Goal: Information Seeking & Learning: Check status

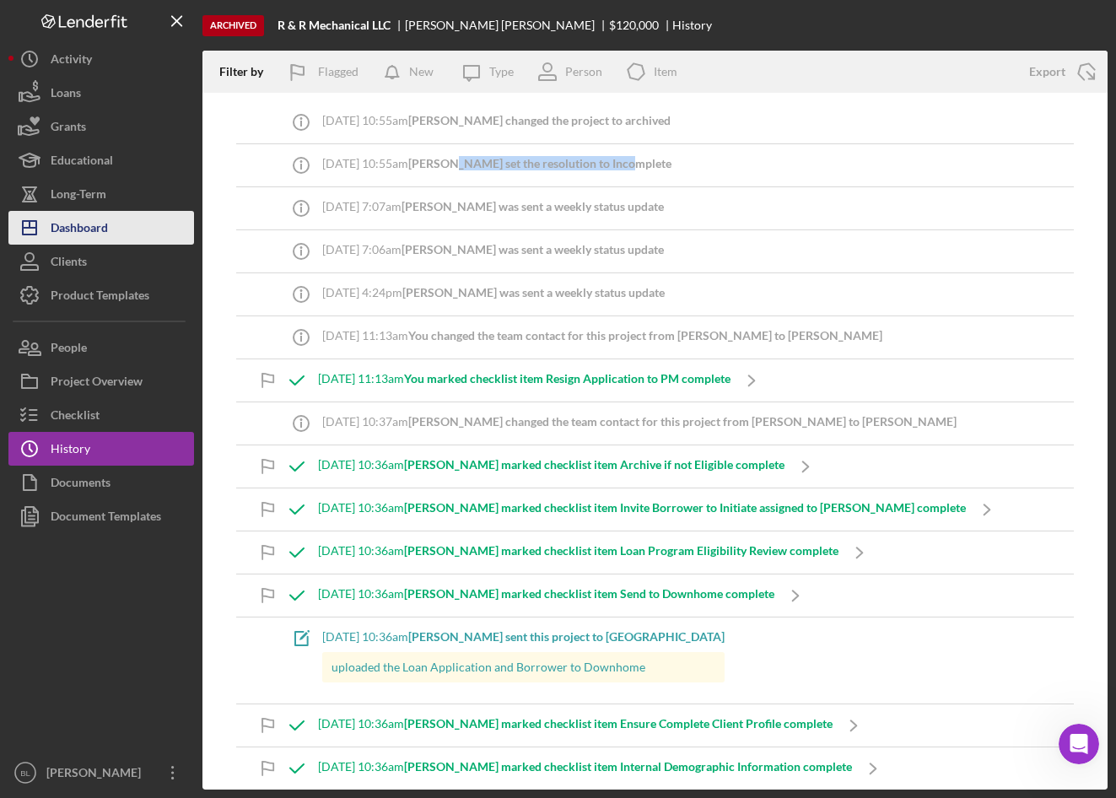
click at [82, 235] on div "Dashboard" at bounding box center [79, 230] width 57 height 38
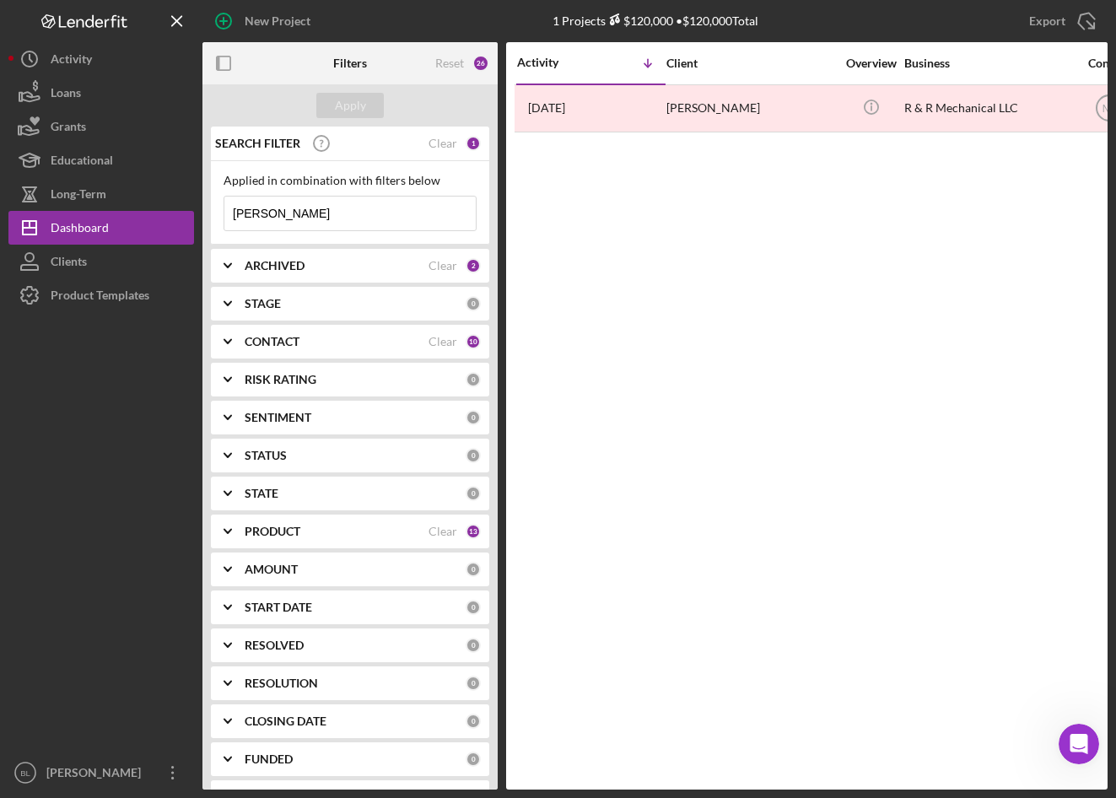
click at [313, 213] on input "Dilling" at bounding box center [349, 214] width 251 height 34
drag, startPoint x: 311, startPoint y: 213, endPoint x: 225, endPoint y: 224, distance: 86.8
click at [225, 224] on input "Dilling" at bounding box center [349, 214] width 251 height 34
type input "Dohan"
click at [348, 100] on div "Apply" at bounding box center [350, 105] width 31 height 25
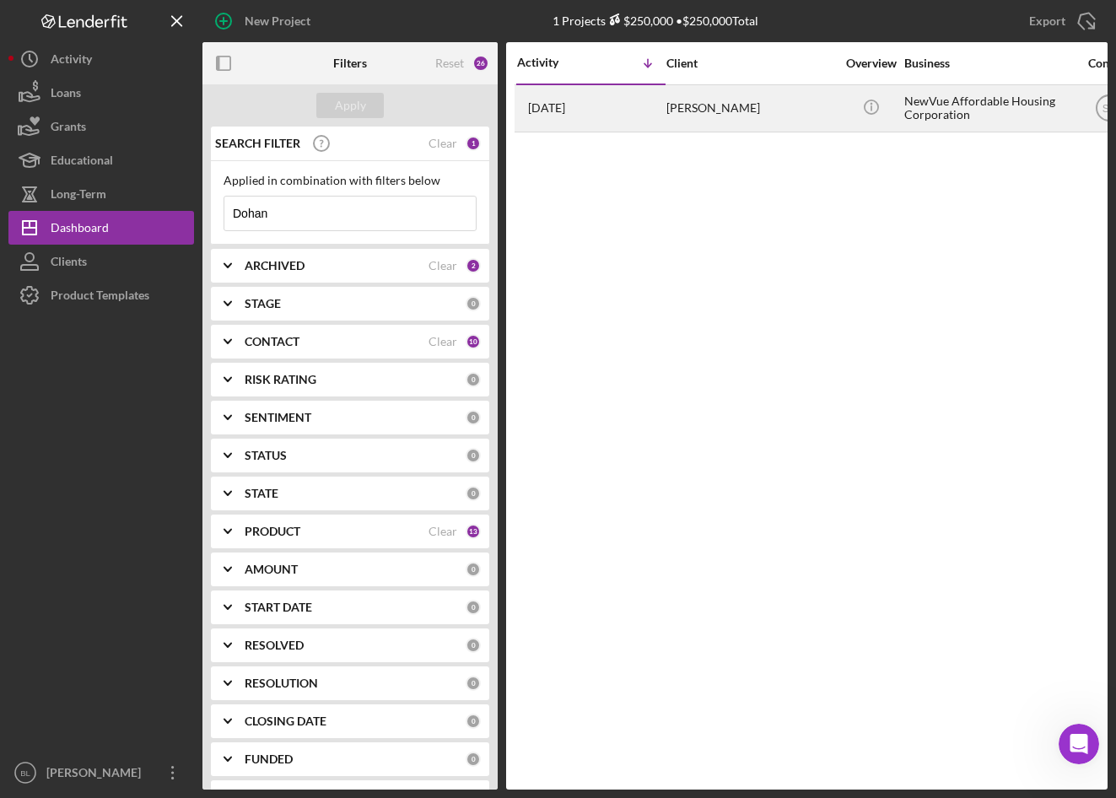
click at [732, 116] on div "Marc Dohan" at bounding box center [751, 108] width 169 height 45
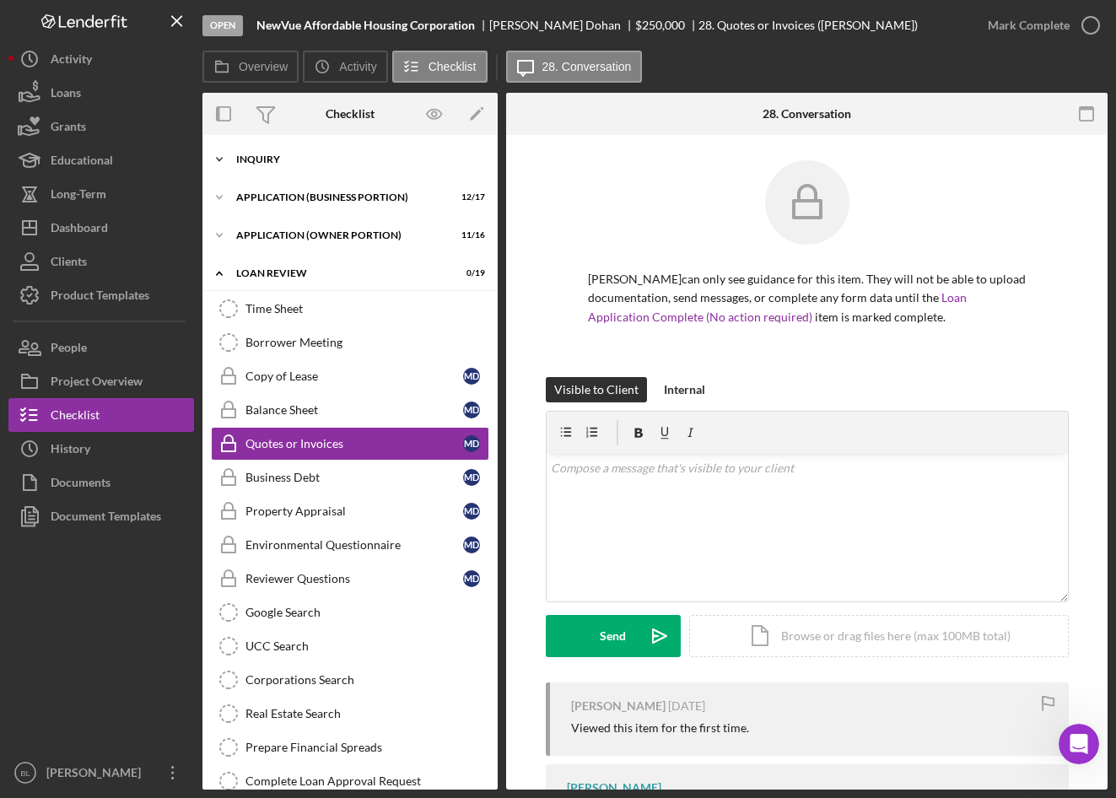
click at [233, 154] on icon "Icon/Expander" at bounding box center [220, 160] width 34 height 34
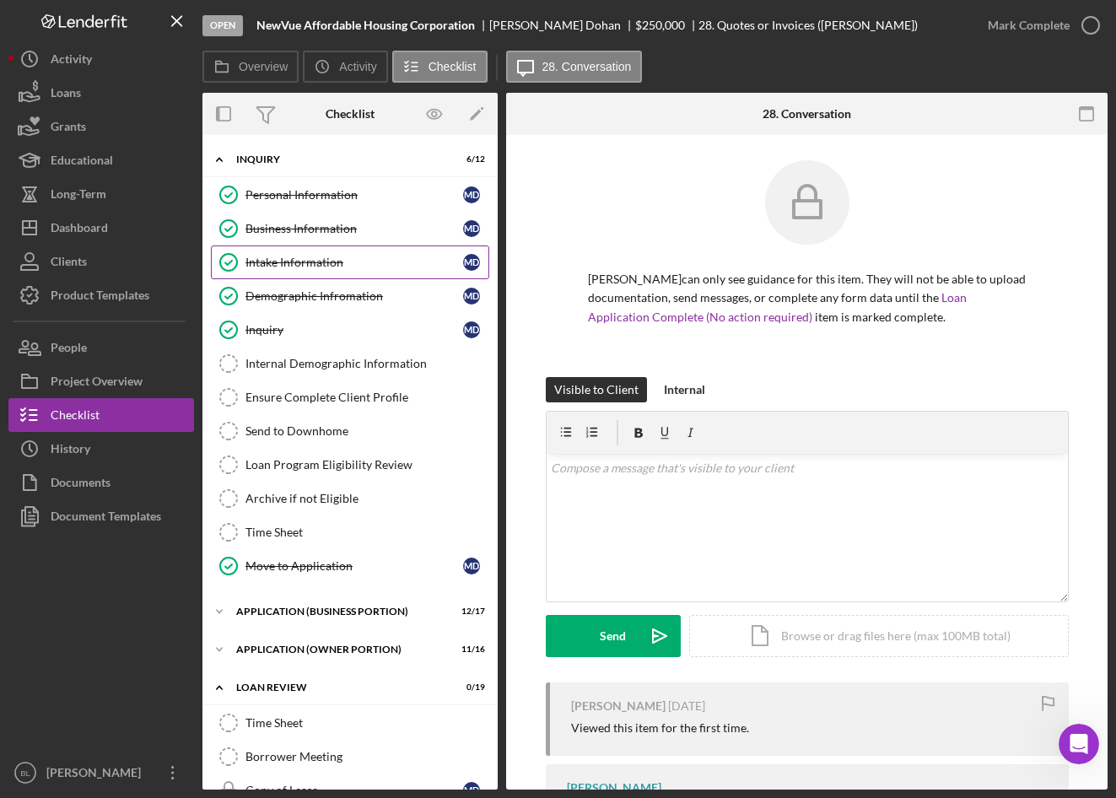
click at [275, 265] on div "Intake Information" at bounding box center [355, 263] width 218 height 14
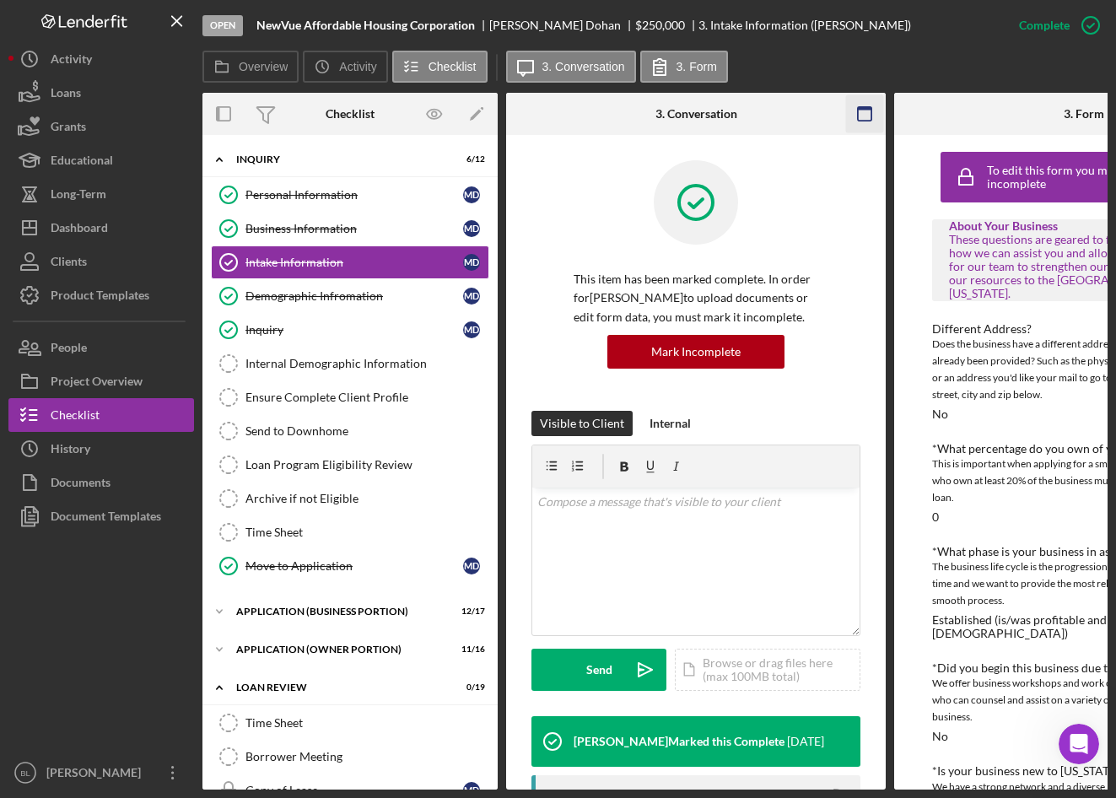
click at [859, 114] on icon "button" at bounding box center [865, 114] width 38 height 38
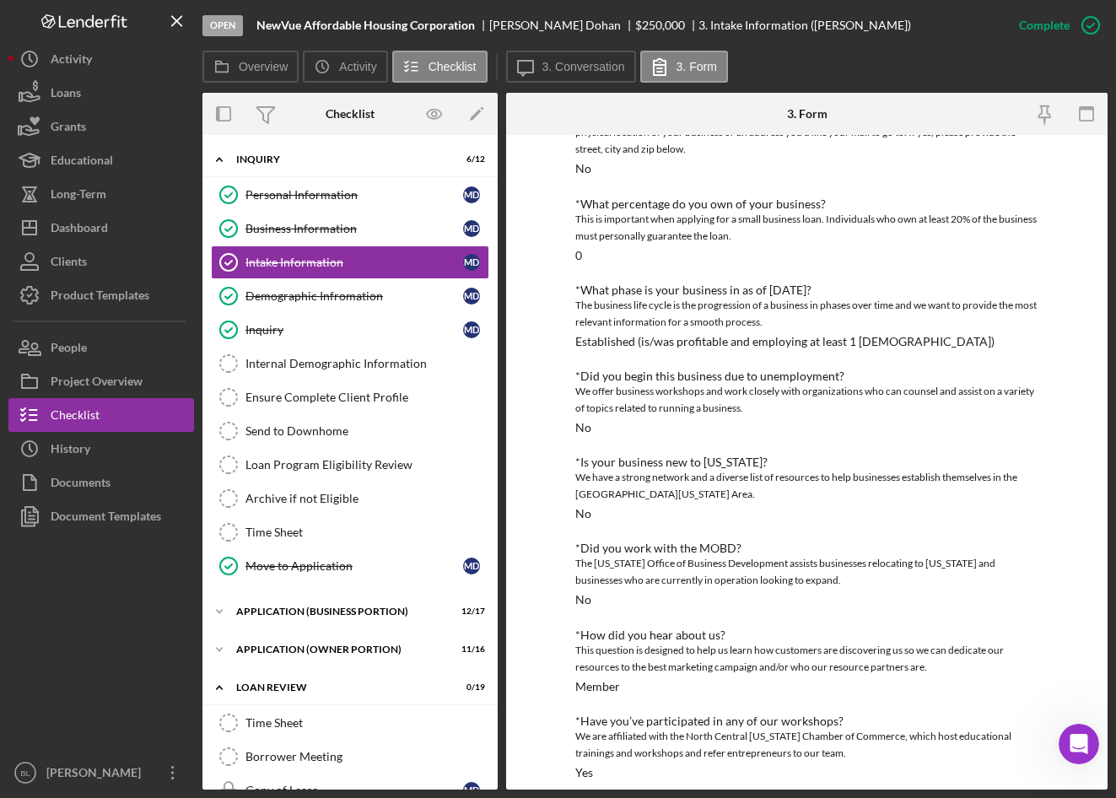
scroll to position [216, 0]
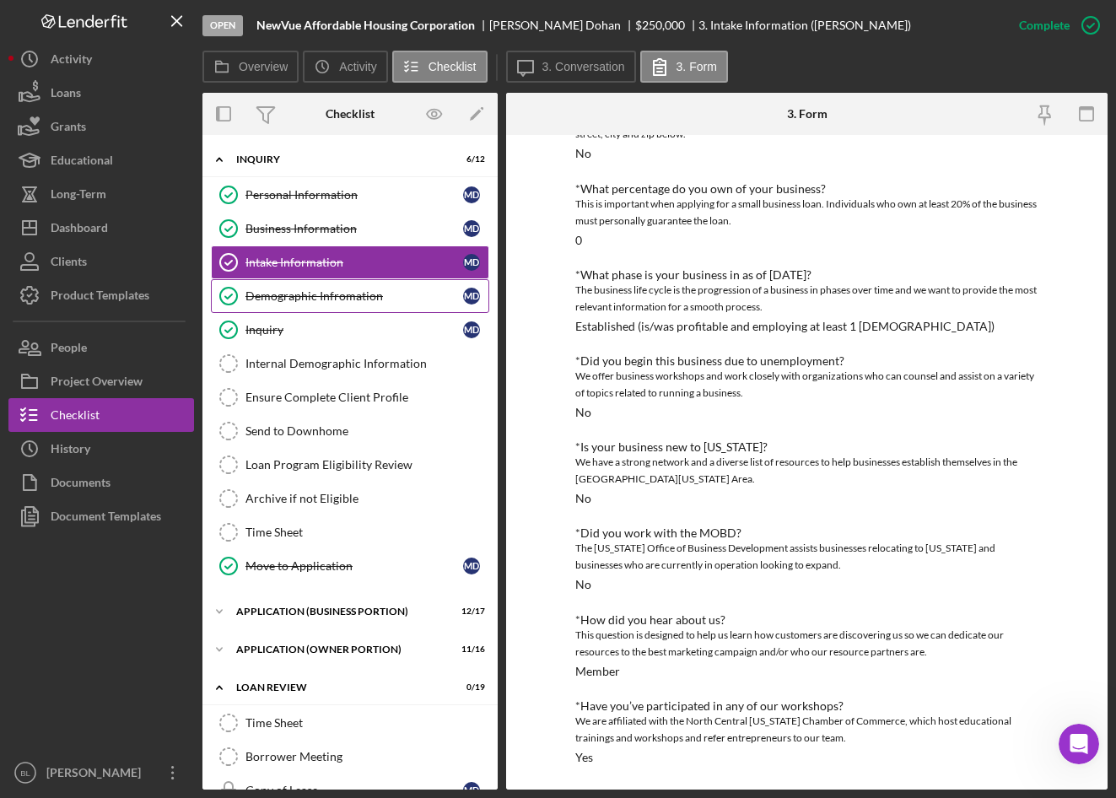
click at [317, 290] on div "Demographic Infromation" at bounding box center [355, 296] width 218 height 14
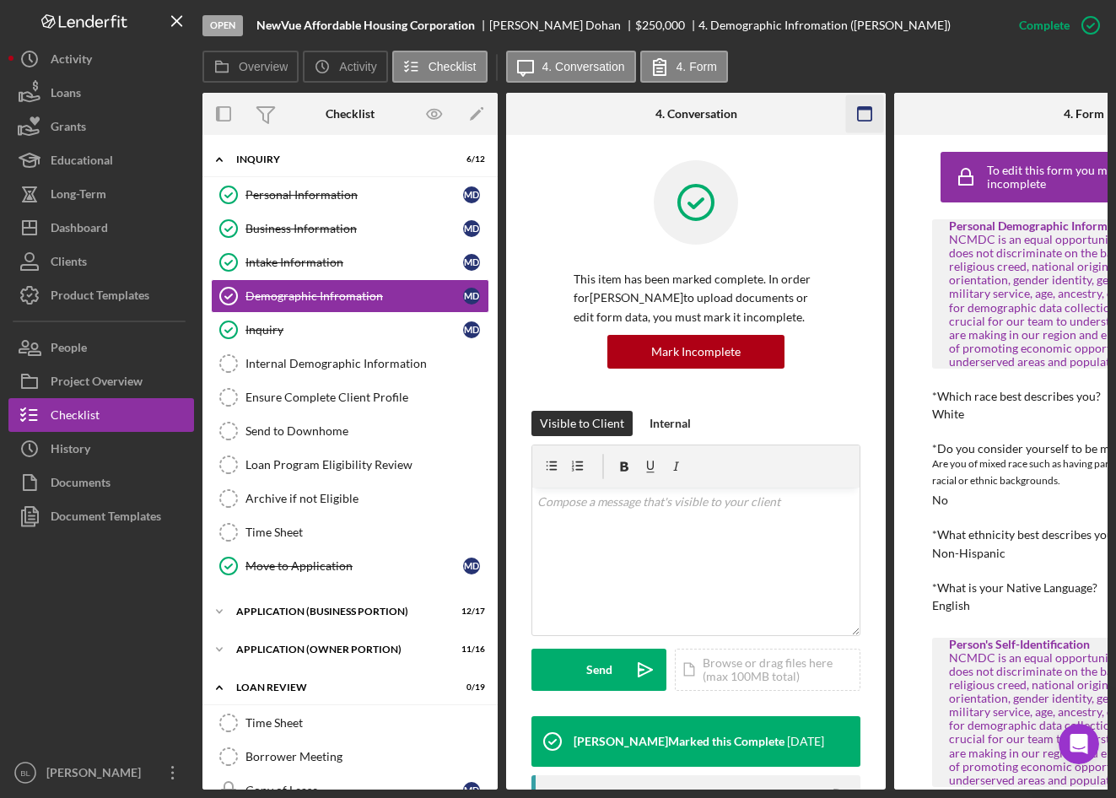
click at [867, 107] on rect "button" at bounding box center [865, 108] width 14 height 3
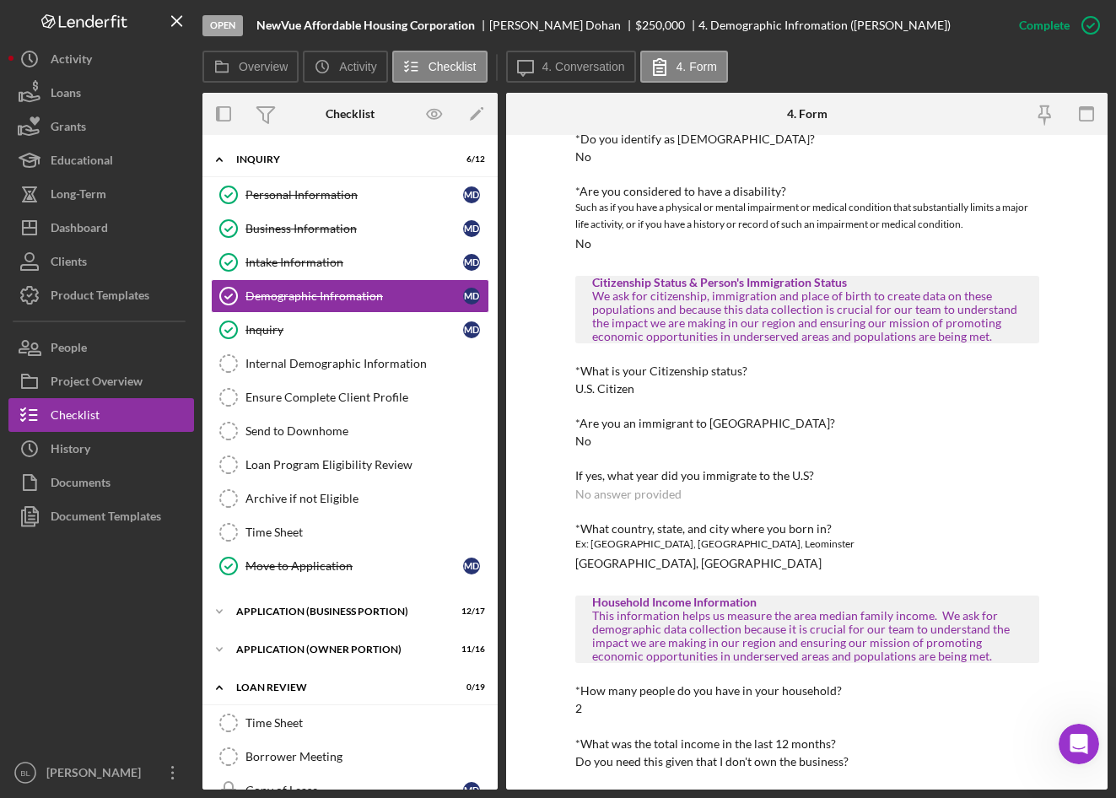
scroll to position [607, 0]
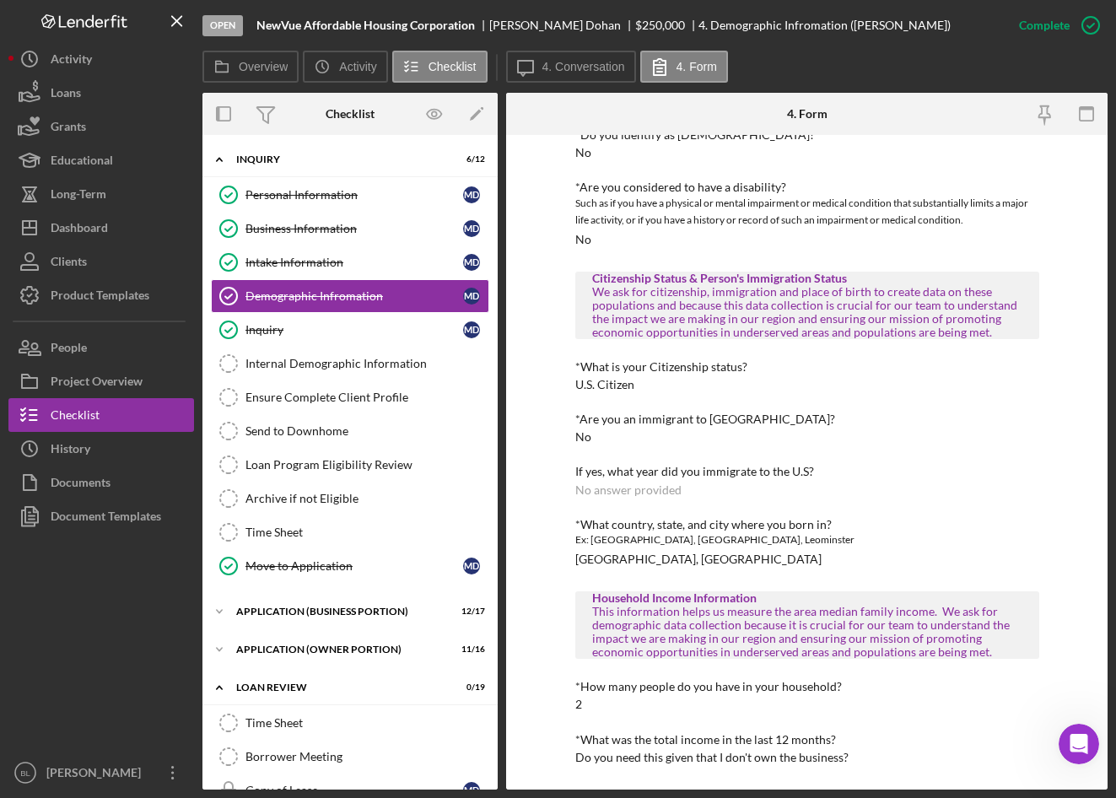
drag, startPoint x: 599, startPoint y: 767, endPoint x: 855, endPoint y: 761, distance: 255.7
click at [855, 761] on div "To edit this form you must mark this item incomplete Personal Demographic Infor…" at bounding box center [807, 159] width 464 height 1245
drag, startPoint x: 855, startPoint y: 761, endPoint x: 828, endPoint y: 721, distance: 48.7
click at [828, 721] on div "Personal Demographic Information NCMDC is an equal opportunity organization and…" at bounding box center [807, 189] width 464 height 1152
drag, startPoint x: 325, startPoint y: 261, endPoint x: 335, endPoint y: 267, distance: 11.7
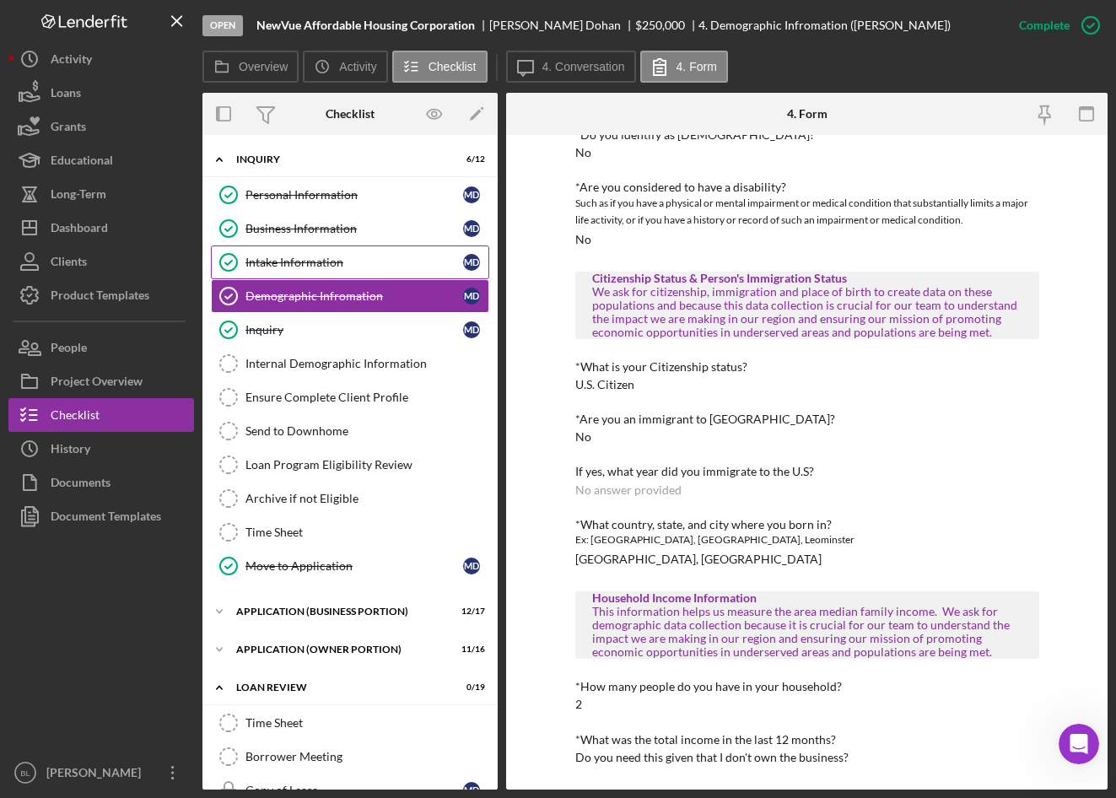
click at [325, 261] on div "Intake Information" at bounding box center [355, 263] width 218 height 14
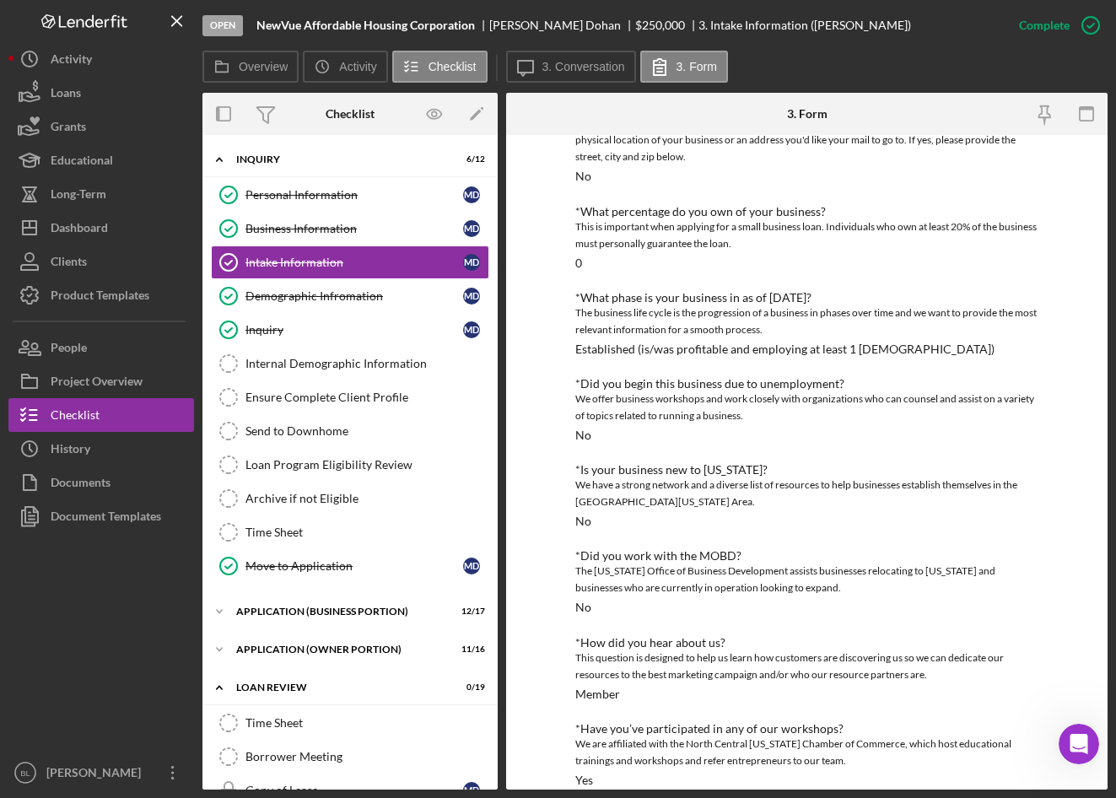
scroll to position [216, 0]
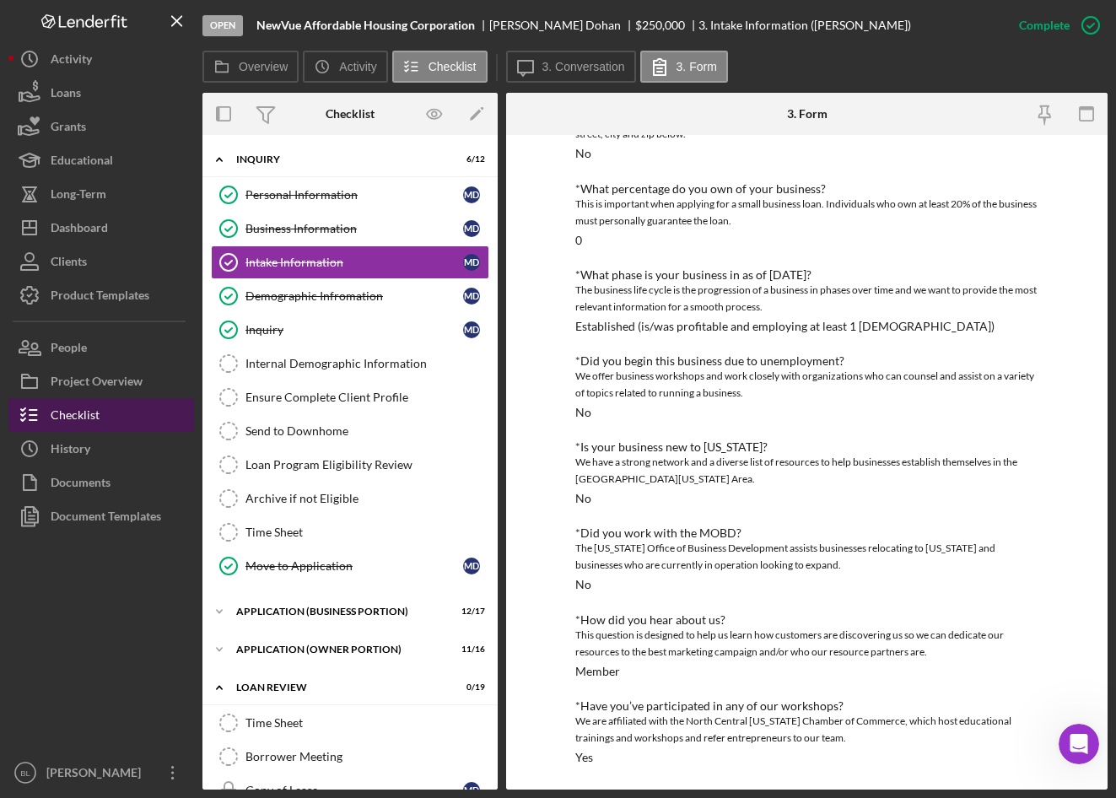
drag, startPoint x: 75, startPoint y: 443, endPoint x: 97, endPoint y: 425, distance: 28.2
click at [75, 443] on div "History" at bounding box center [71, 451] width 40 height 38
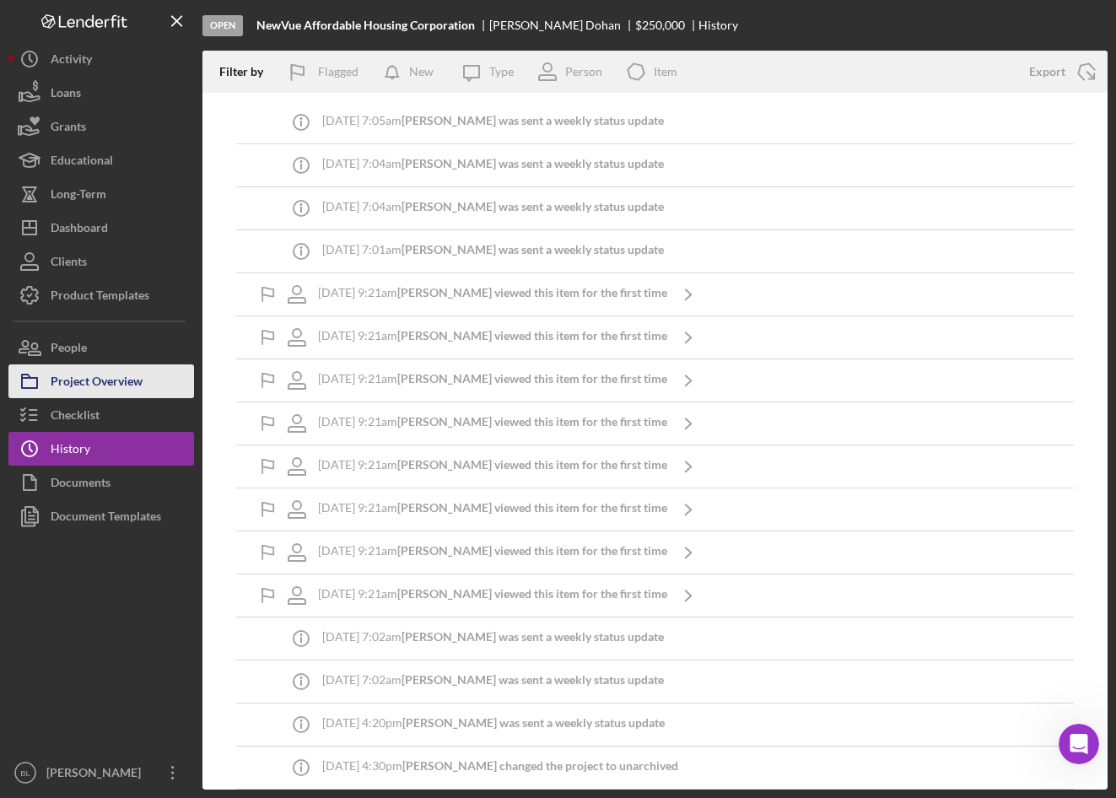
click at [71, 392] on div "Project Overview" at bounding box center [97, 384] width 92 height 38
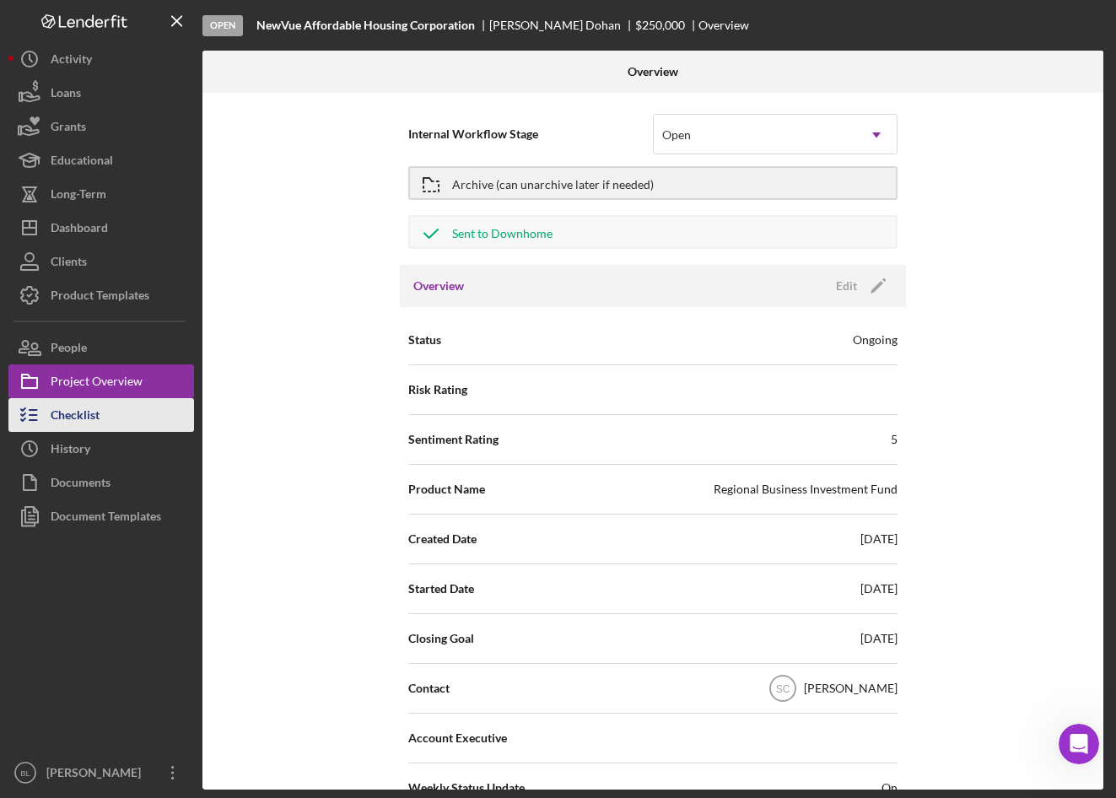
click at [64, 414] on div "Checklist" at bounding box center [75, 417] width 49 height 38
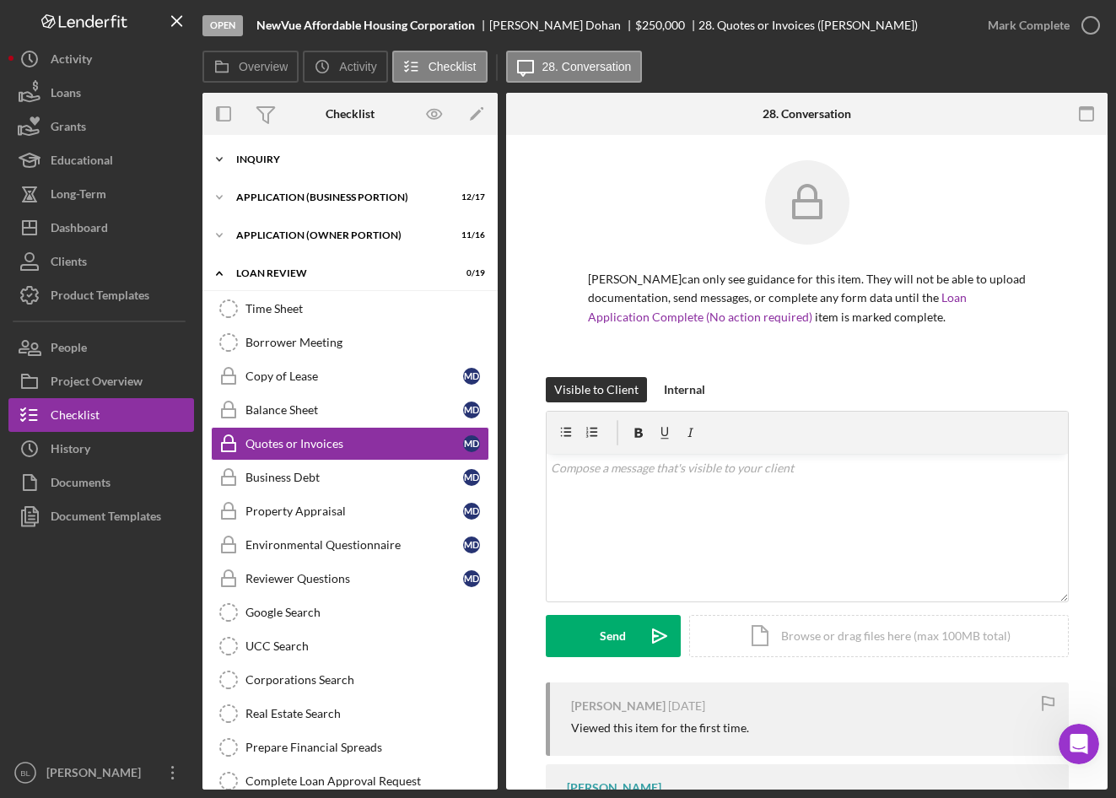
drag, startPoint x: 262, startPoint y: 159, endPoint x: 285, endPoint y: 170, distance: 25.7
click at [262, 159] on div "INQUIRY" at bounding box center [356, 159] width 240 height 10
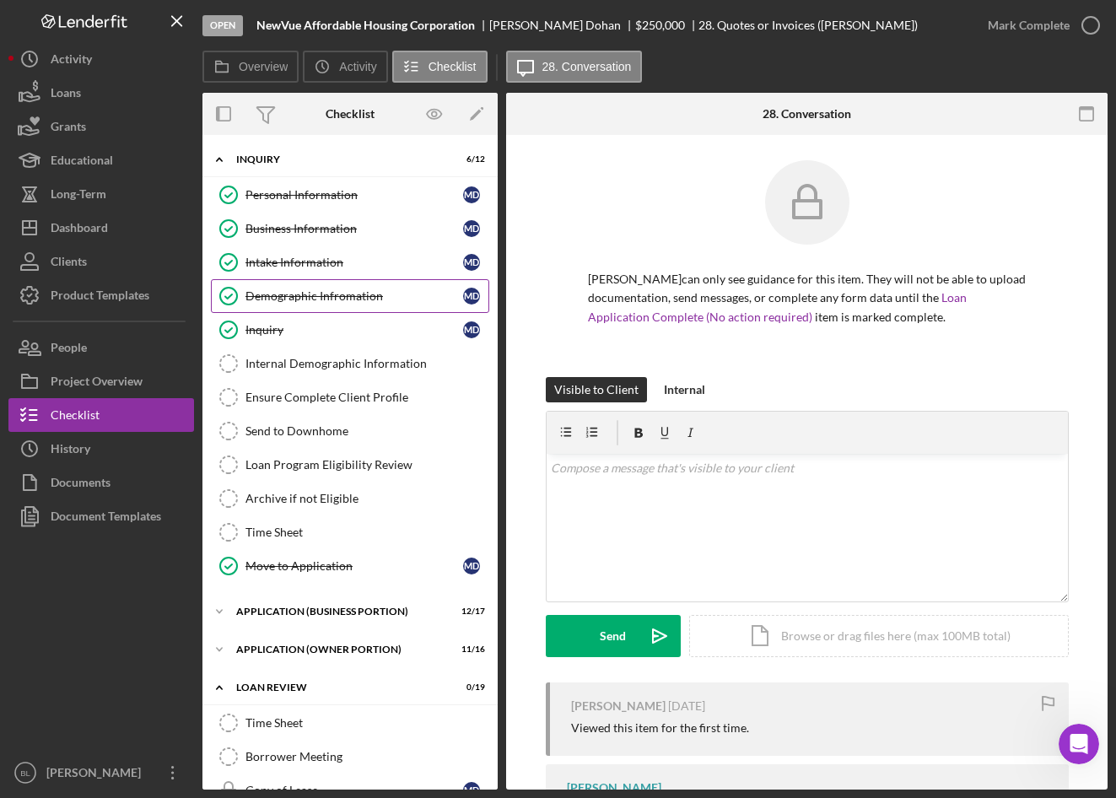
click at [289, 291] on div "Demographic Infromation" at bounding box center [355, 296] width 218 height 14
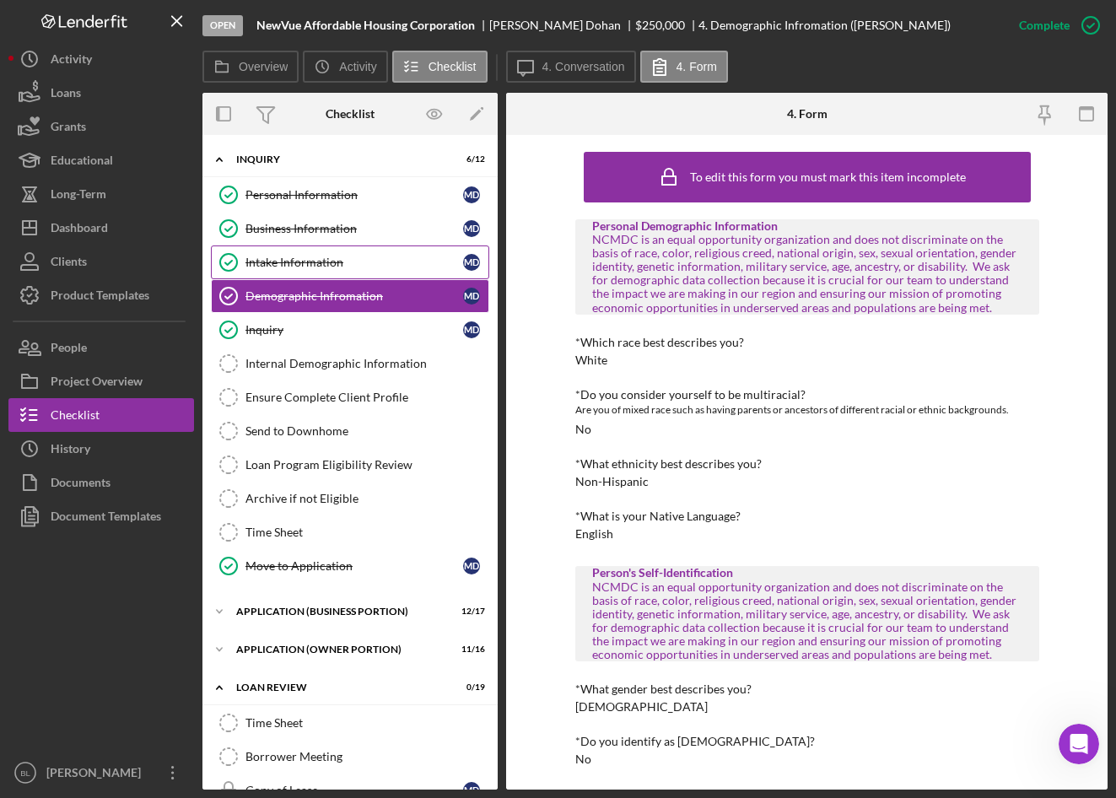
click at [297, 260] on div "Intake Information" at bounding box center [355, 263] width 218 height 14
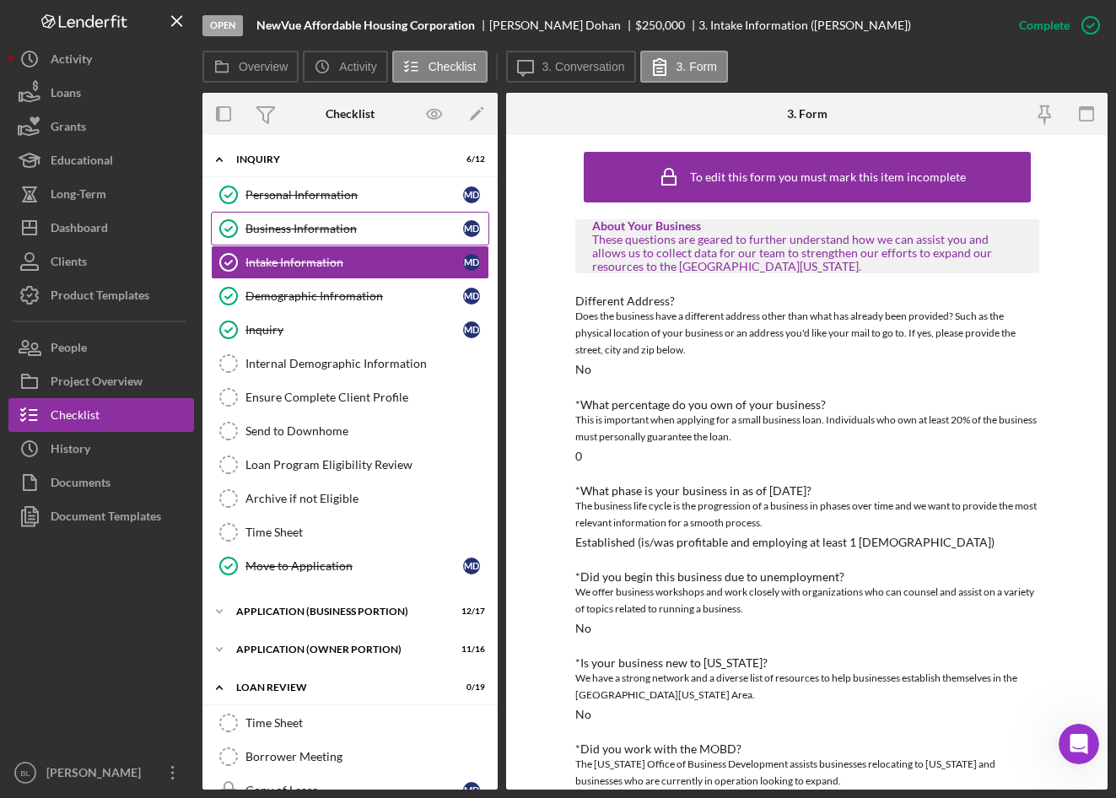
drag, startPoint x: 316, startPoint y: 228, endPoint x: 328, endPoint y: 235, distance: 14.8
click at [316, 229] on div "Business Information" at bounding box center [355, 229] width 218 height 14
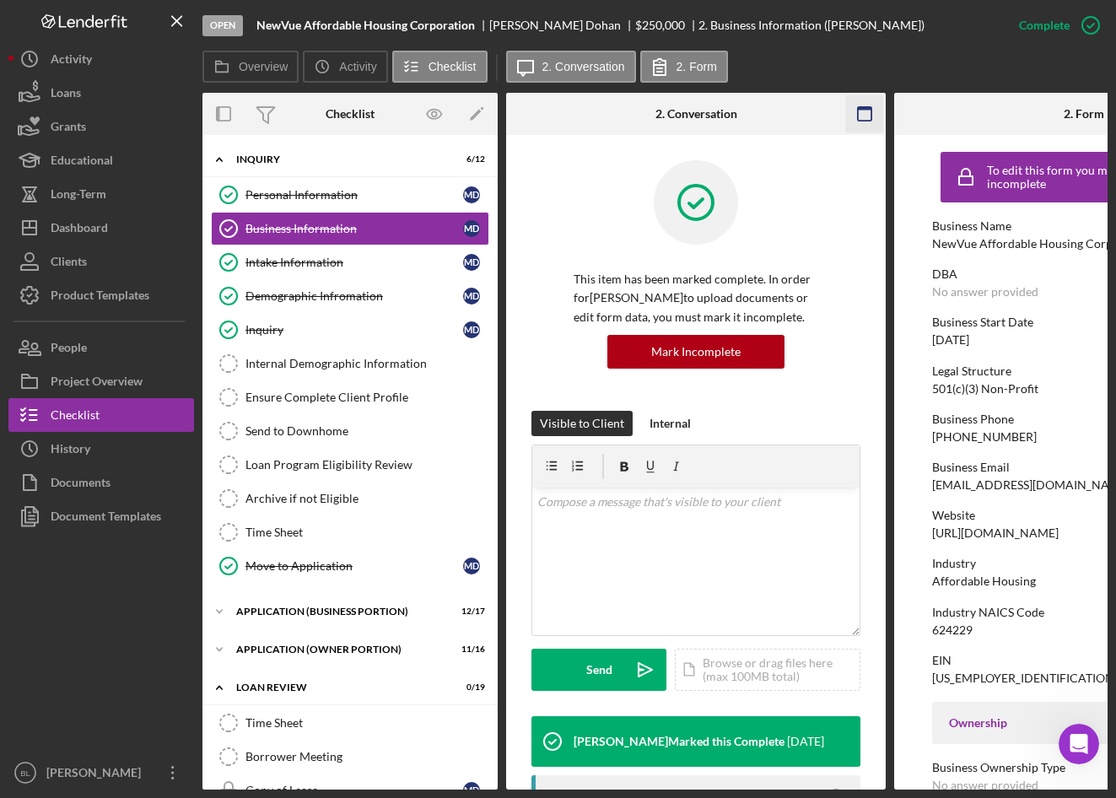
click at [858, 113] on rect "button" at bounding box center [865, 114] width 14 height 14
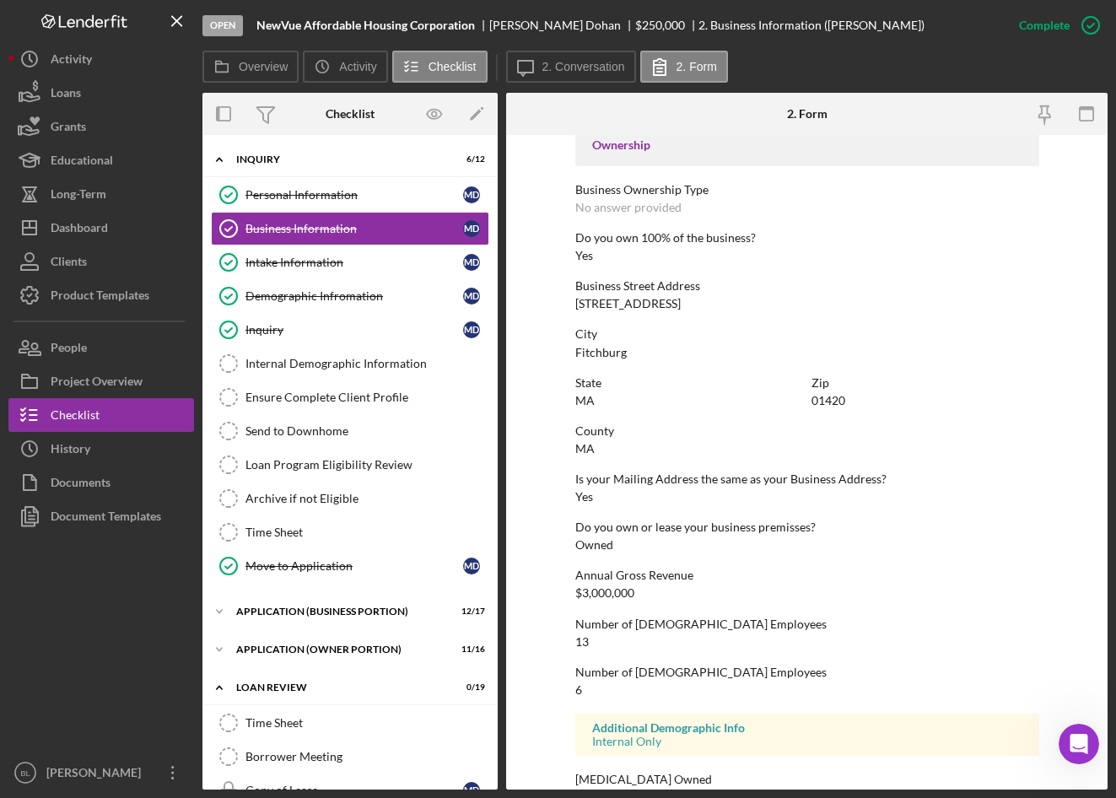
scroll to position [618, 0]
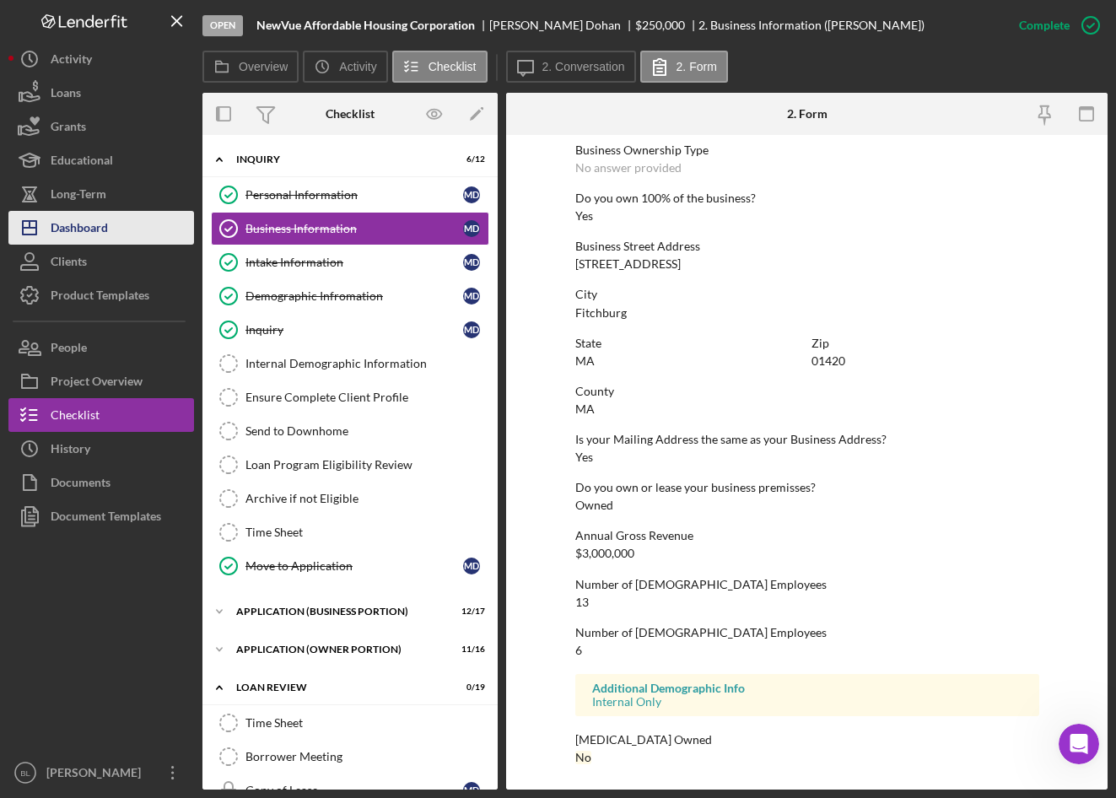
click at [83, 227] on div "Dashboard" at bounding box center [79, 230] width 57 height 38
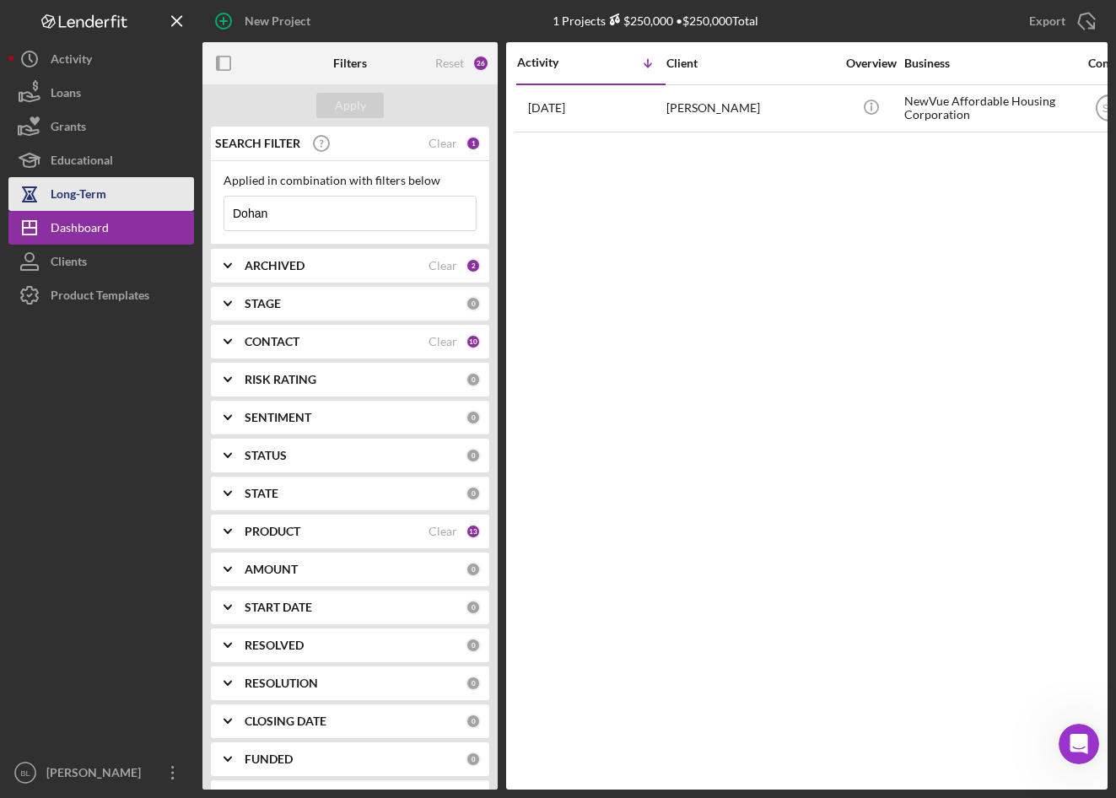
drag, startPoint x: 313, startPoint y: 201, endPoint x: 186, endPoint y: 210, distance: 127.7
click at [205, 201] on div "SEARCH FILTER Clear 1 Applied in combination with filters below Dohan Icon/Menu…" at bounding box center [350, 458] width 295 height 663
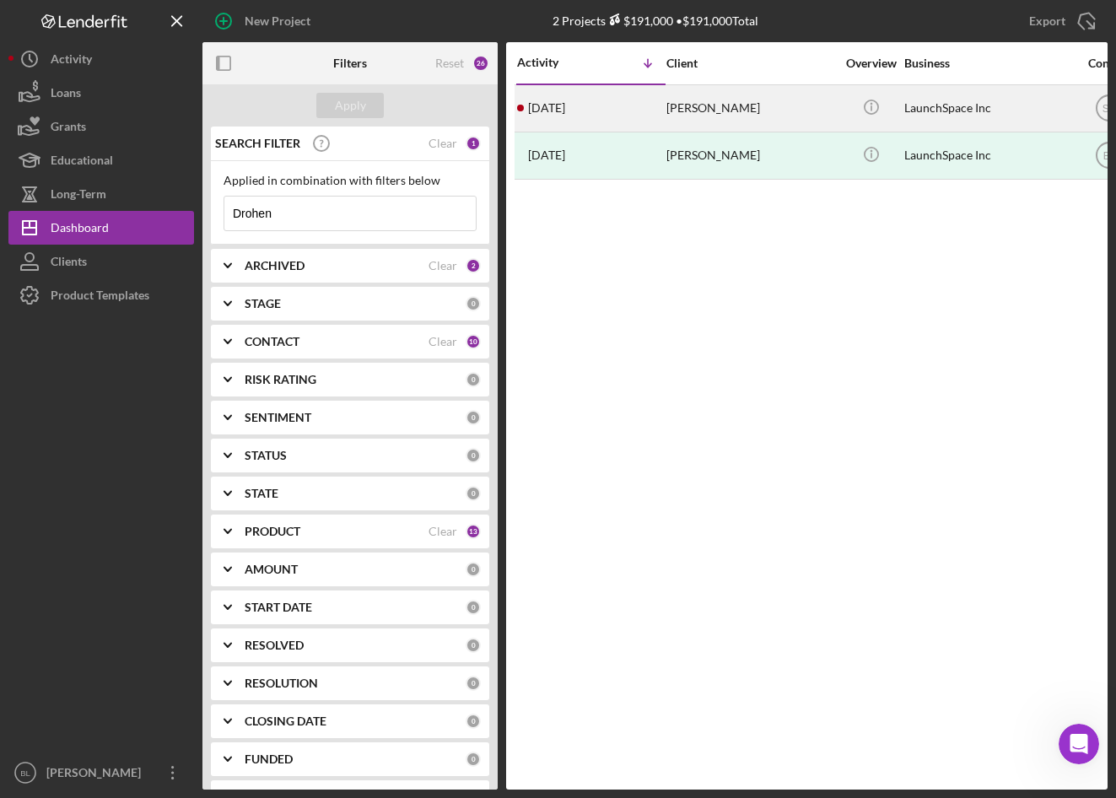
type input "Drohen"
click at [788, 116] on div "Brianna DROHEN" at bounding box center [751, 108] width 169 height 45
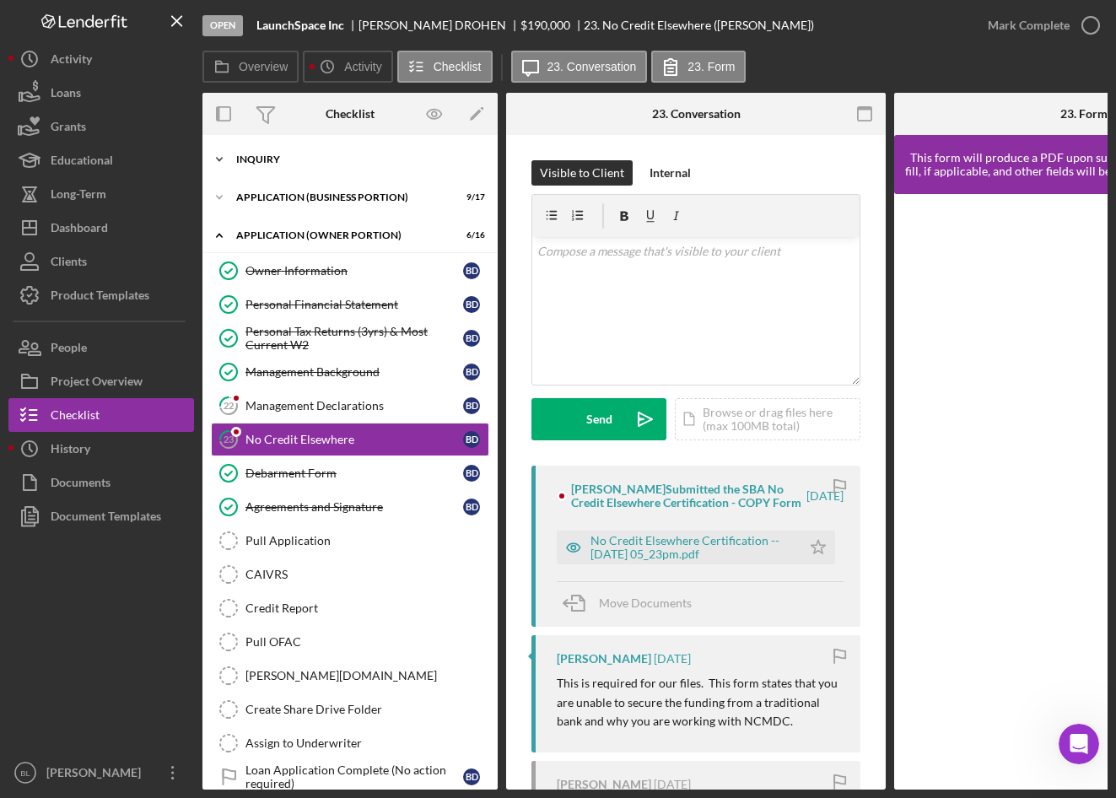
click at [239, 146] on div "Icon/Expander INQUIRY 10 / 12" at bounding box center [350, 160] width 295 height 34
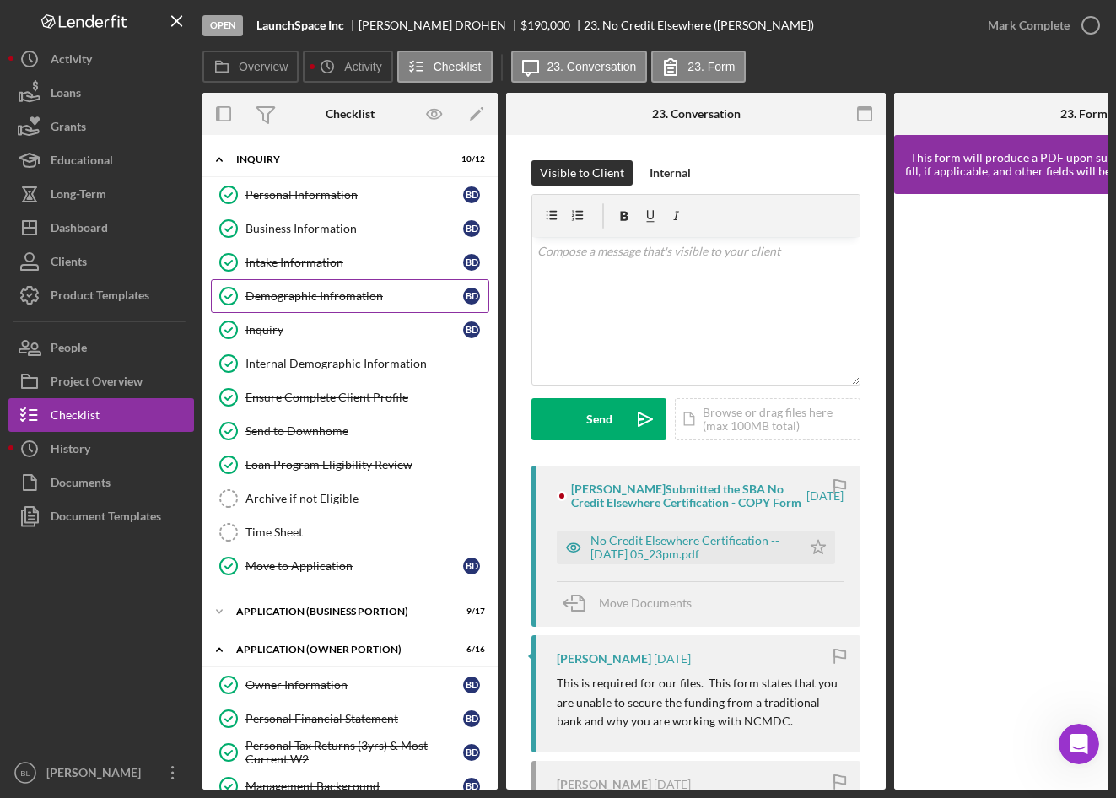
click at [284, 286] on link "Demographic Infromation Demographic Infromation B D" at bounding box center [350, 296] width 278 height 34
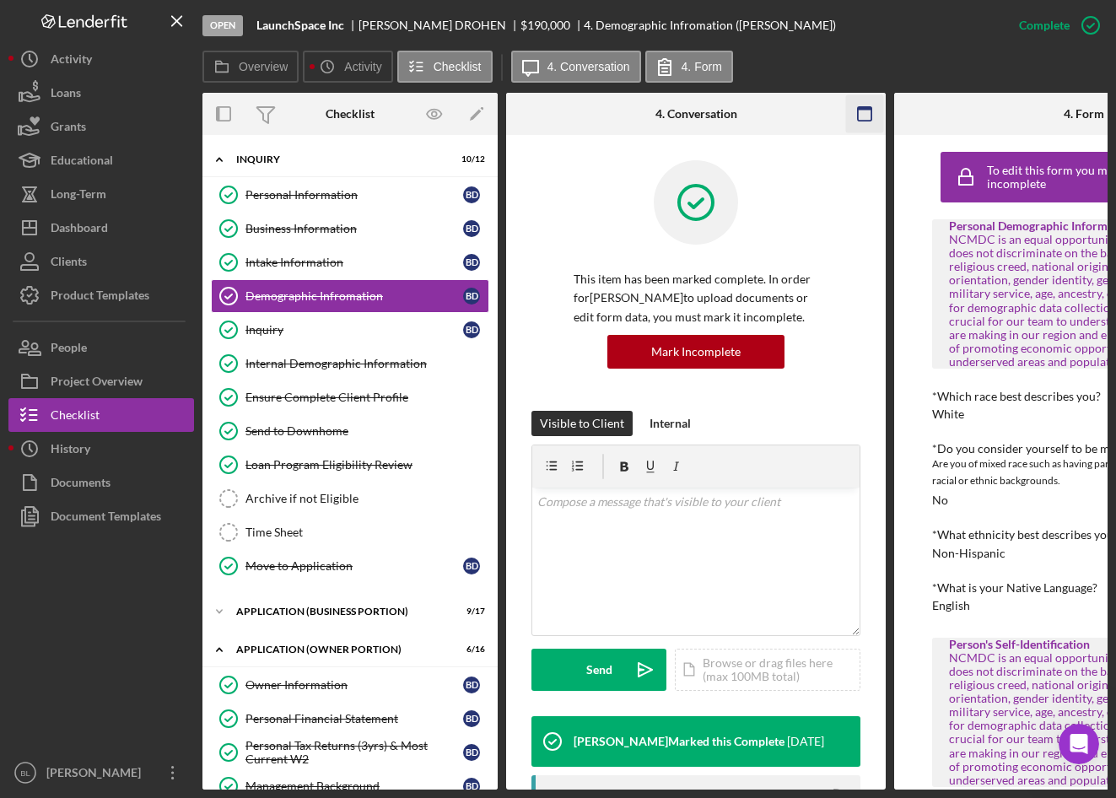
click at [856, 104] on icon "button" at bounding box center [865, 114] width 38 height 38
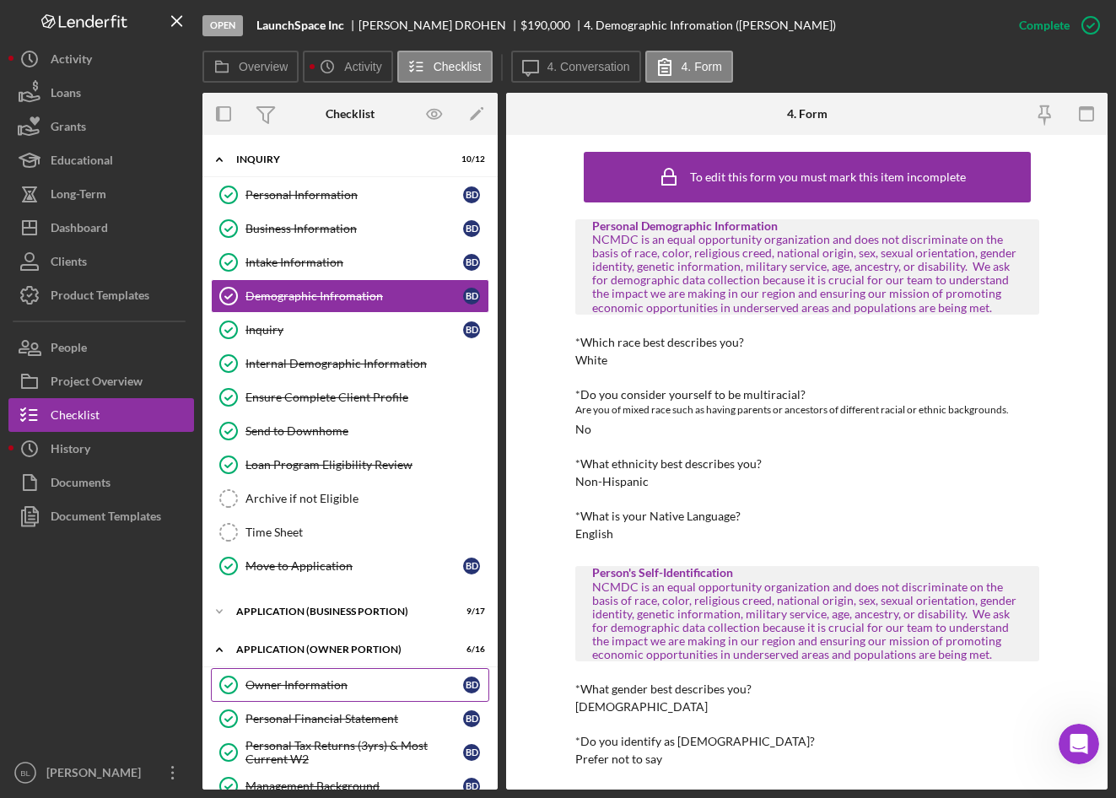
click at [327, 679] on div "Owner Information" at bounding box center [355, 685] width 218 height 14
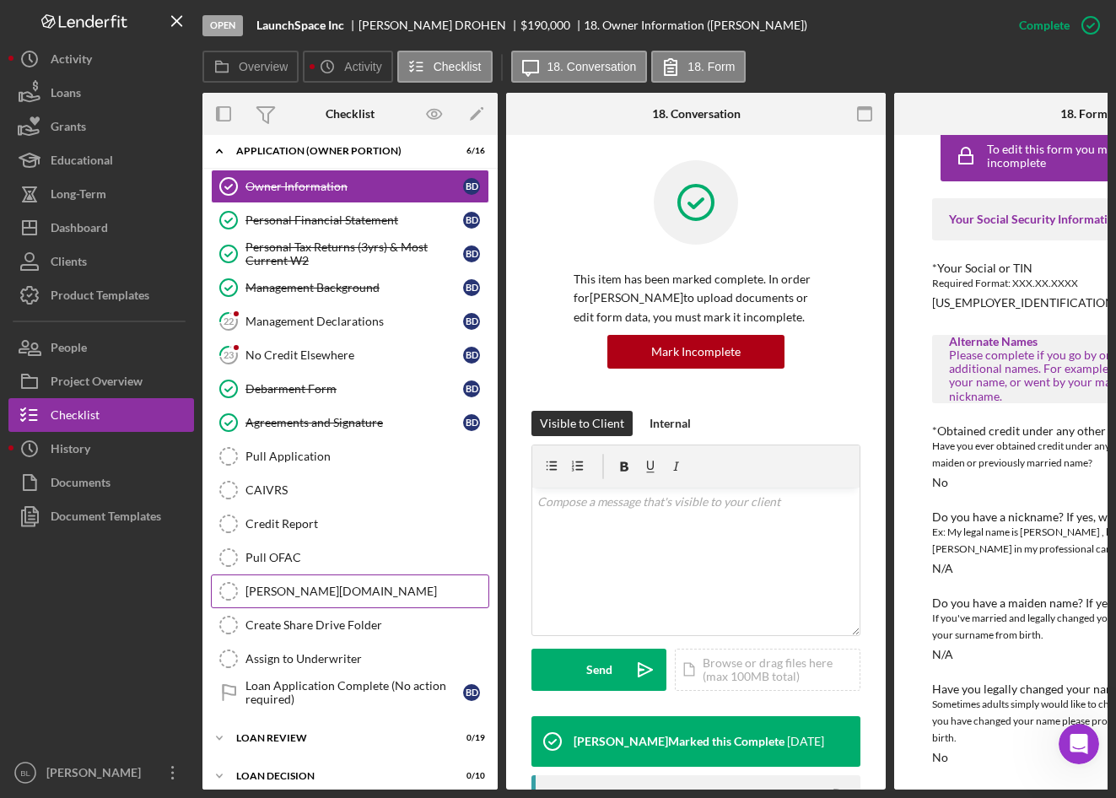
scroll to position [506, 0]
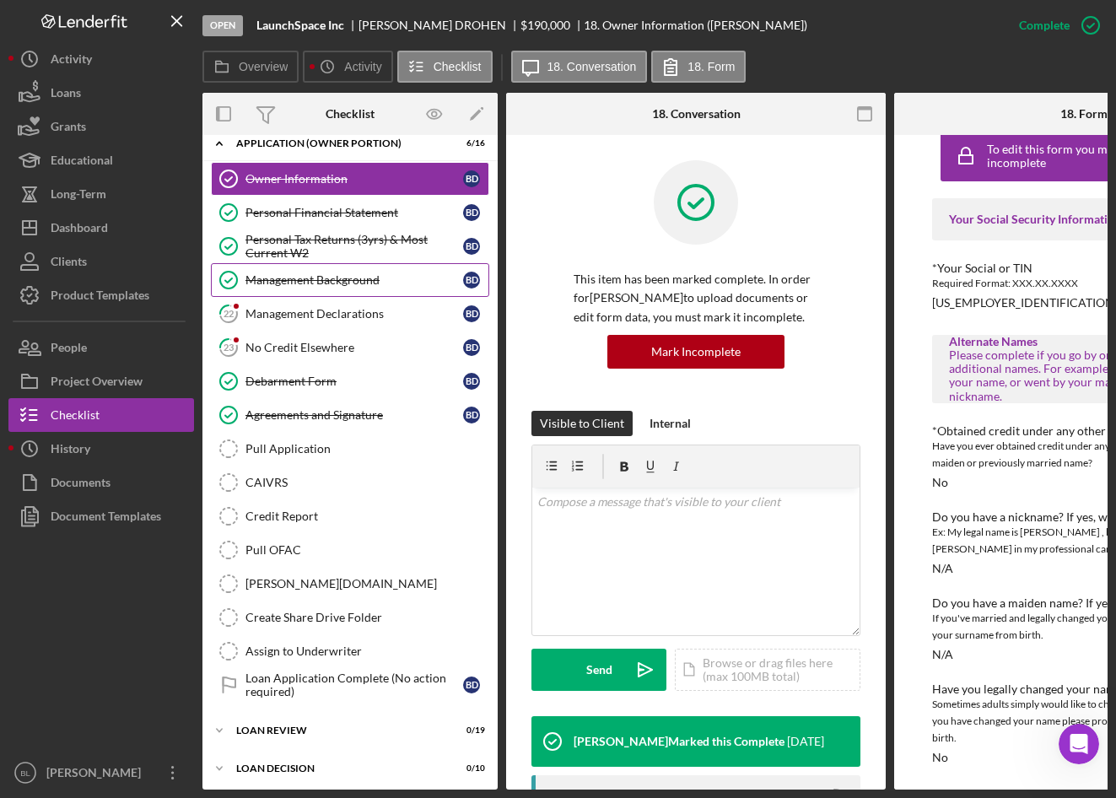
click at [349, 275] on div "Management Background" at bounding box center [355, 280] width 218 height 14
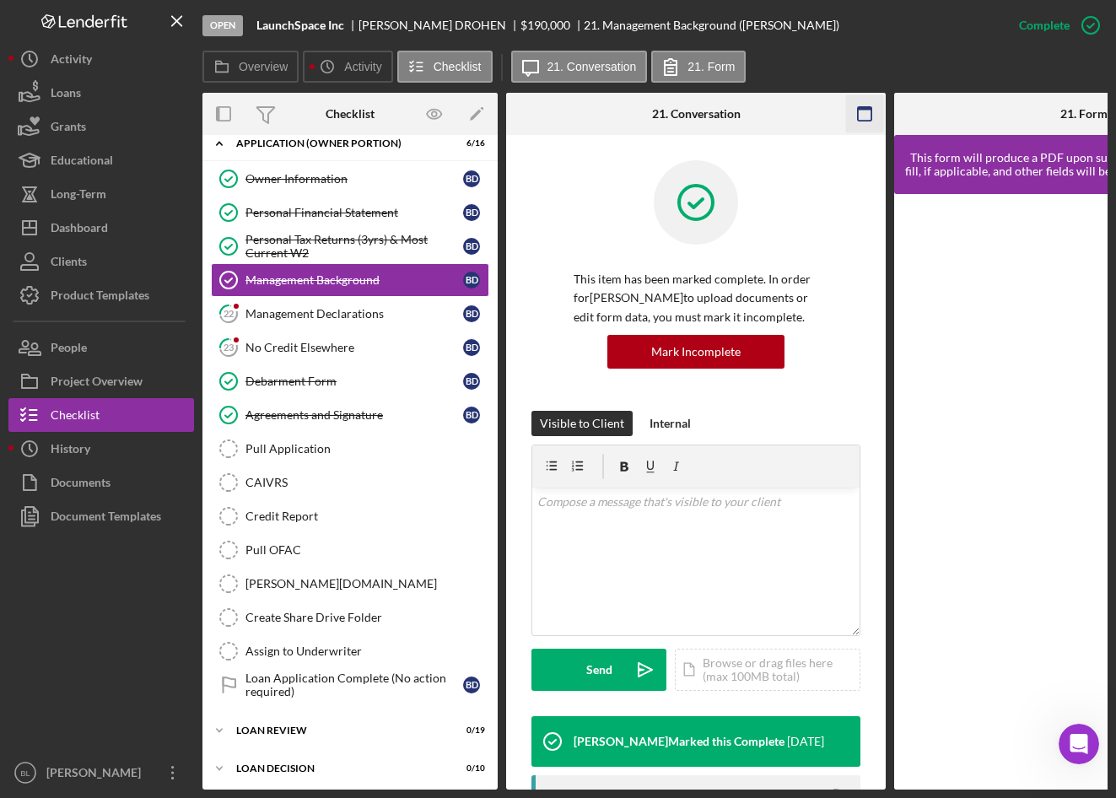
click at [859, 114] on icon "button" at bounding box center [865, 114] width 38 height 38
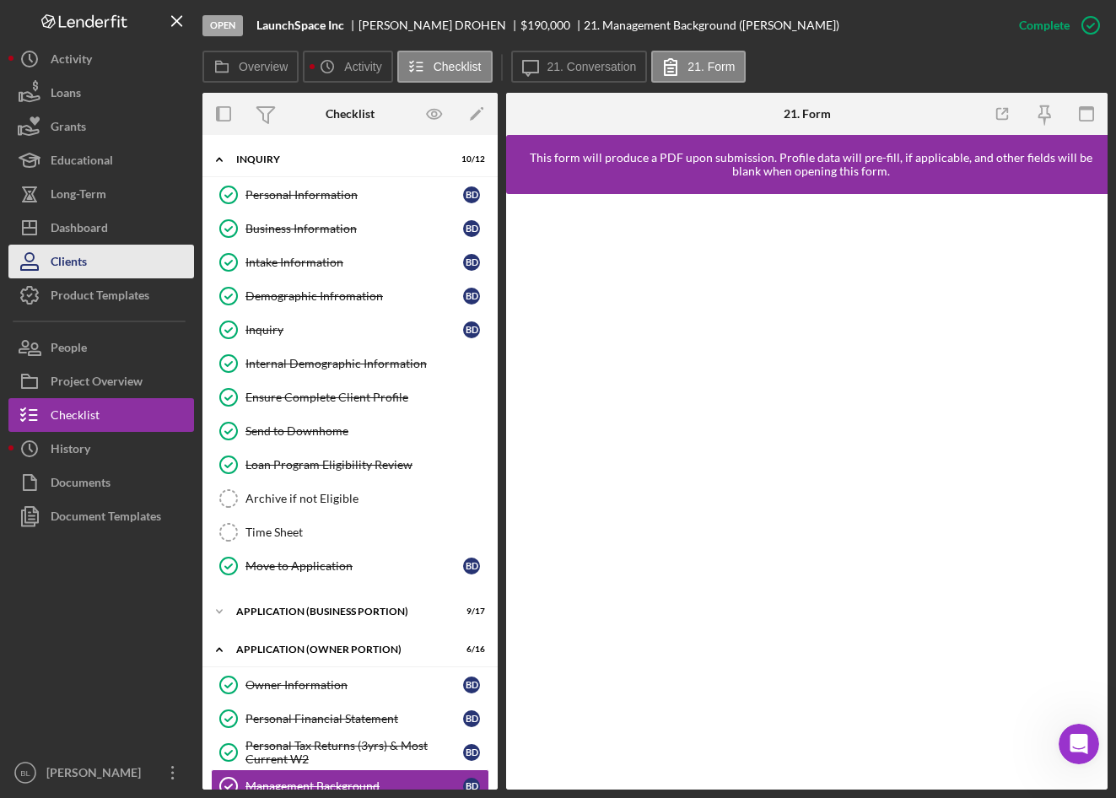
click at [77, 255] on div "Clients" at bounding box center [69, 264] width 36 height 38
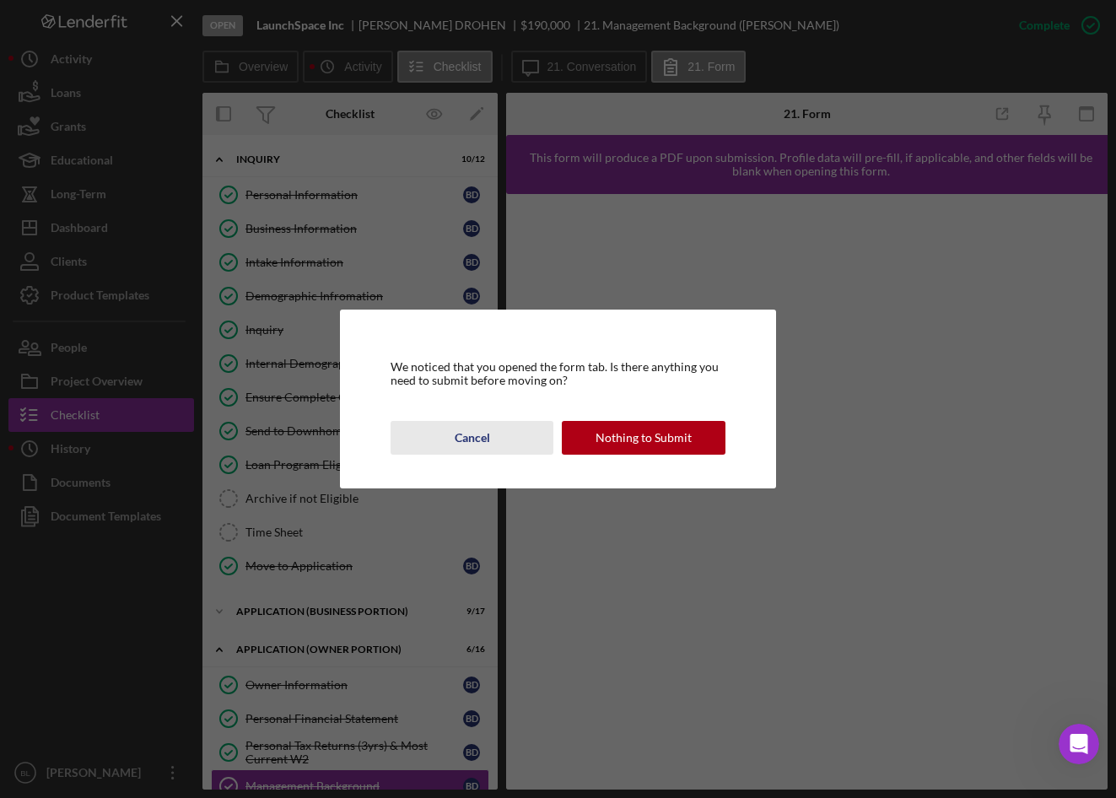
click at [463, 436] on div "Cancel" at bounding box center [472, 438] width 35 height 34
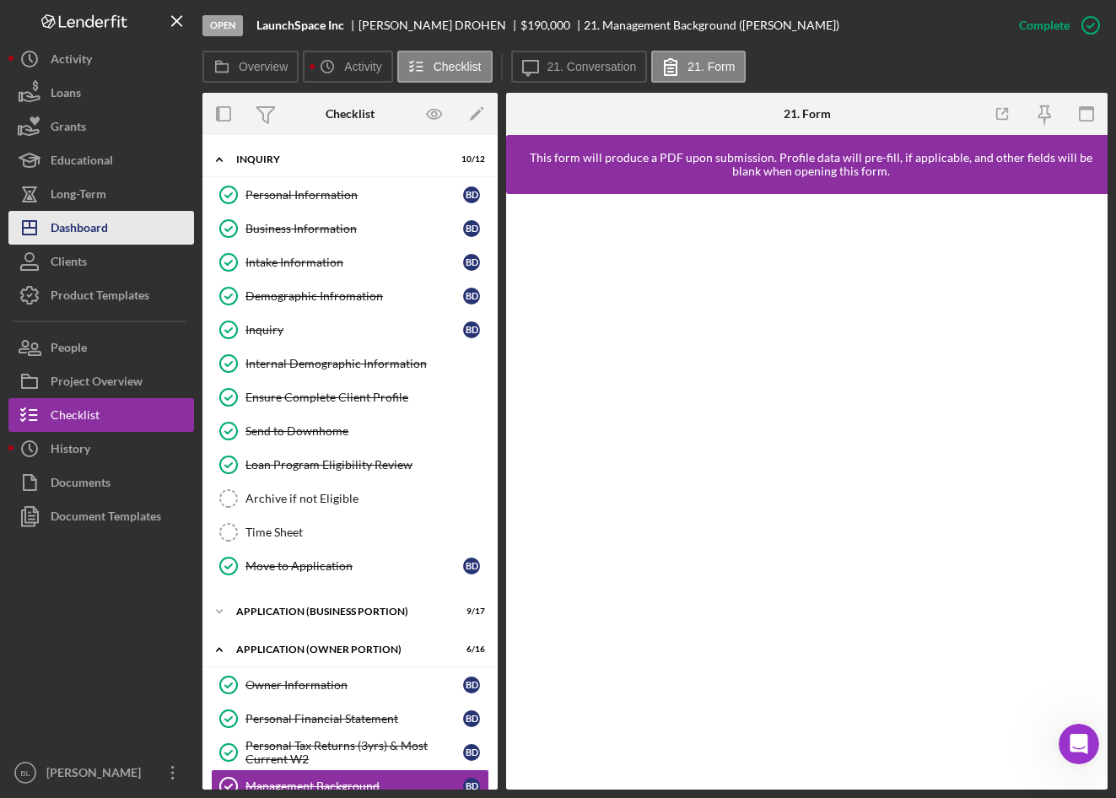
click at [143, 225] on button "Icon/Dashboard Dashboard" at bounding box center [101, 228] width 186 height 34
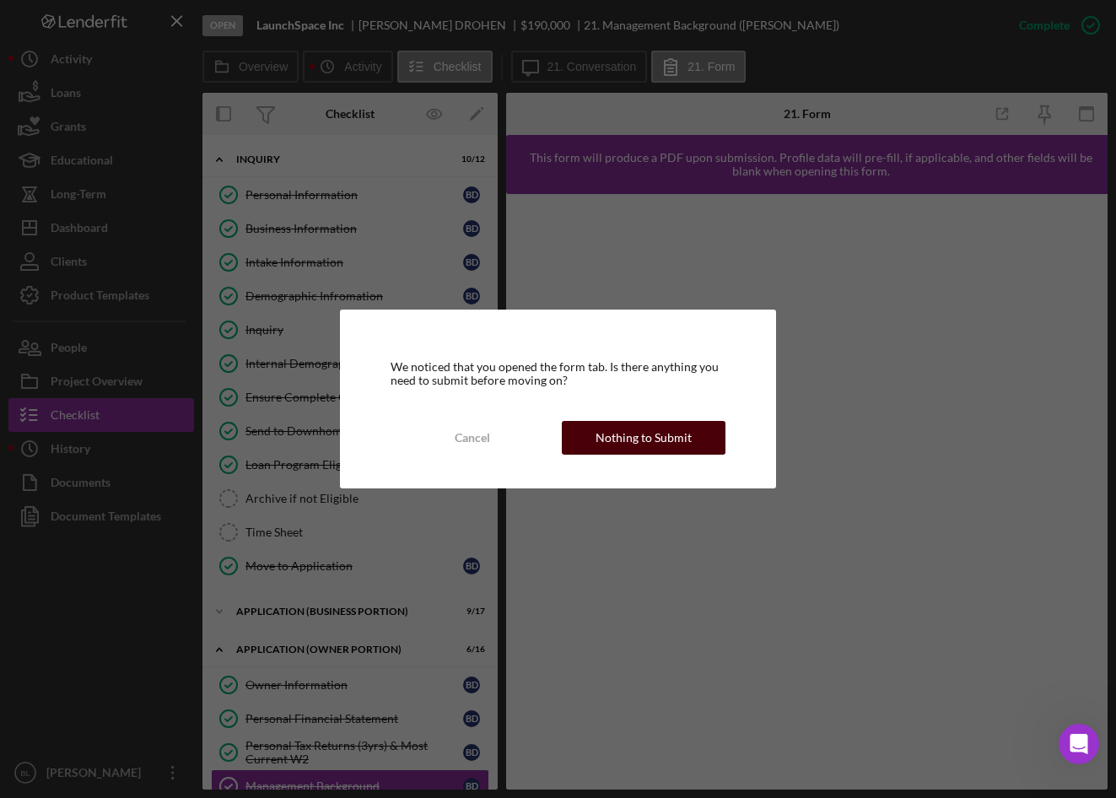
click at [623, 437] on div "Nothing to Submit" at bounding box center [644, 438] width 96 height 34
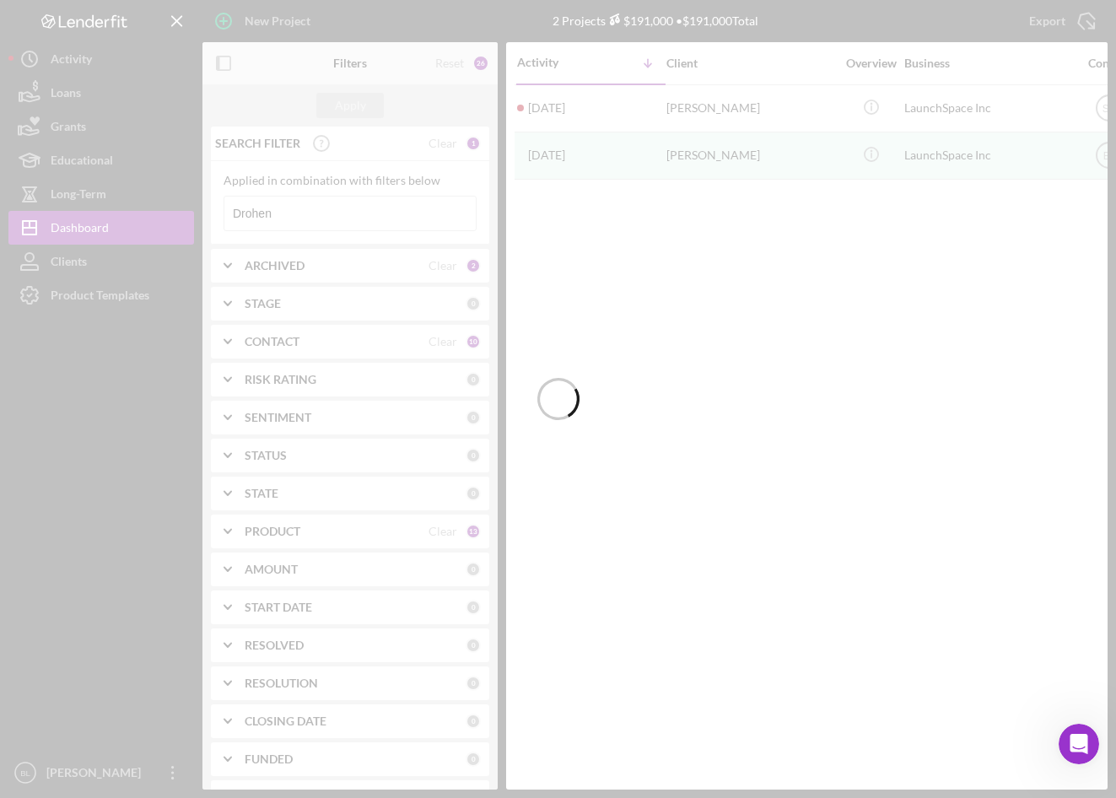
drag, startPoint x: 300, startPoint y: 163, endPoint x: 298, endPoint y: 216, distance: 53.2
click at [297, 216] on div at bounding box center [558, 399] width 1116 height 798
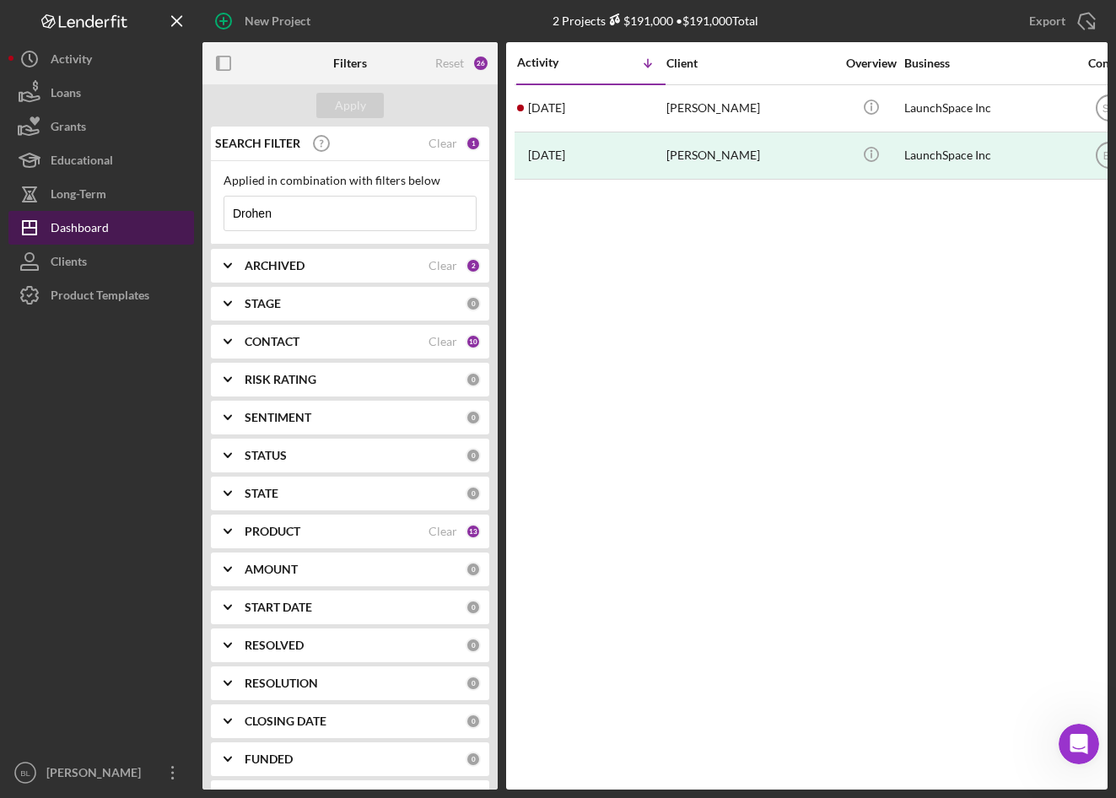
drag, startPoint x: 250, startPoint y: 214, endPoint x: 133, endPoint y: 232, distance: 117.8
click at [145, 229] on div "New Project 2 Projects $191,000 • $191,000 Total Drohen Export Icon/Export Filt…" at bounding box center [557, 395] width 1099 height 790
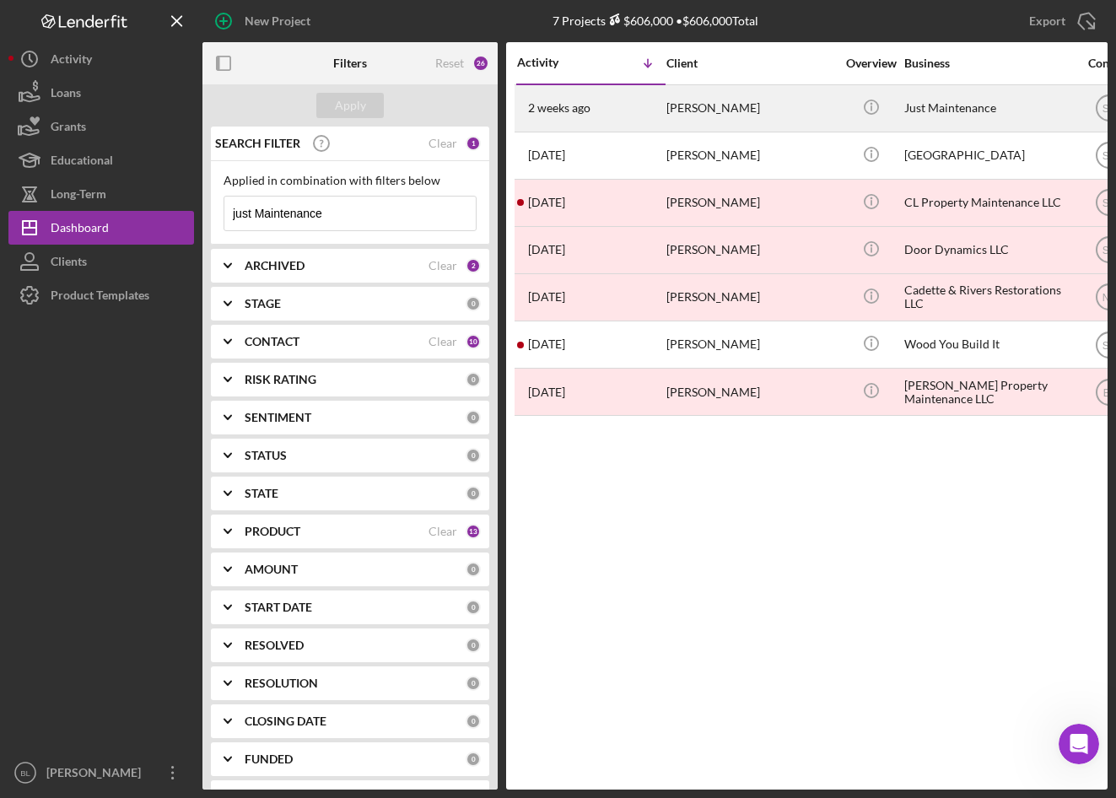
type input "just Maintenance"
click at [817, 114] on div "Joey Hancock" at bounding box center [751, 108] width 169 height 45
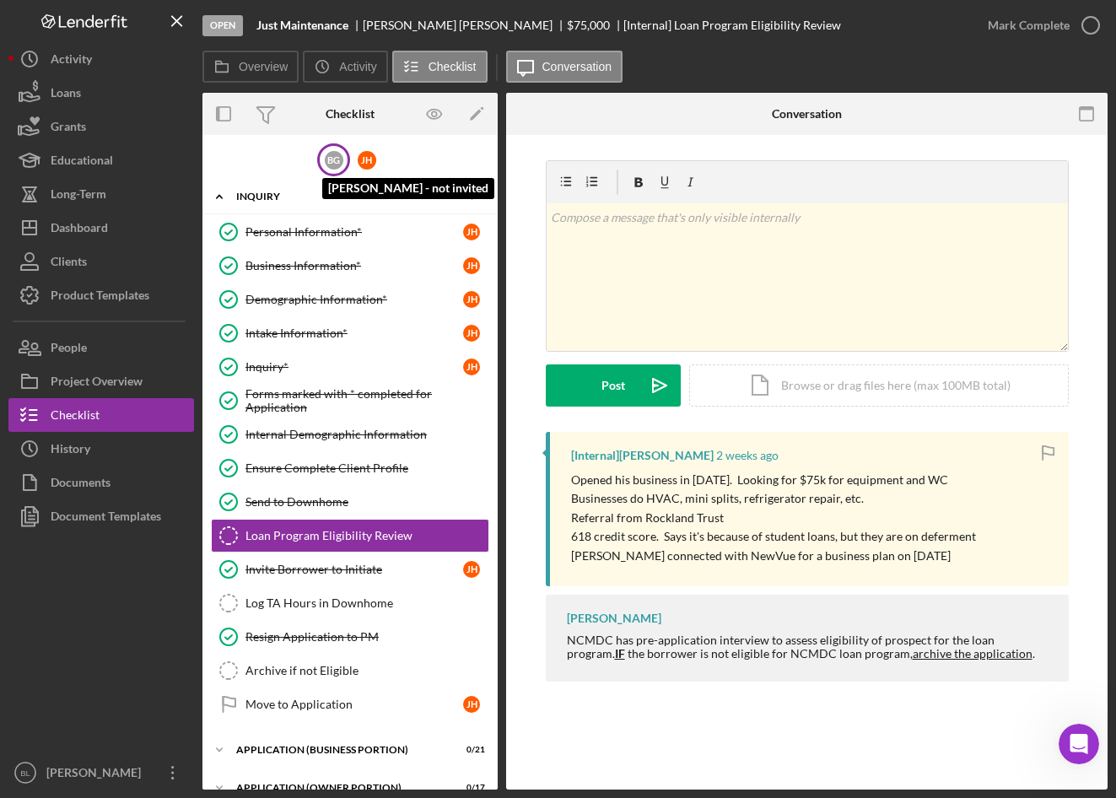
click at [332, 166] on div "B G" at bounding box center [334, 160] width 19 height 19
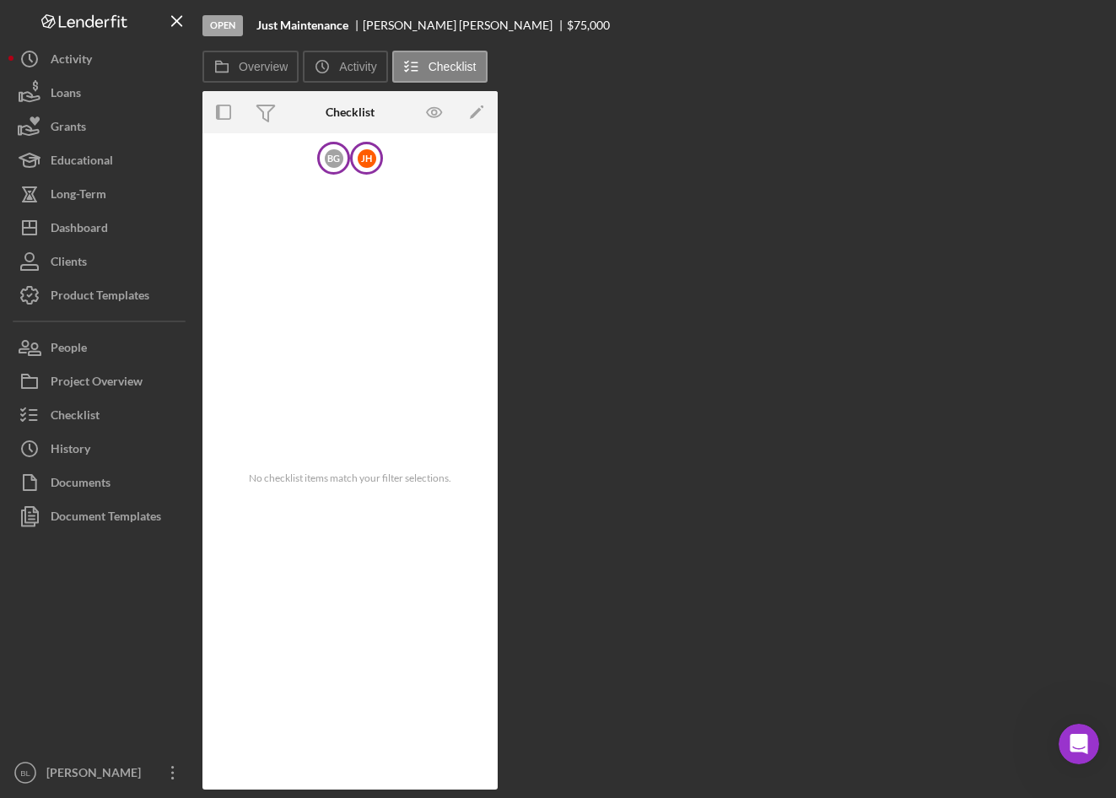
click at [353, 157] on div "J H" at bounding box center [366, 158] width 33 height 33
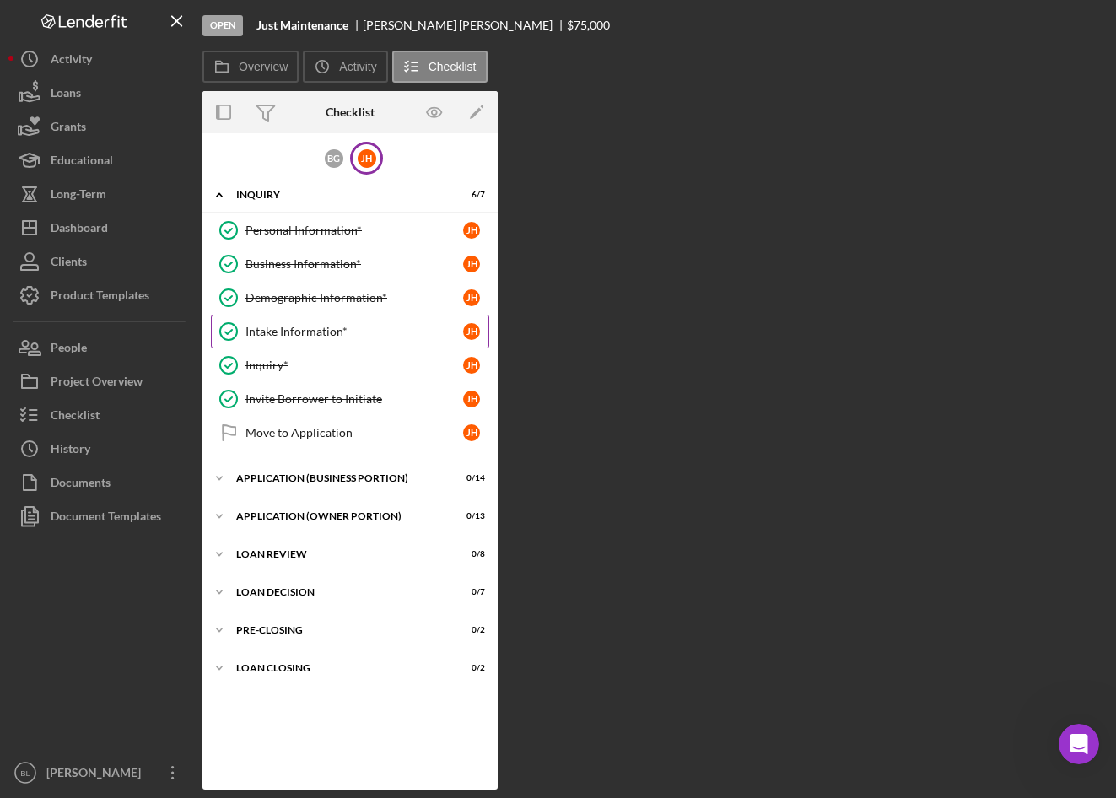
click at [343, 328] on div "Intake Information*" at bounding box center [355, 332] width 218 height 14
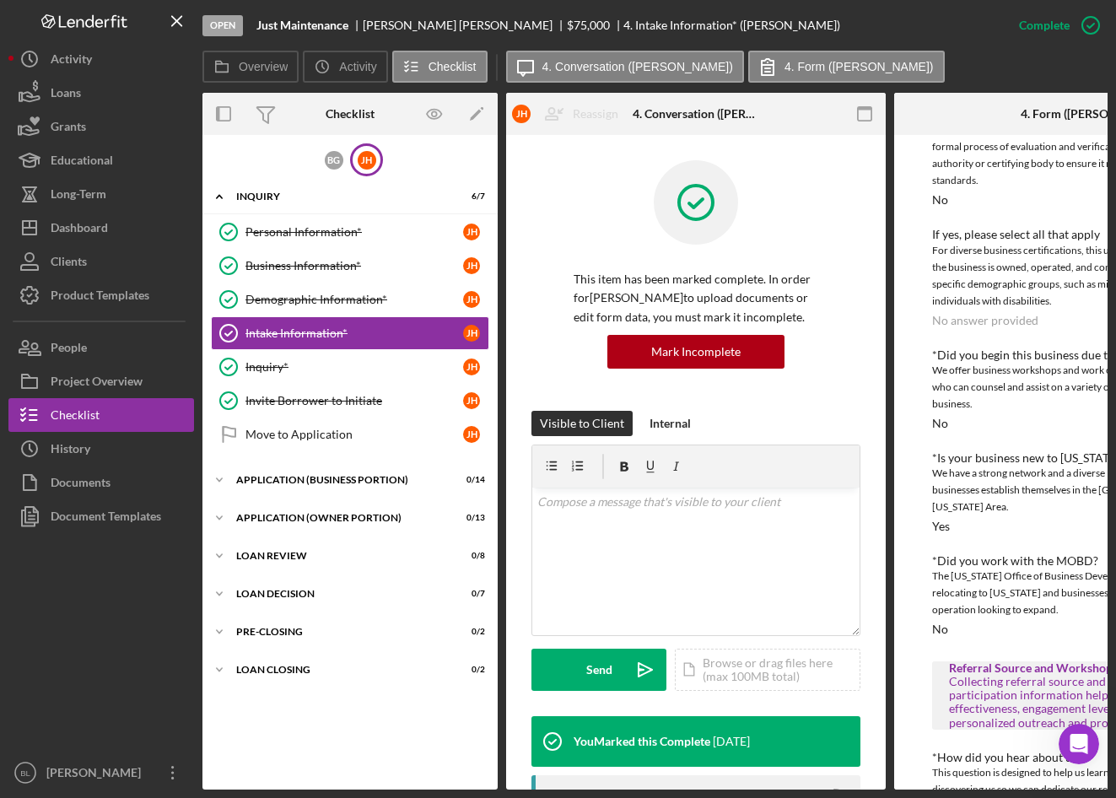
scroll to position [591, 0]
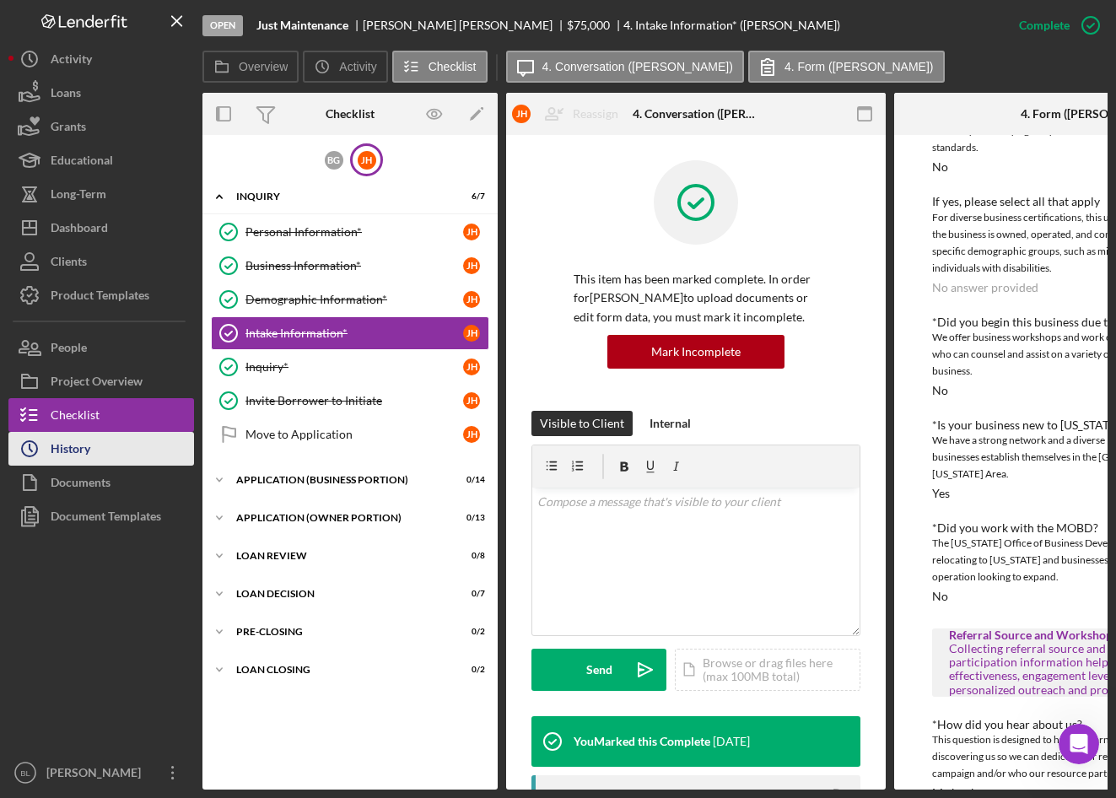
drag, startPoint x: 89, startPoint y: 440, endPoint x: 161, endPoint y: 443, distance: 71.8
click at [89, 440] on div "History" at bounding box center [71, 451] width 40 height 38
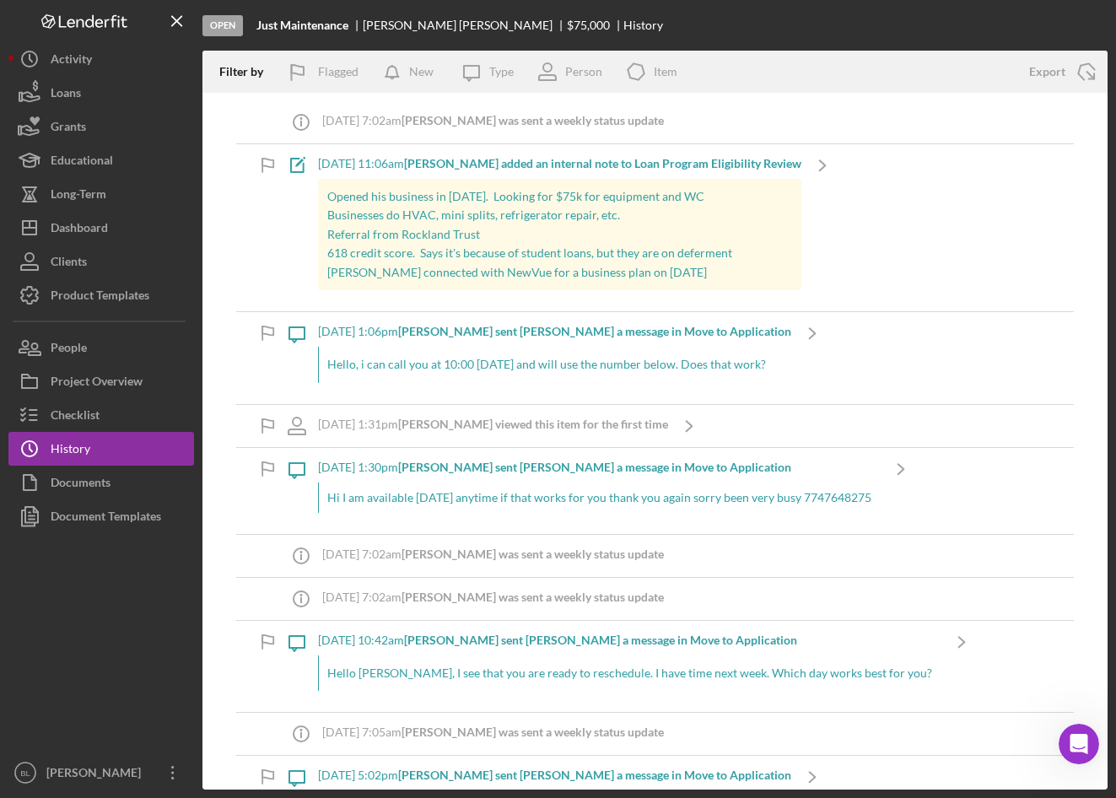
click at [354, 203] on p "Opened his business in June 2025. Looking for $75k for equipment and WC" at bounding box center [560, 196] width 466 height 19
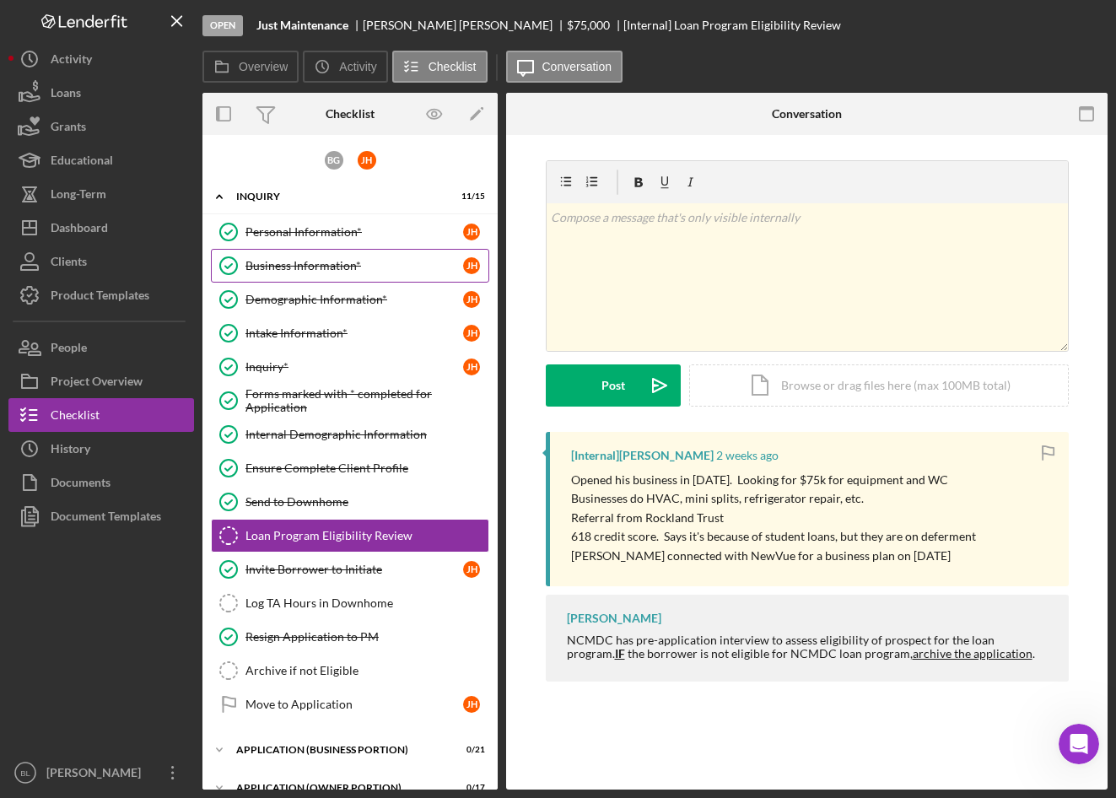
scroll to position [73, 0]
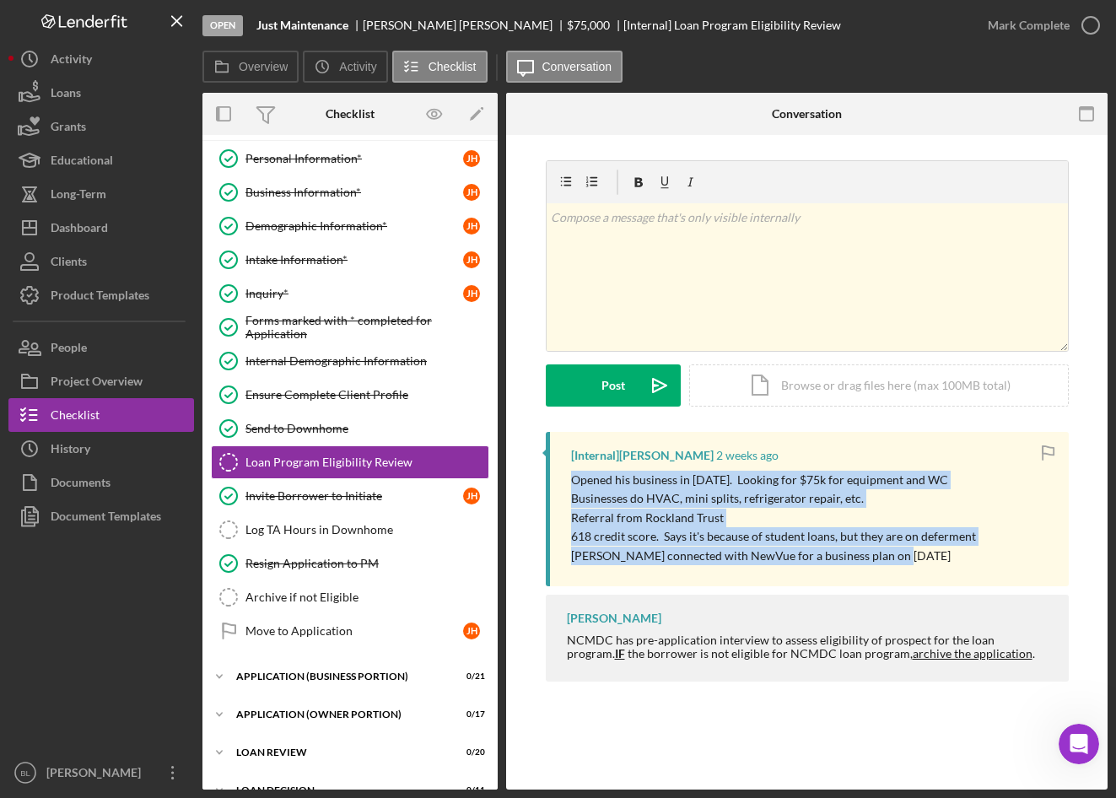
drag, startPoint x: 936, startPoint y: 556, endPoint x: 560, endPoint y: 486, distance: 382.0
click at [560, 486] on div "[Internal] Sandie Cataldo 2 weeks ago Opened his business in June 2025. Looking…" at bounding box center [807, 509] width 523 height 154
copy div "Opened his business in June 2025. Looking for $75k for equipment and WC Busines…"
drag, startPoint x: 266, startPoint y: 230, endPoint x: 296, endPoint y: 278, distance: 56.2
click at [266, 230] on div "Demographic Information*" at bounding box center [355, 226] width 218 height 14
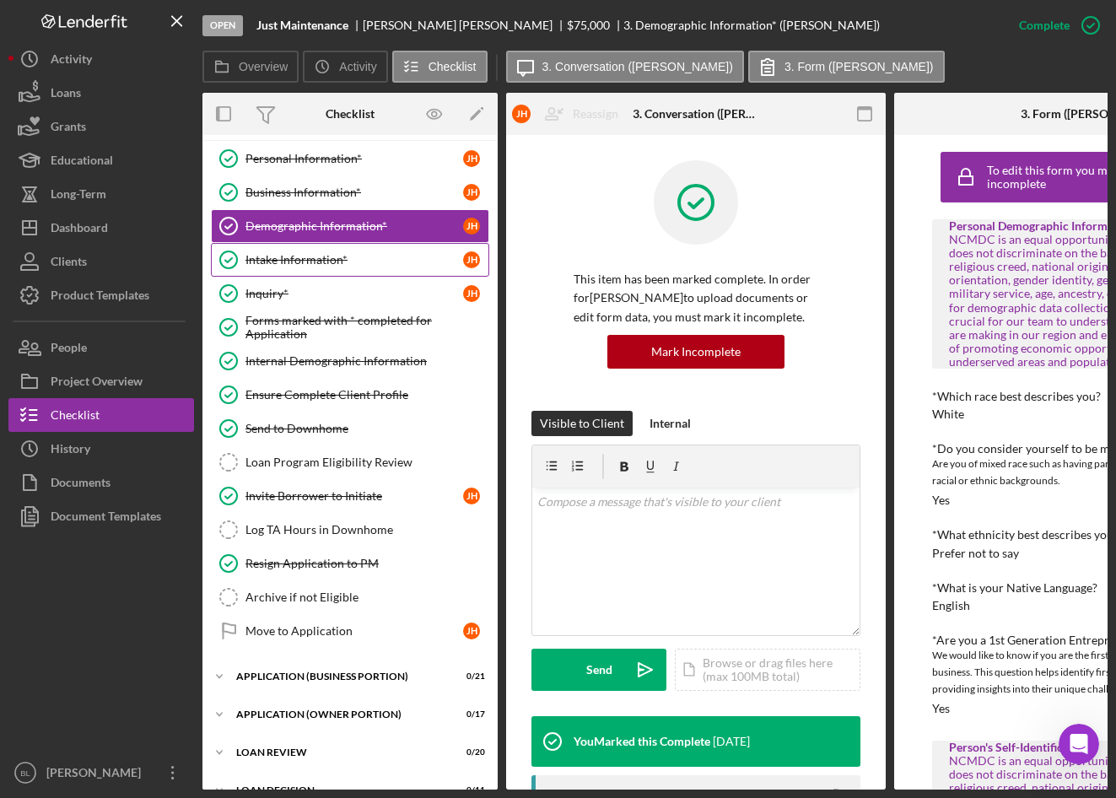
click at [297, 260] on div "Intake Information*" at bounding box center [355, 260] width 218 height 14
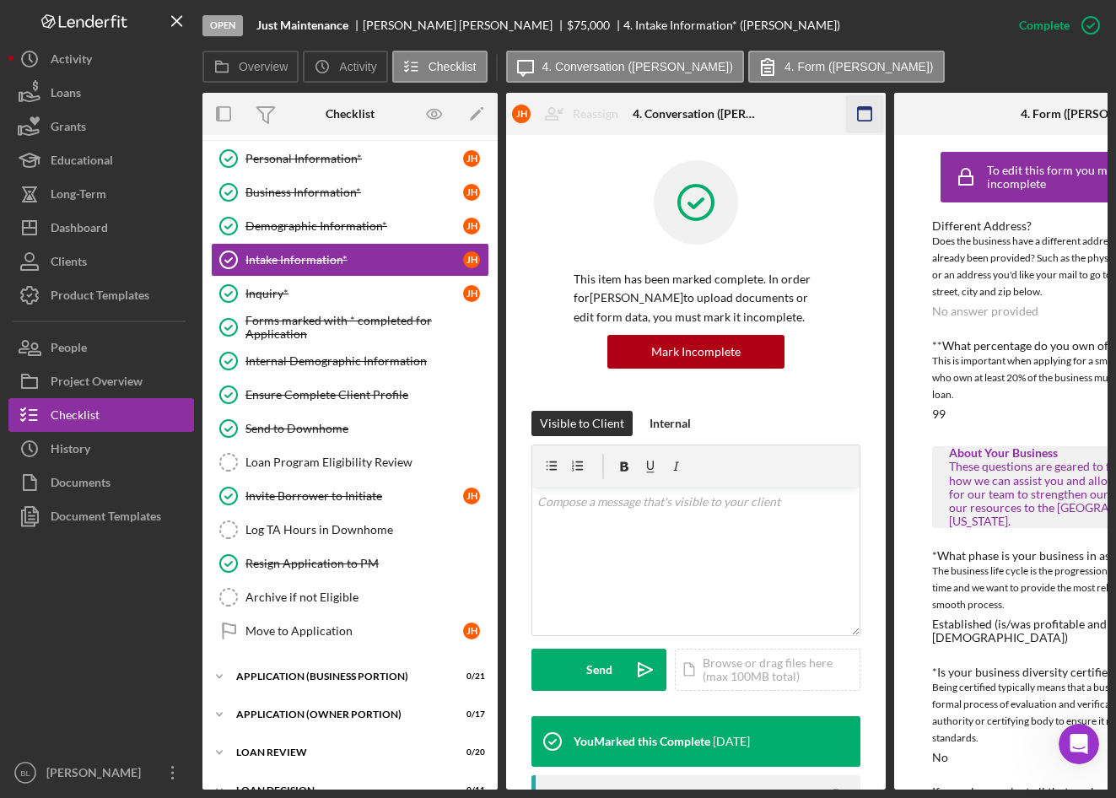
click at [864, 113] on icon "button" at bounding box center [865, 114] width 38 height 38
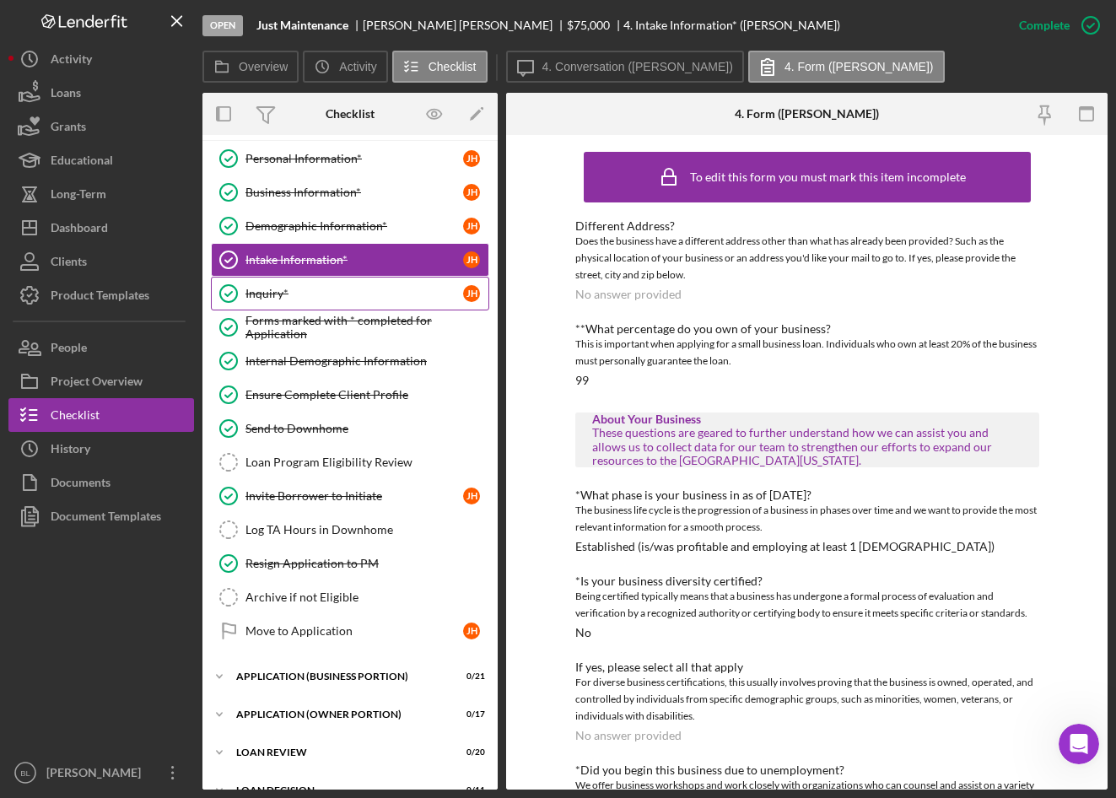
click at [290, 294] on link "Inquiry* Inquiry* J H" at bounding box center [350, 294] width 278 height 34
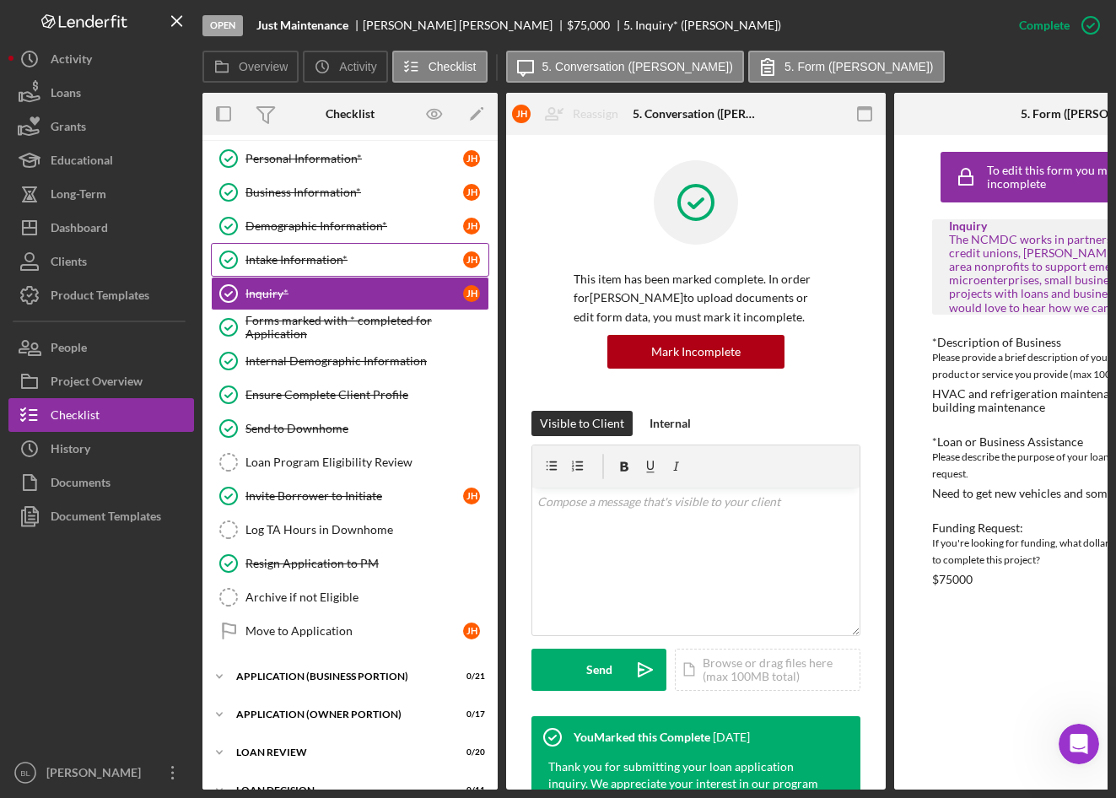
click at [294, 262] on div "Intake Information*" at bounding box center [355, 260] width 218 height 14
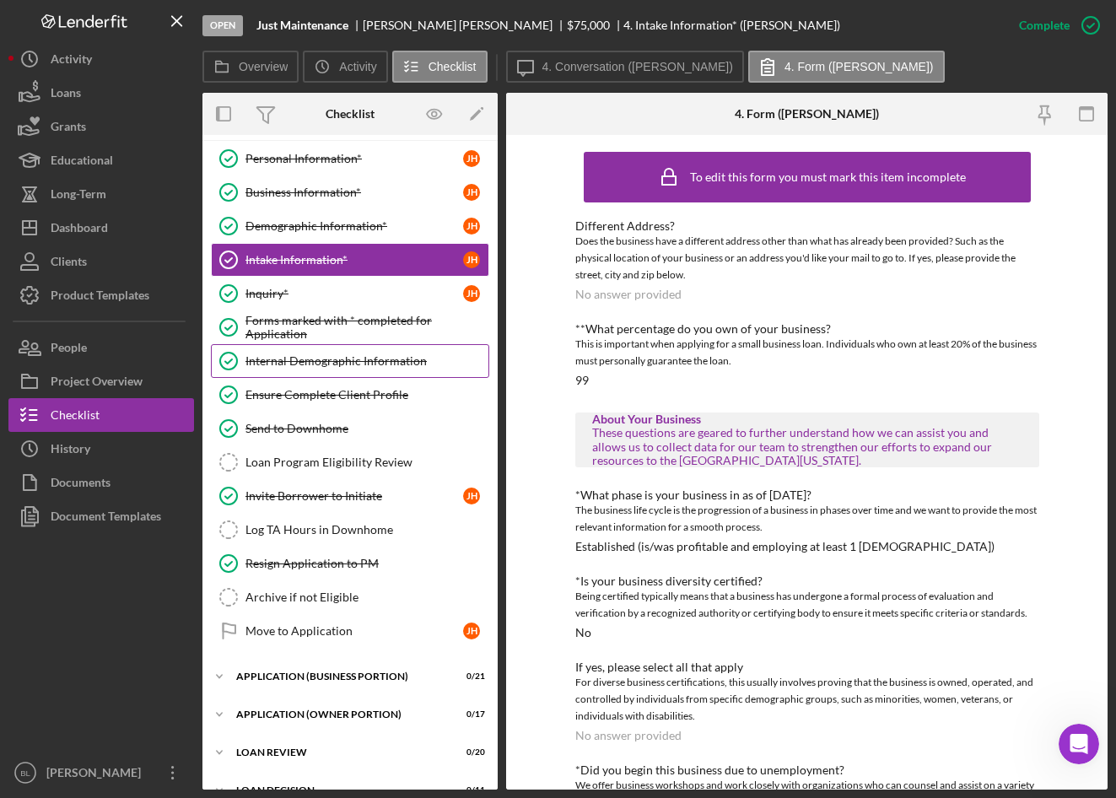
click at [338, 375] on link "Internal Demographic Information Internal Demographic Information" at bounding box center [350, 361] width 278 height 34
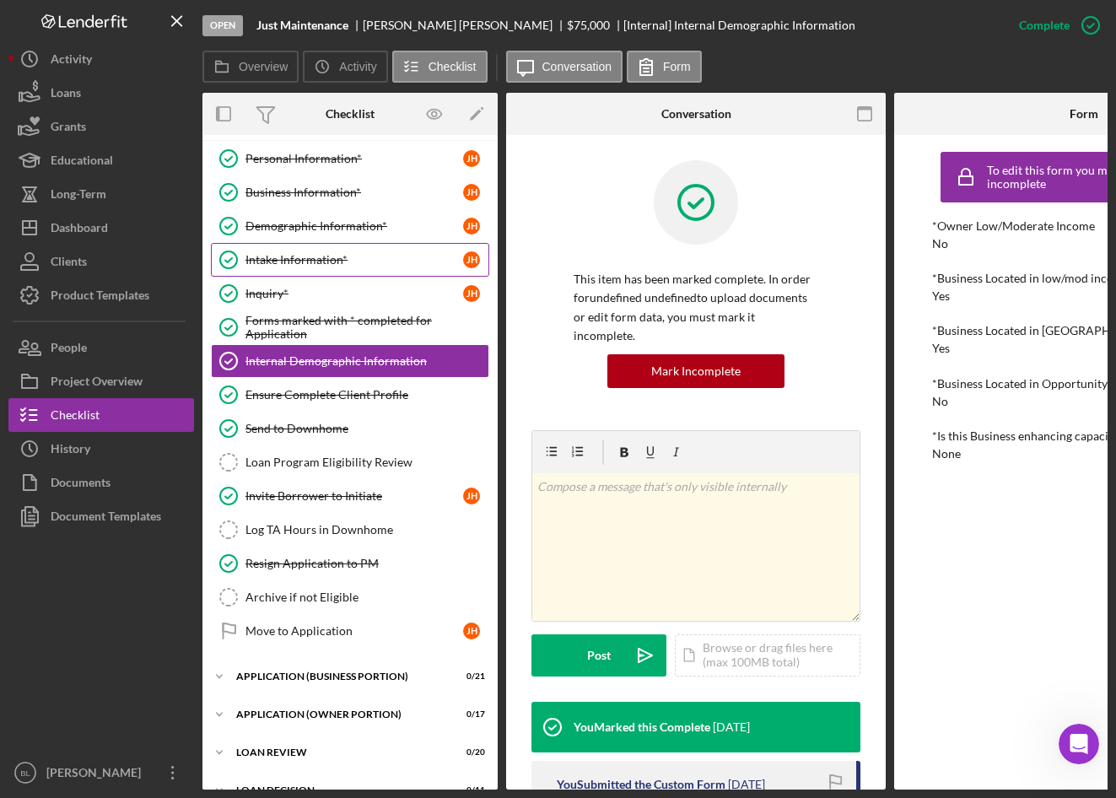
click at [273, 262] on div "Intake Information*" at bounding box center [355, 260] width 218 height 14
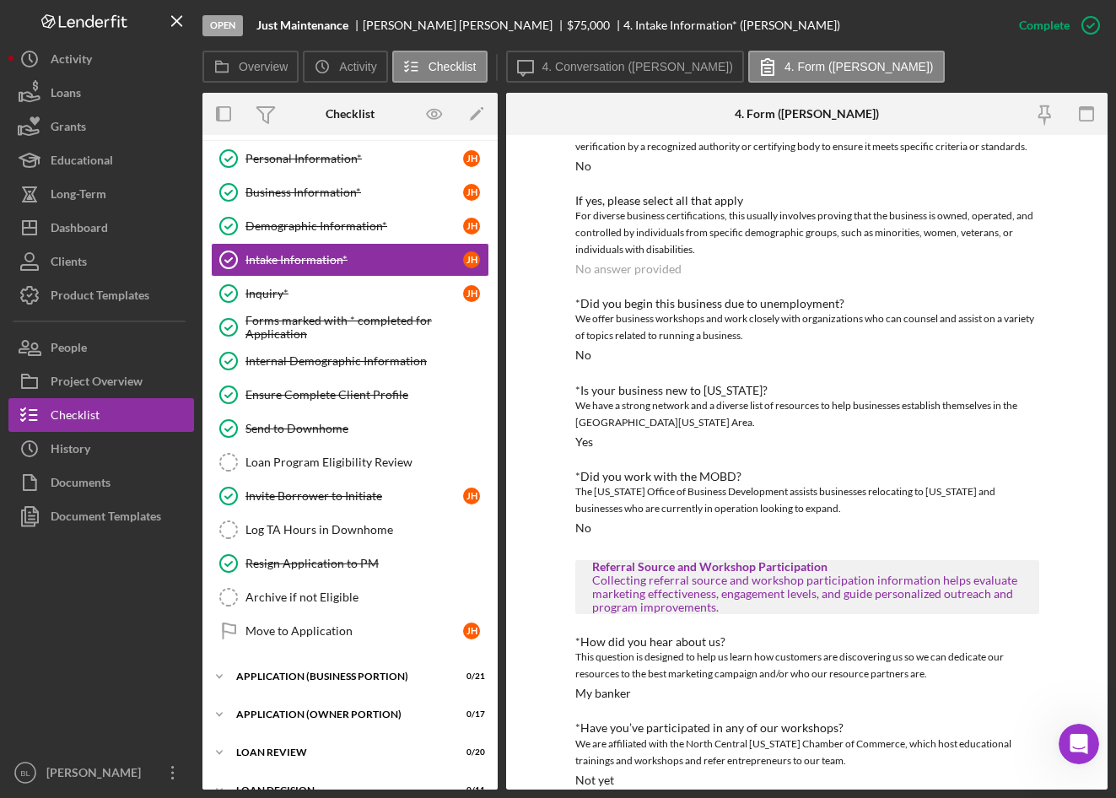
scroll to position [489, 0]
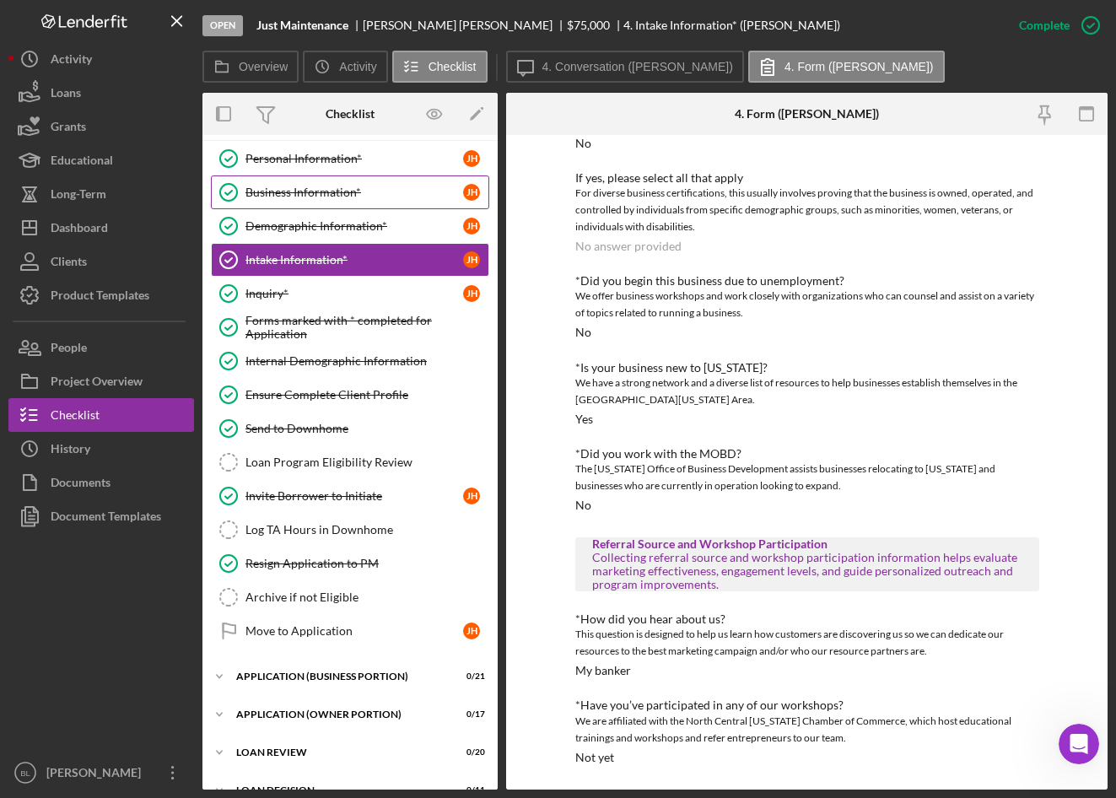
drag, startPoint x: 279, startPoint y: 191, endPoint x: 392, endPoint y: 200, distance: 112.6
click at [279, 191] on div "Business Information*" at bounding box center [355, 193] width 218 height 14
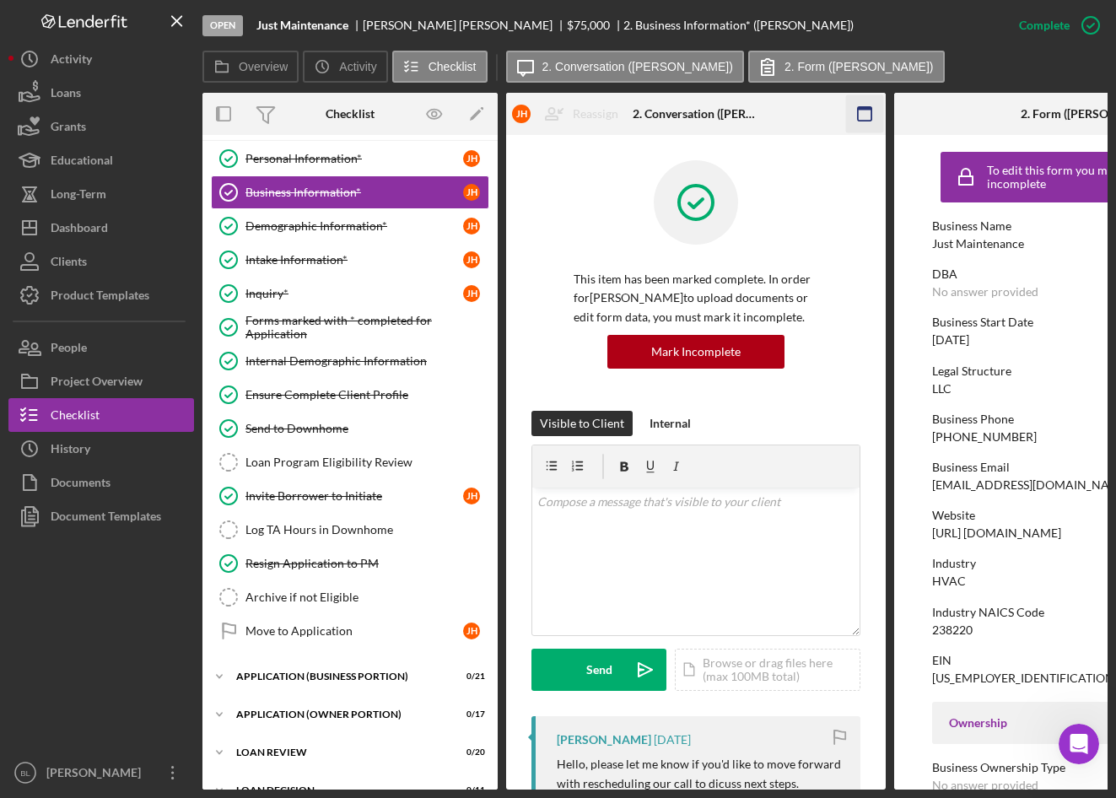
click at [866, 121] on rect "button" at bounding box center [865, 114] width 14 height 14
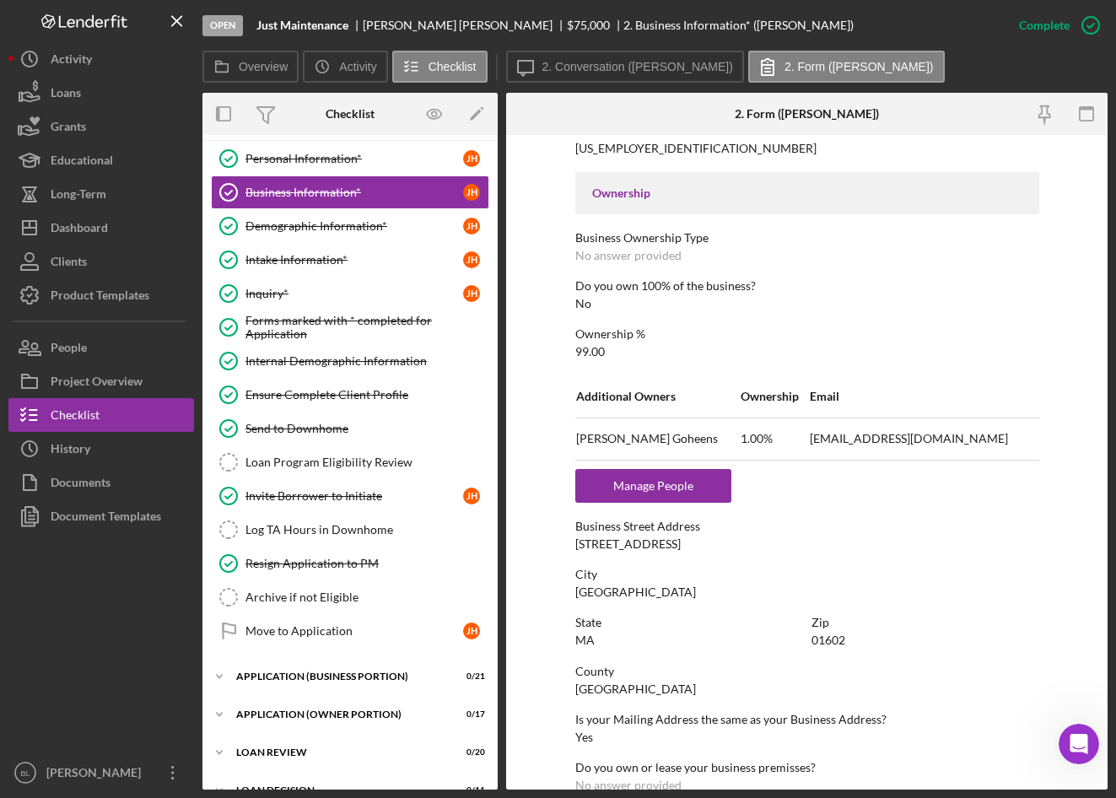
scroll to position [388, 0]
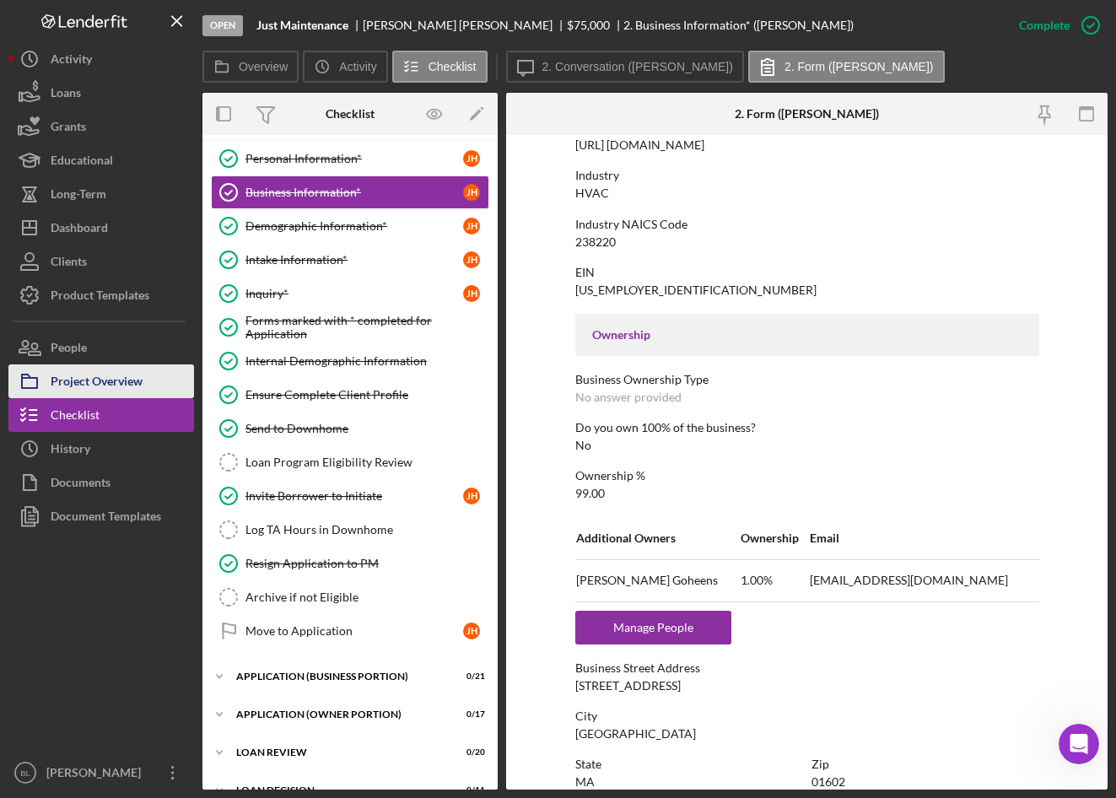
click at [135, 373] on div "Project Overview" at bounding box center [97, 384] width 92 height 38
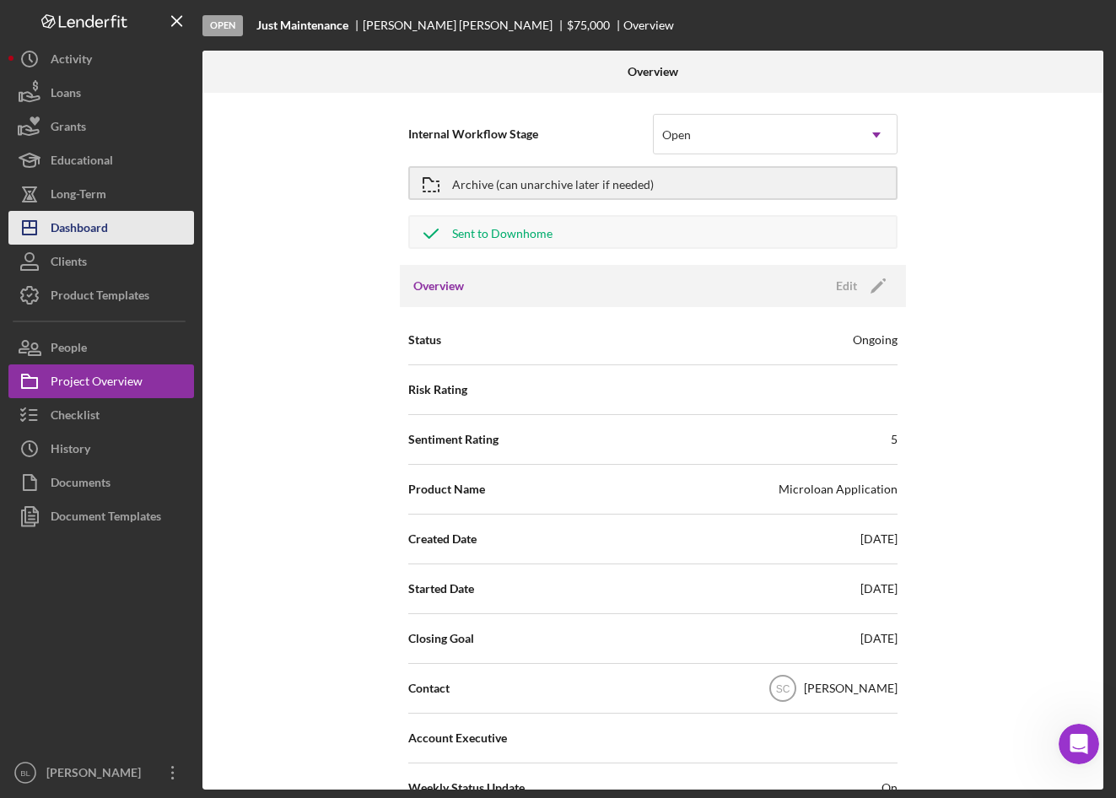
click at [90, 235] on div "Dashboard" at bounding box center [79, 230] width 57 height 38
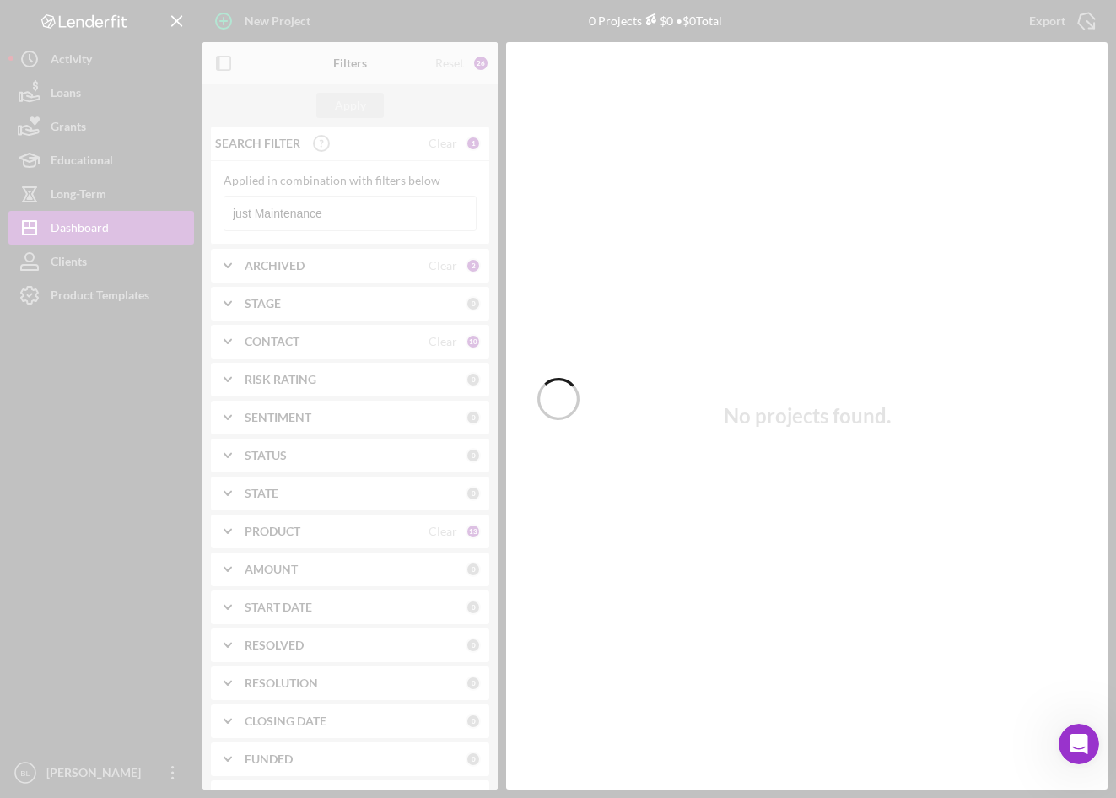
click at [337, 209] on div at bounding box center [558, 399] width 1116 height 798
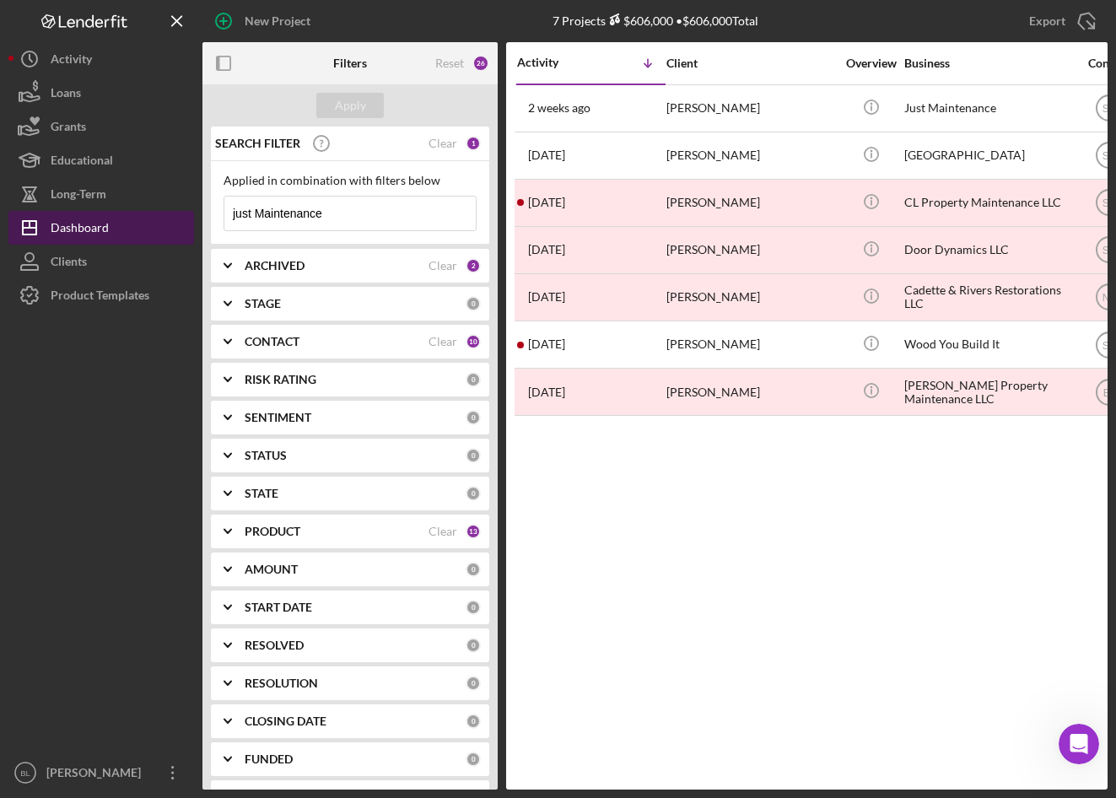
drag, startPoint x: 337, startPoint y: 221, endPoint x: 35, endPoint y: 226, distance: 302.1
click at [42, 223] on div "New Project 7 Projects $606,000 • $606,000 Total just Maintenance Export Icon/E…" at bounding box center [557, 395] width 1099 height 790
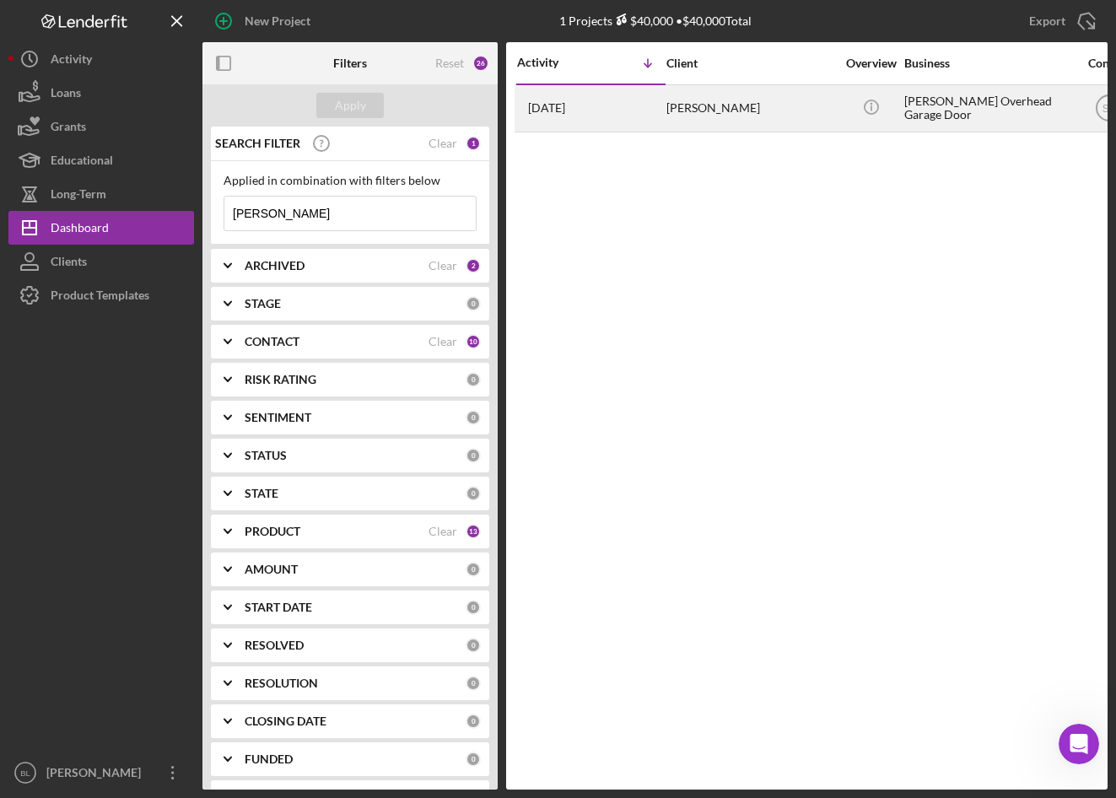
type input "Hansen"
click at [712, 104] on div "paul hansen" at bounding box center [751, 108] width 169 height 45
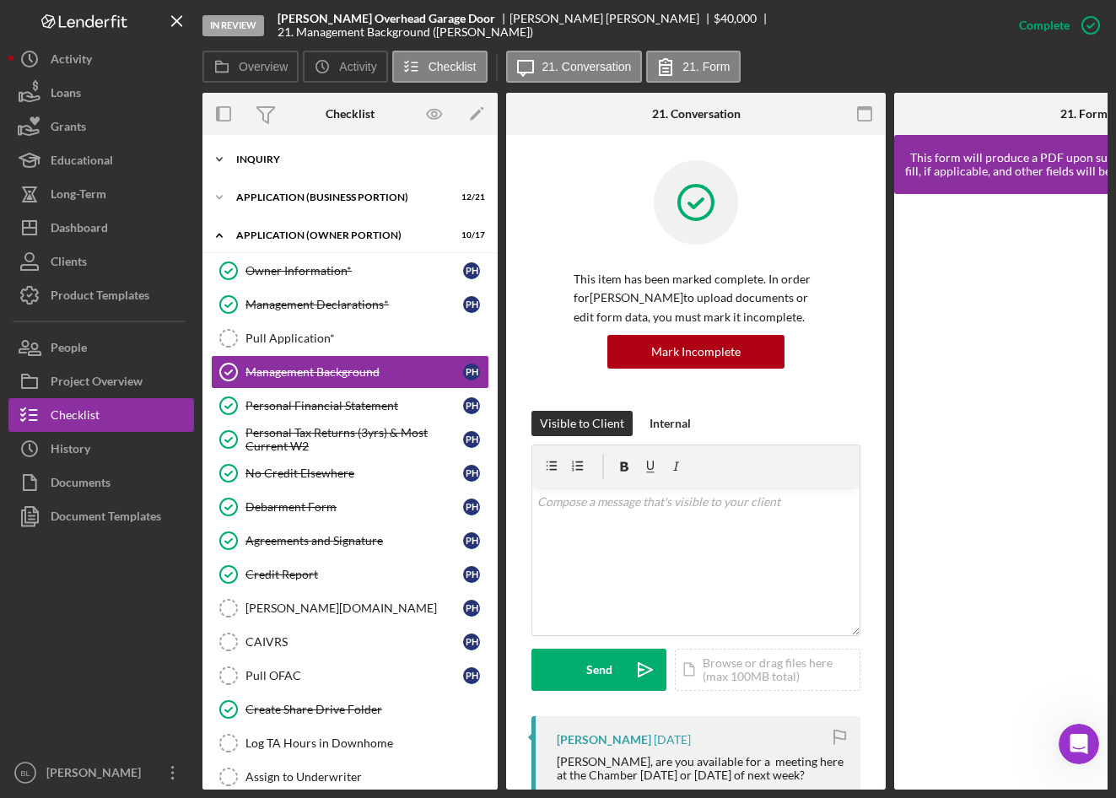
click at [258, 159] on div "INQUIRY" at bounding box center [356, 159] width 240 height 10
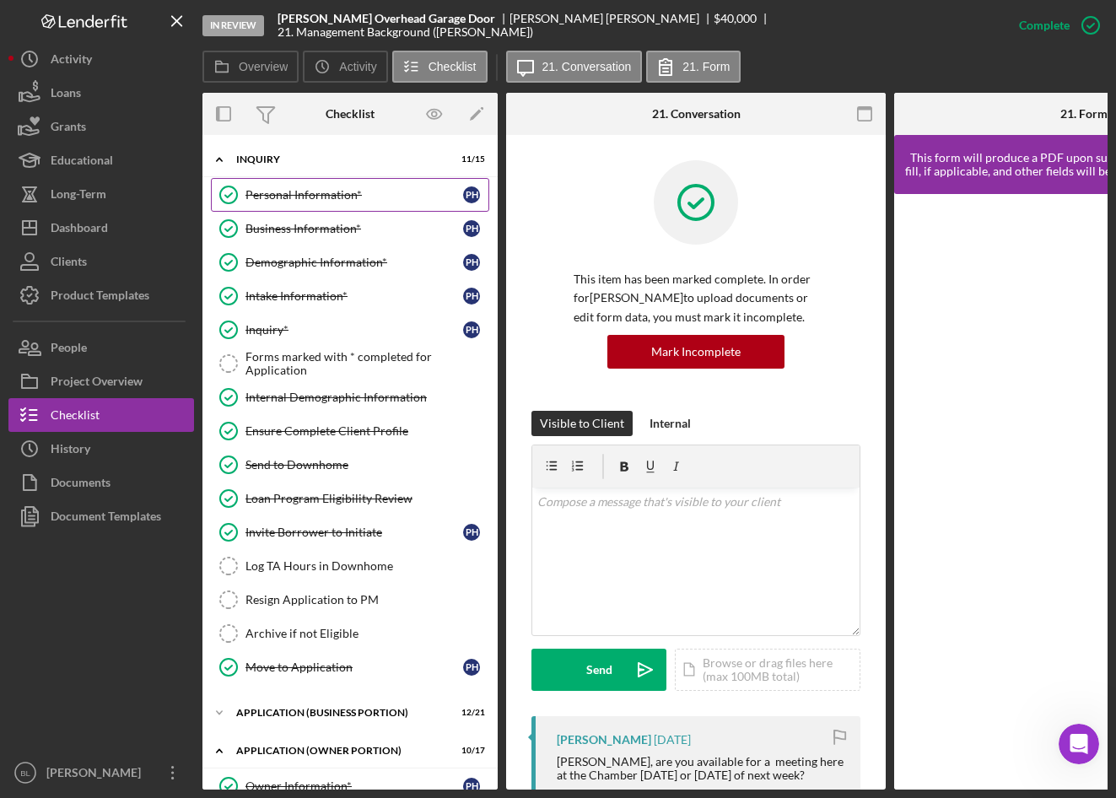
click at [269, 203] on link "Personal Information* Personal Information* p h" at bounding box center [350, 195] width 278 height 34
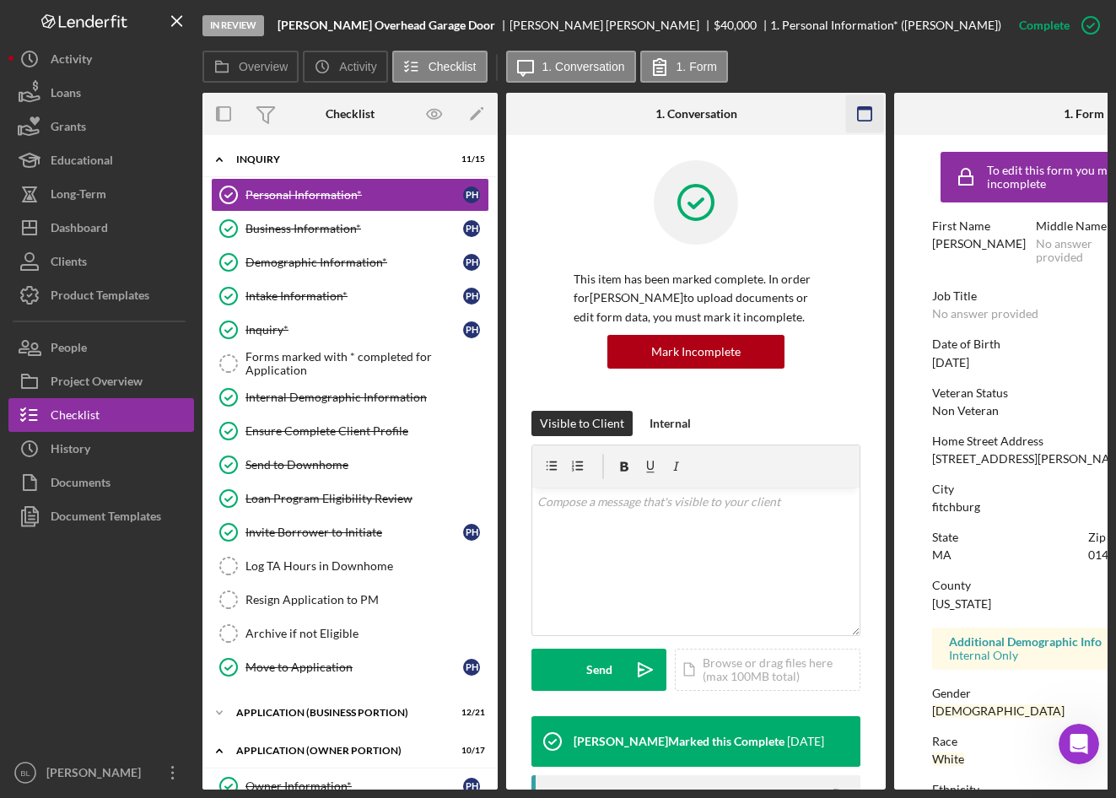
click at [858, 111] on rect "button" at bounding box center [865, 114] width 14 height 14
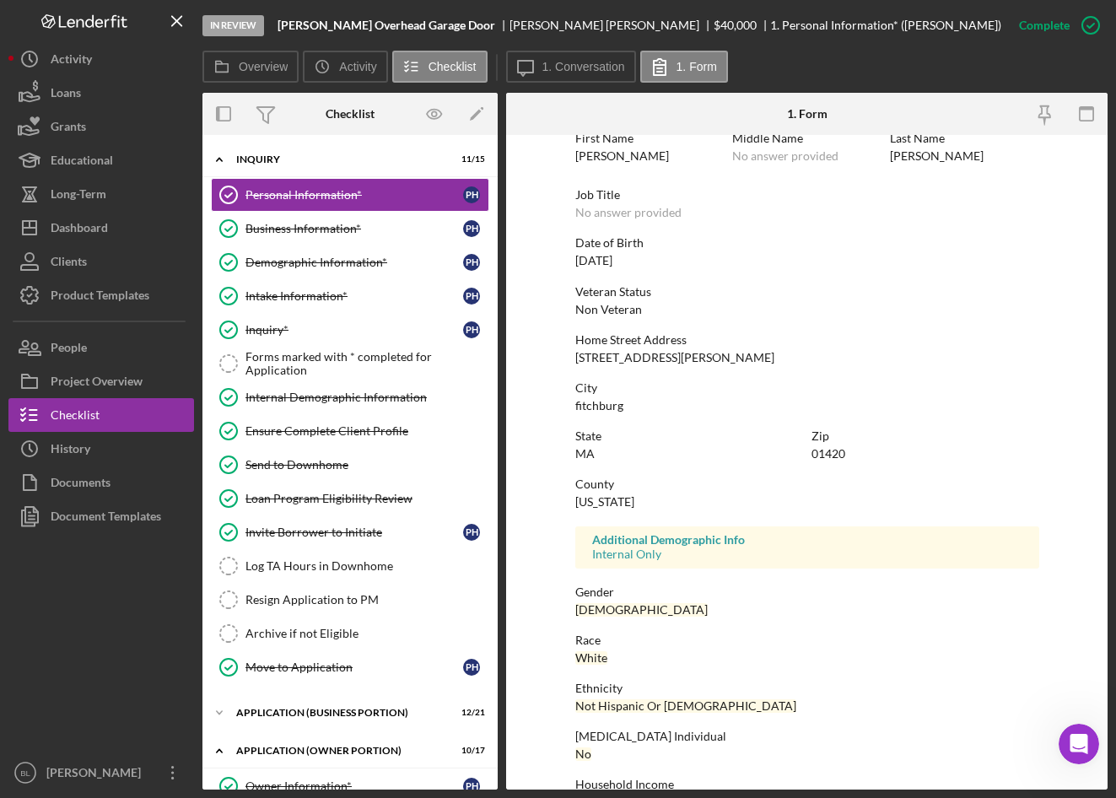
scroll to position [132, 0]
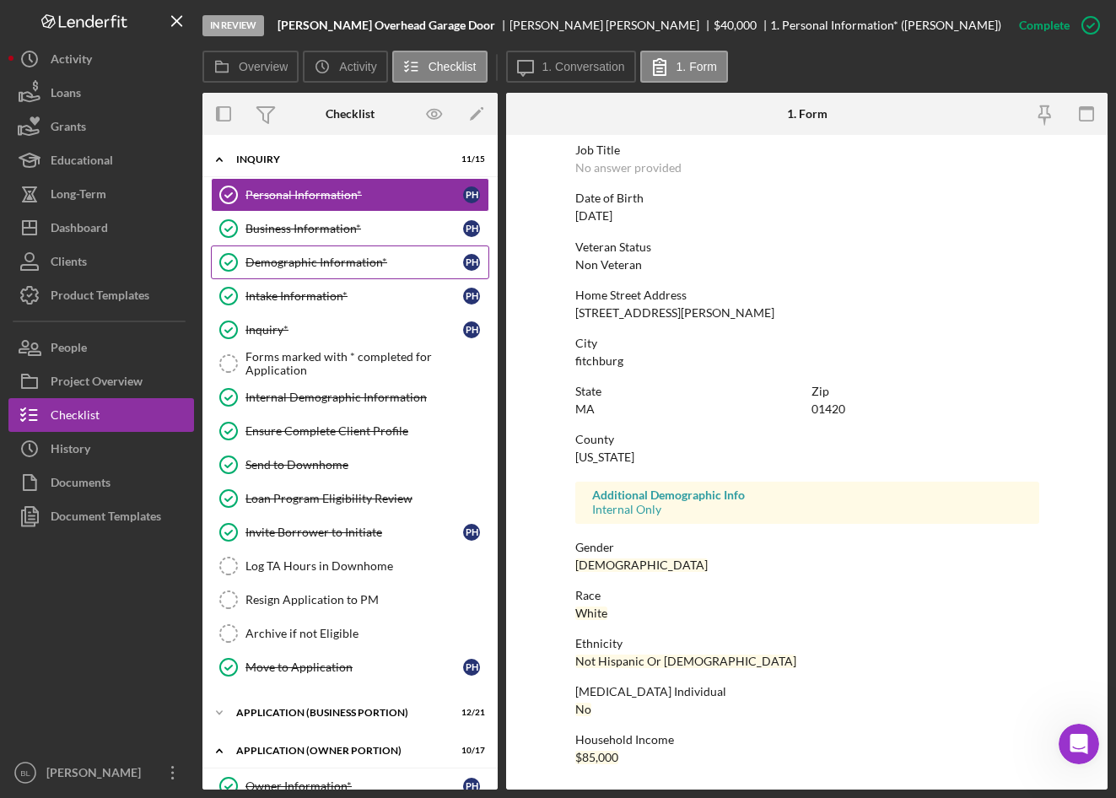
drag, startPoint x: 343, startPoint y: 267, endPoint x: 395, endPoint y: 252, distance: 54.5
click at [343, 267] on div "Demographic Information*" at bounding box center [355, 263] width 218 height 14
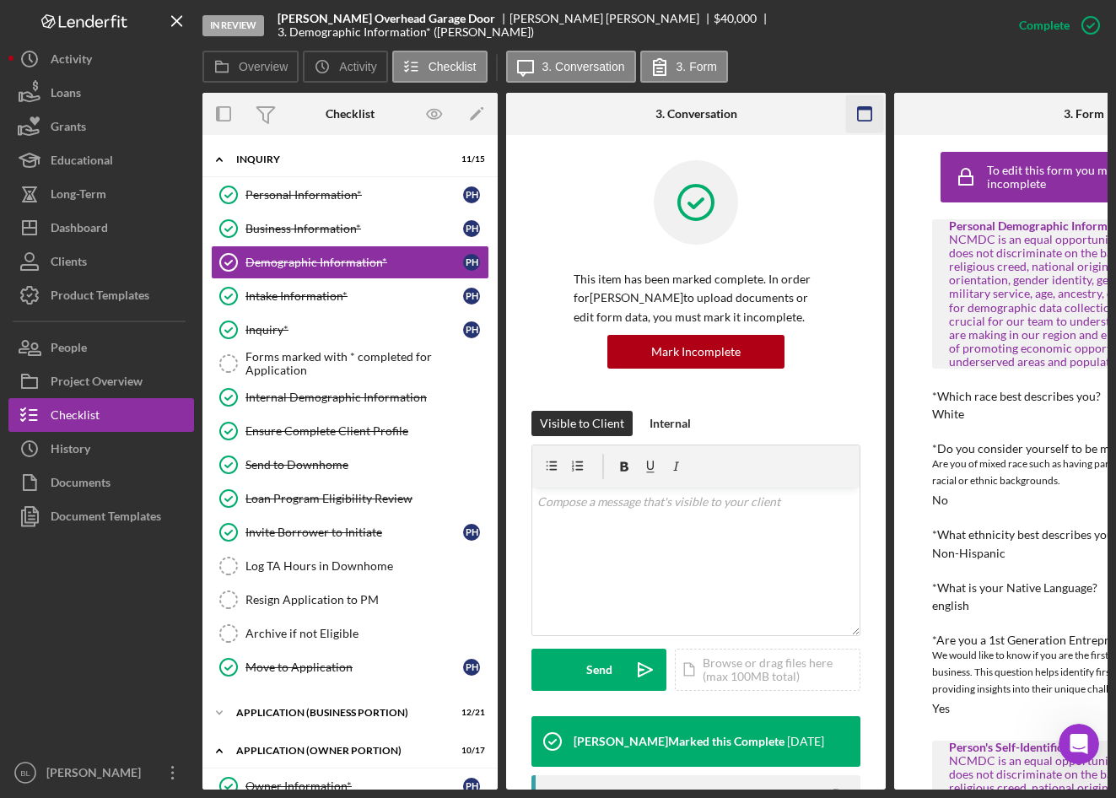
click at [865, 111] on icon "button" at bounding box center [865, 114] width 38 height 38
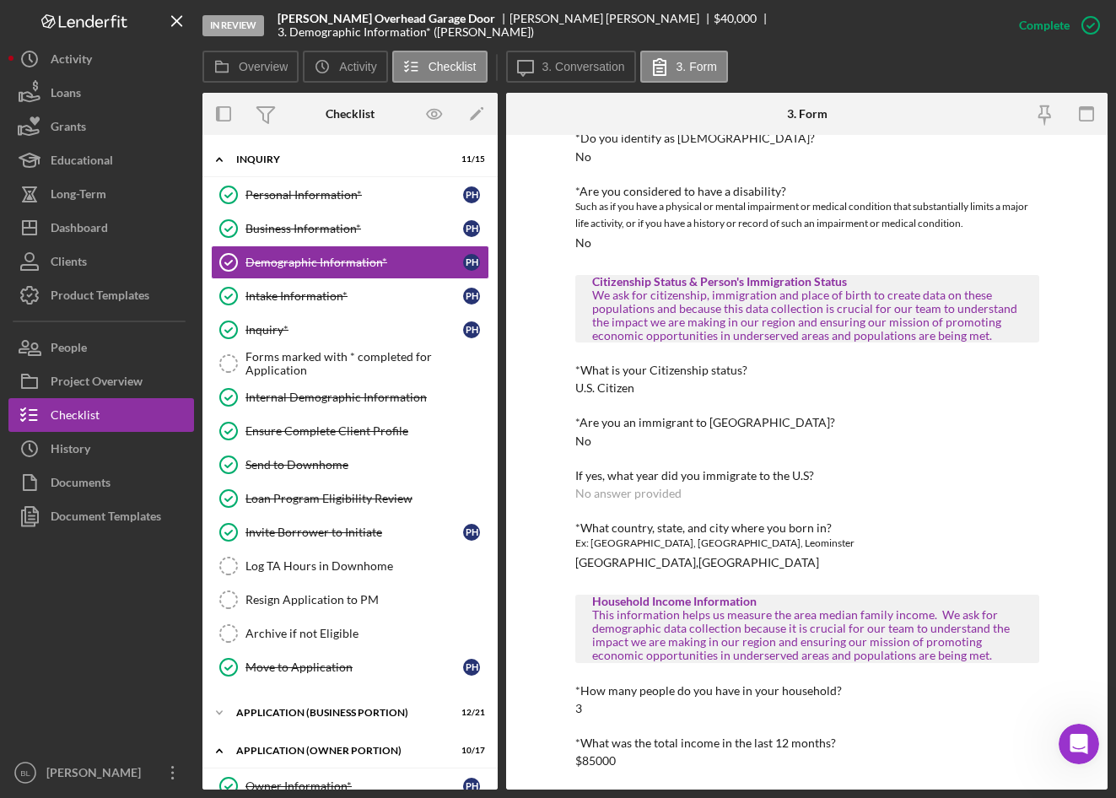
scroll to position [693, 0]
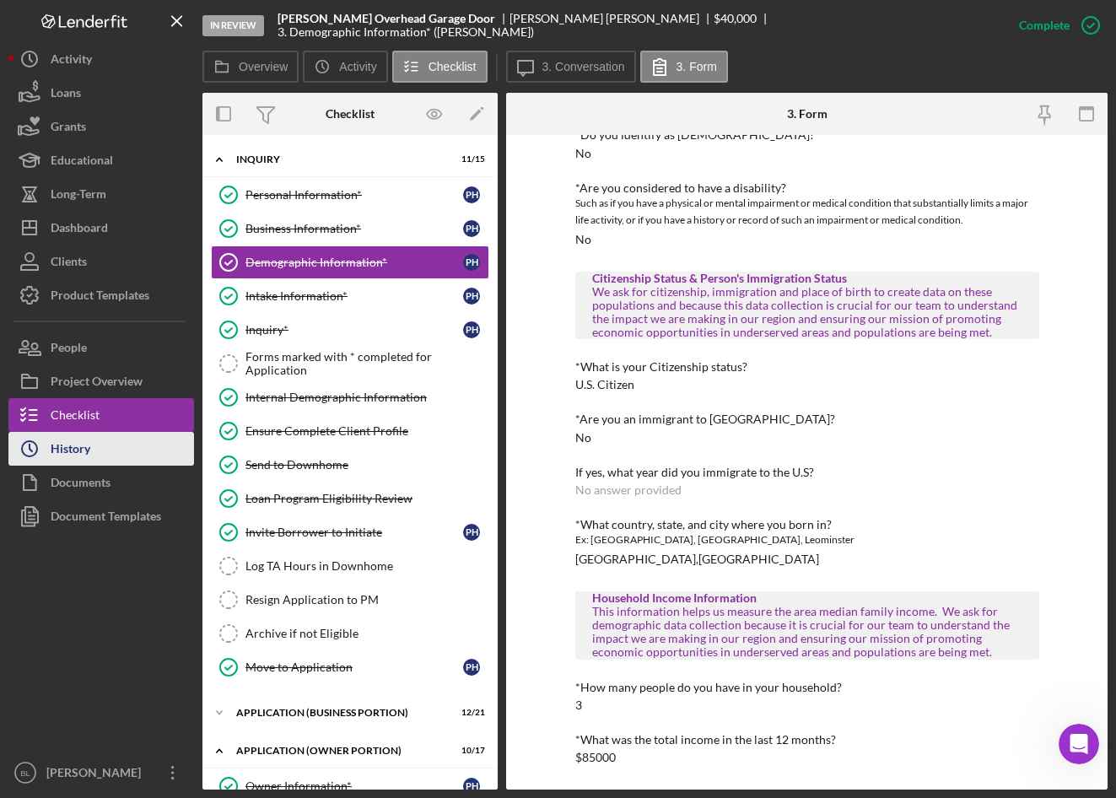
drag, startPoint x: 100, startPoint y: 458, endPoint x: 154, endPoint y: 463, distance: 53.4
click at [100, 458] on button "Icon/History History" at bounding box center [101, 449] width 186 height 34
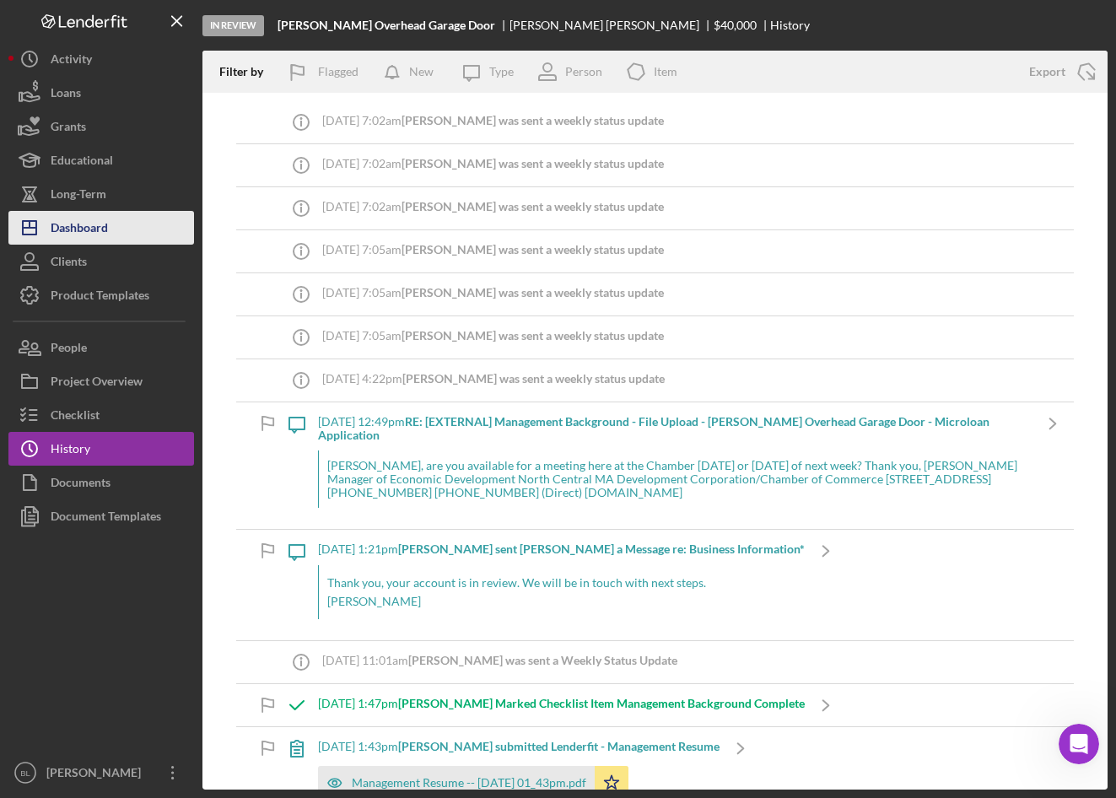
click at [122, 230] on button "Icon/Dashboard Dashboard" at bounding box center [101, 228] width 186 height 34
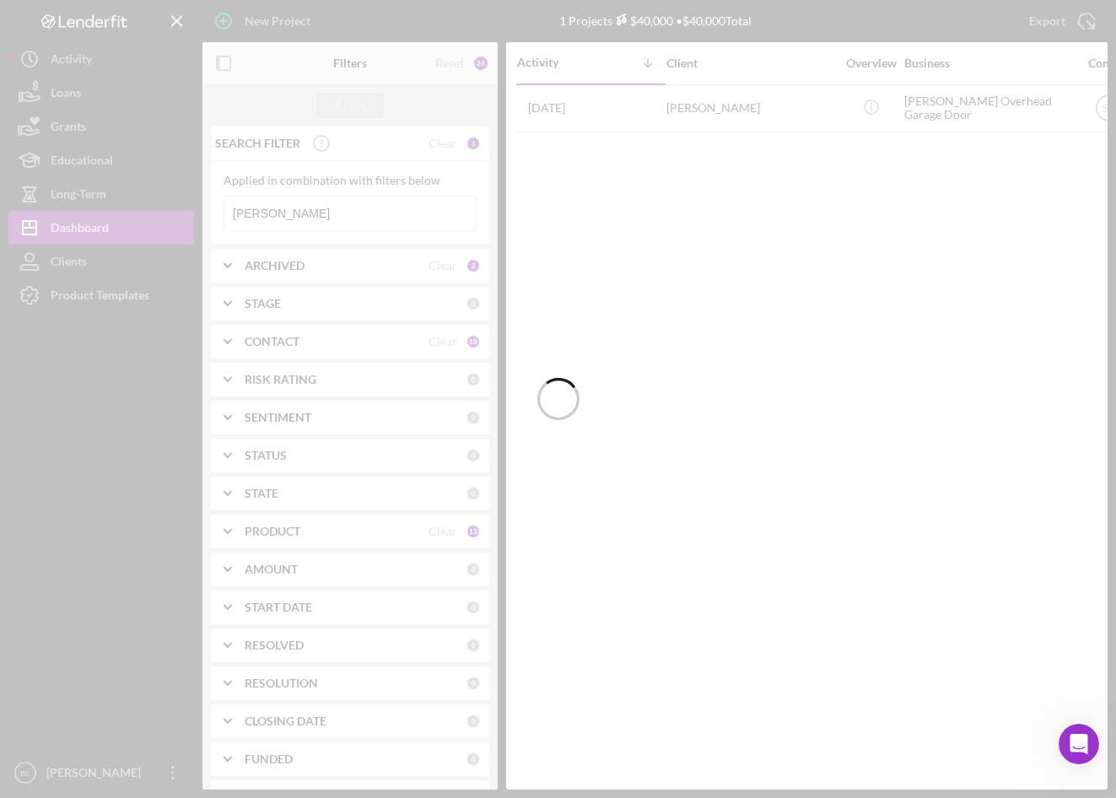
click at [307, 208] on div at bounding box center [558, 399] width 1116 height 798
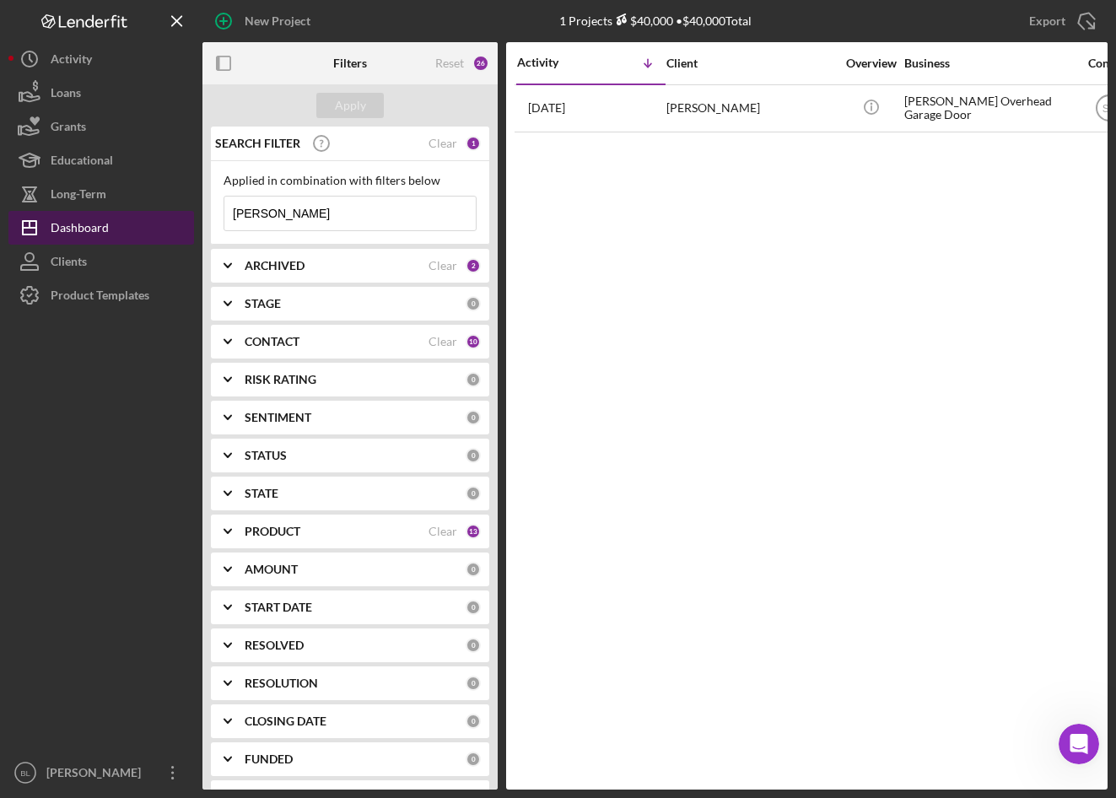
drag, startPoint x: 308, startPoint y: 215, endPoint x: 48, endPoint y: 214, distance: 259.9
click at [48, 214] on div "New Project 1 Projects $40,000 • $40,000 Total Hansen Export Icon/Export Filter…" at bounding box center [557, 395] width 1099 height 790
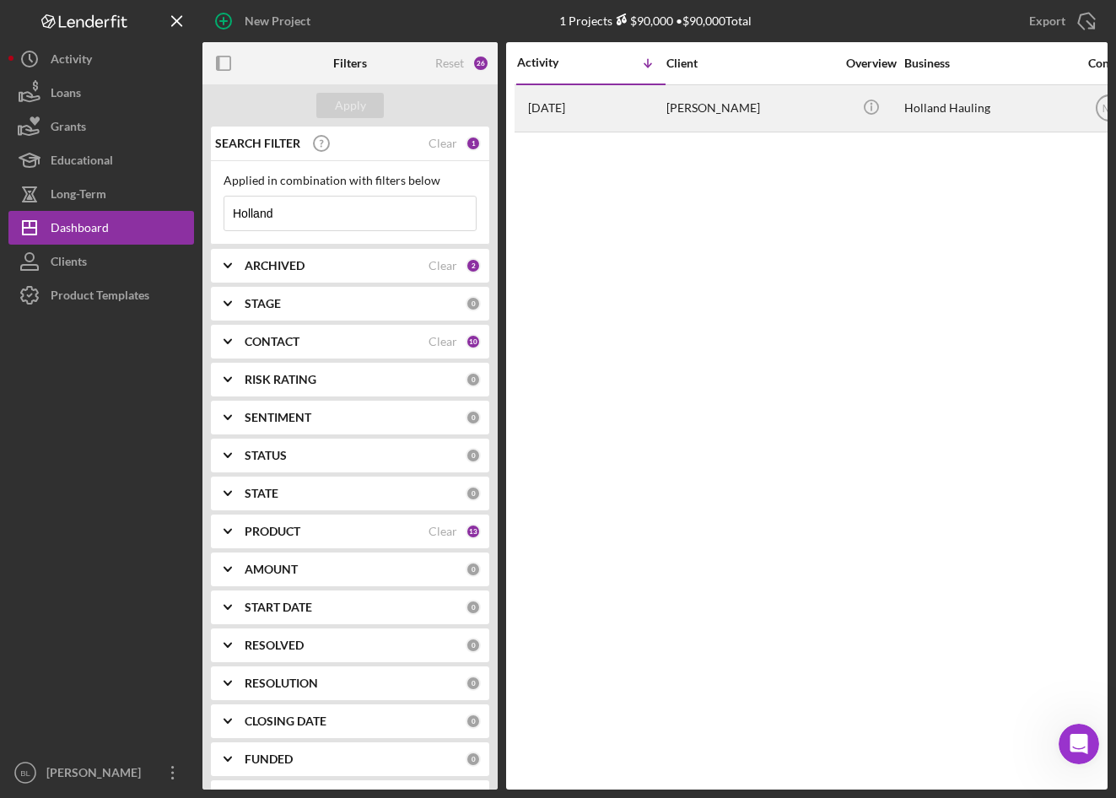
type input "Holland"
click at [595, 98] on div "3 months ago Dave Holland" at bounding box center [591, 108] width 148 height 45
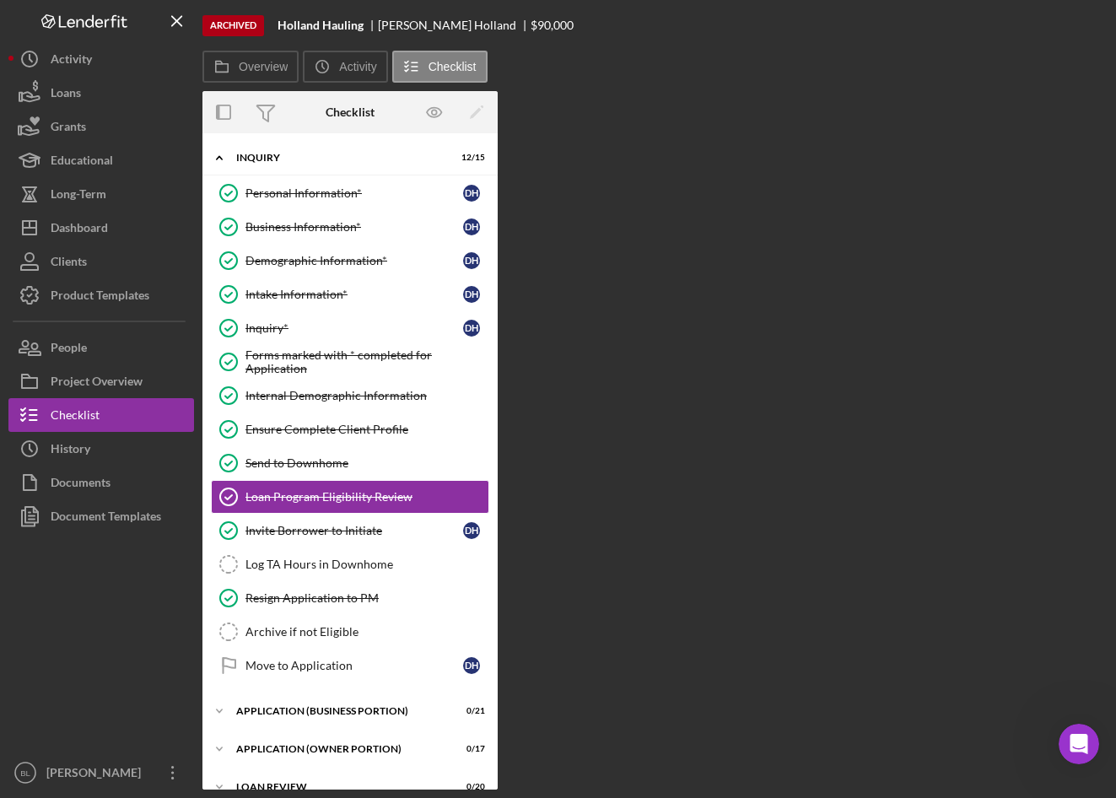
scroll to position [35, 0]
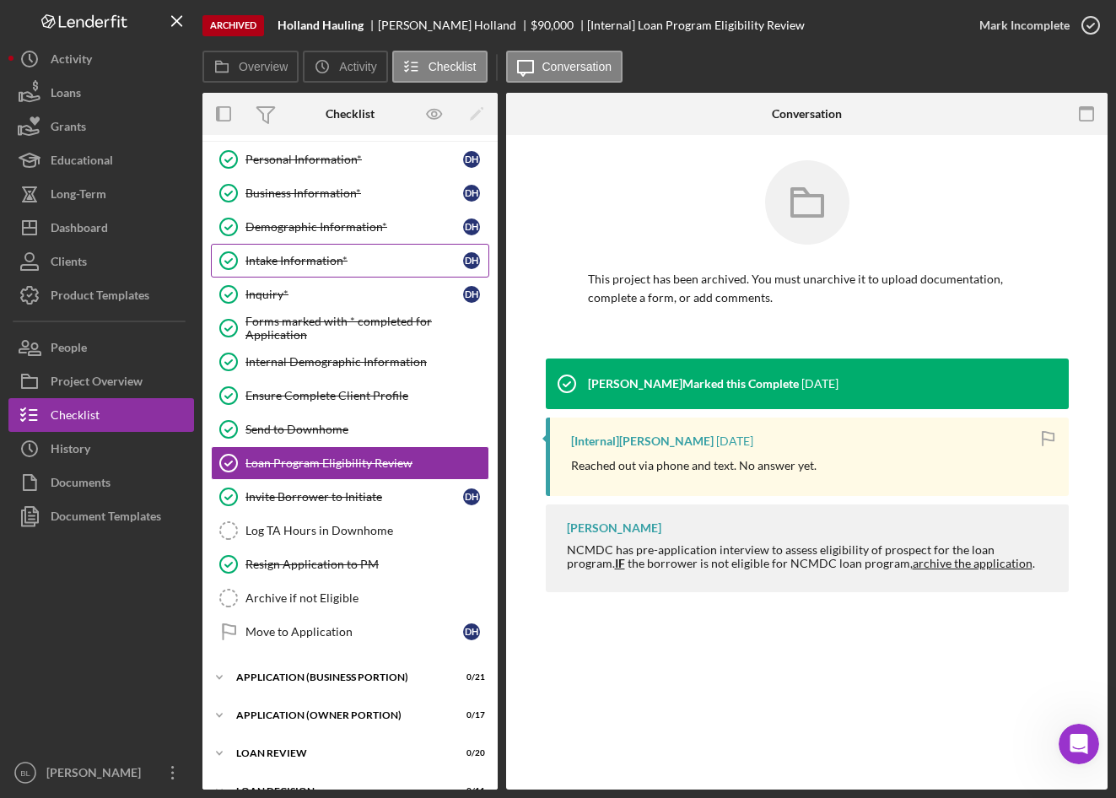
click at [305, 258] on div "Intake Information*" at bounding box center [355, 261] width 218 height 14
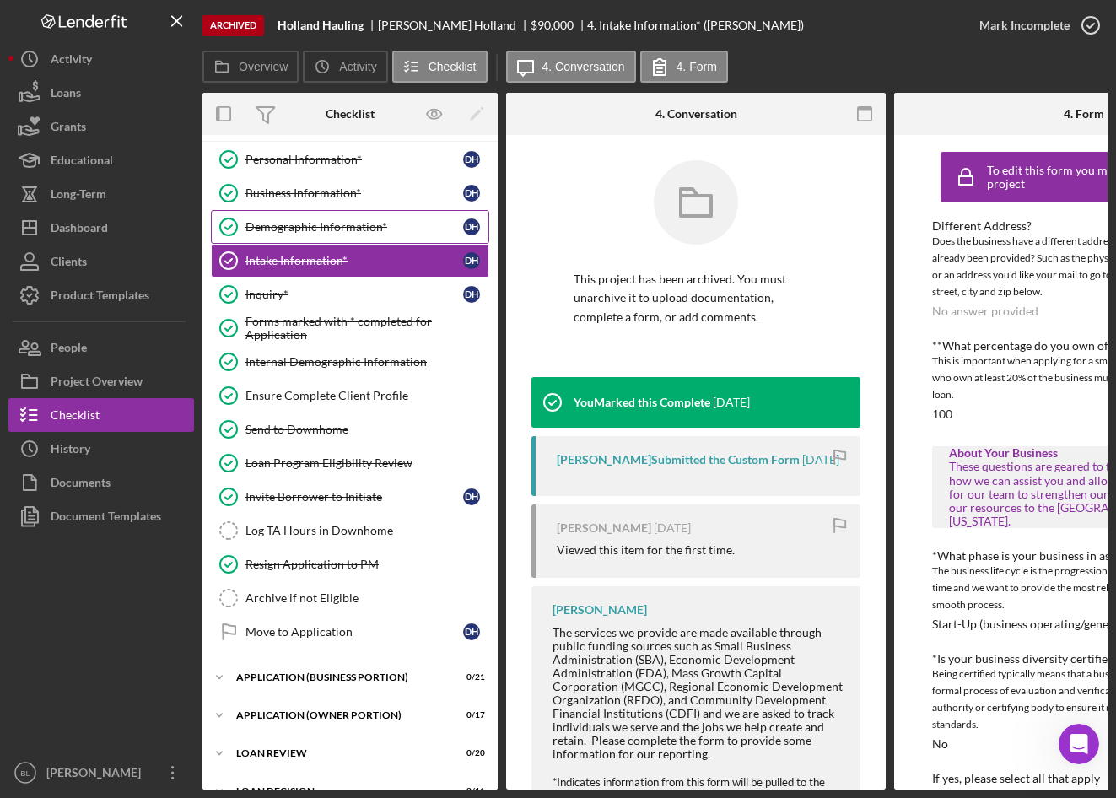
click at [302, 224] on div "Demographic Information*" at bounding box center [355, 227] width 218 height 14
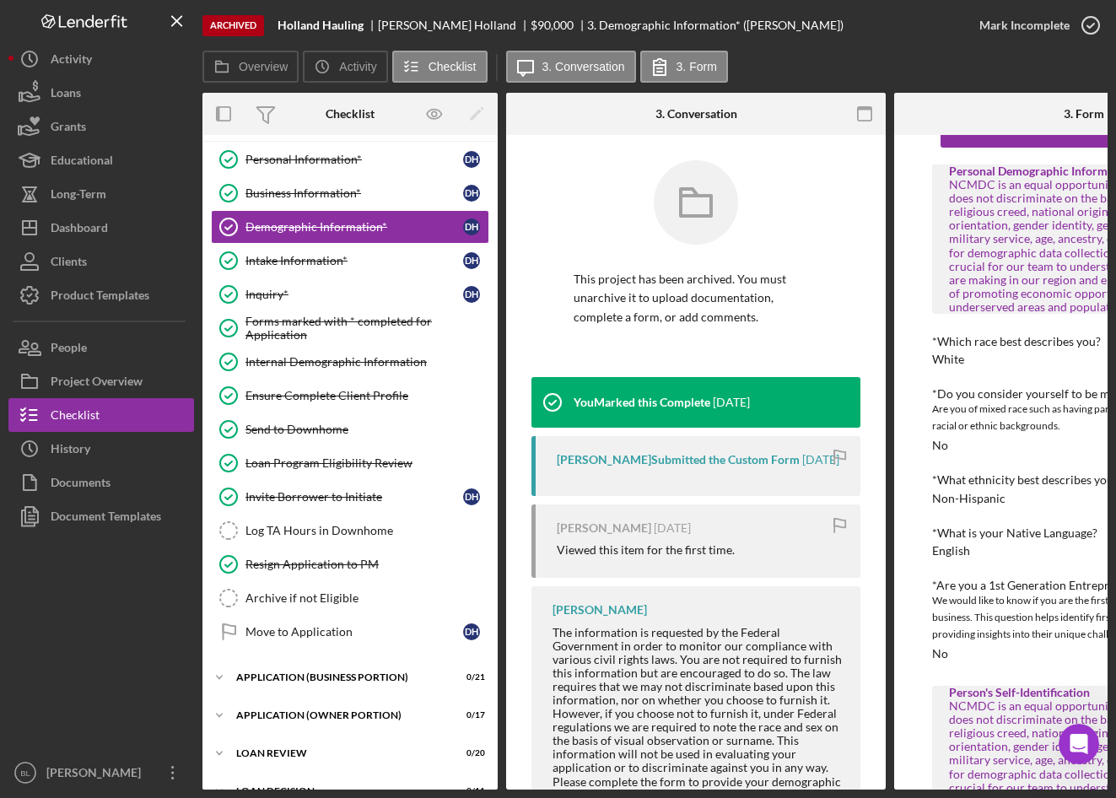
scroll to position [84, 0]
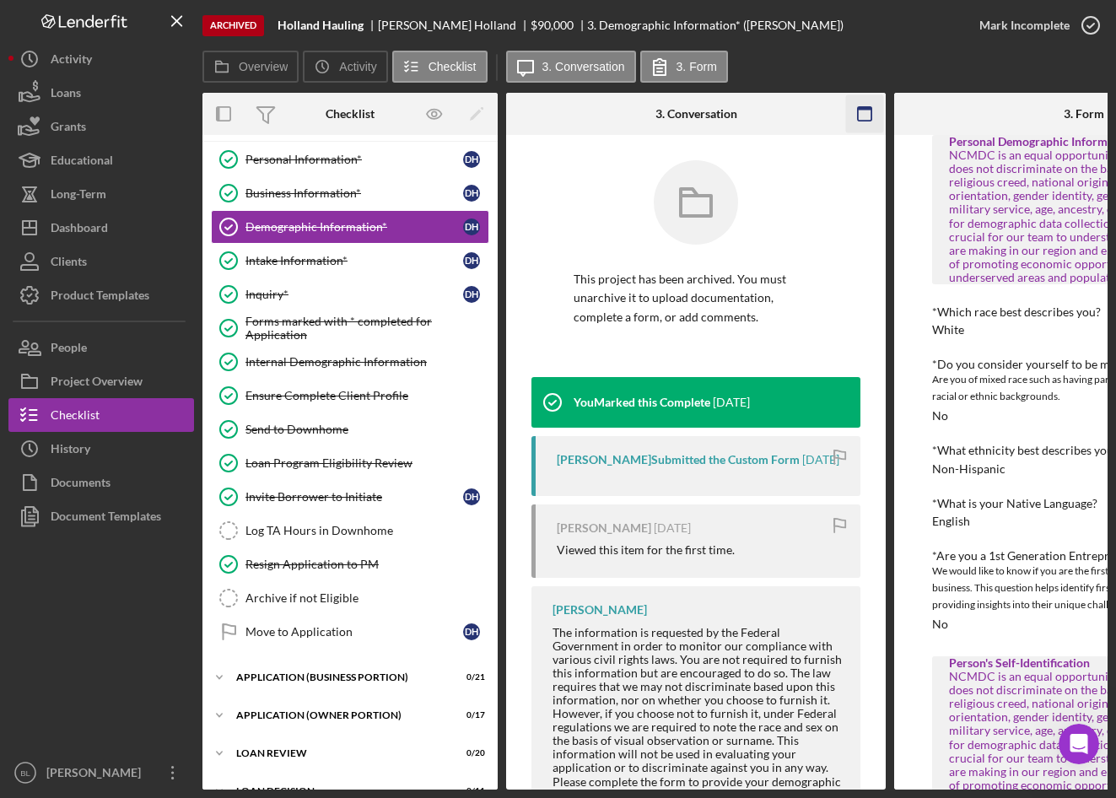
click at [873, 111] on icon "button" at bounding box center [865, 114] width 38 height 38
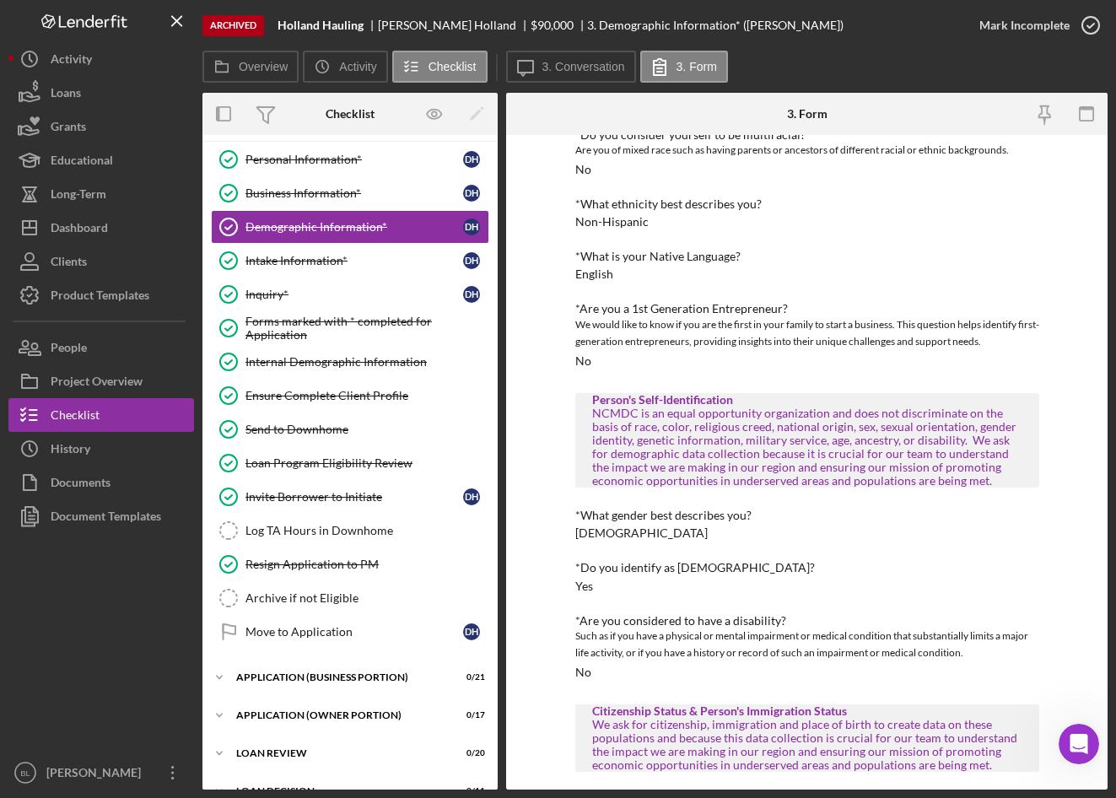
scroll to position [693, 0]
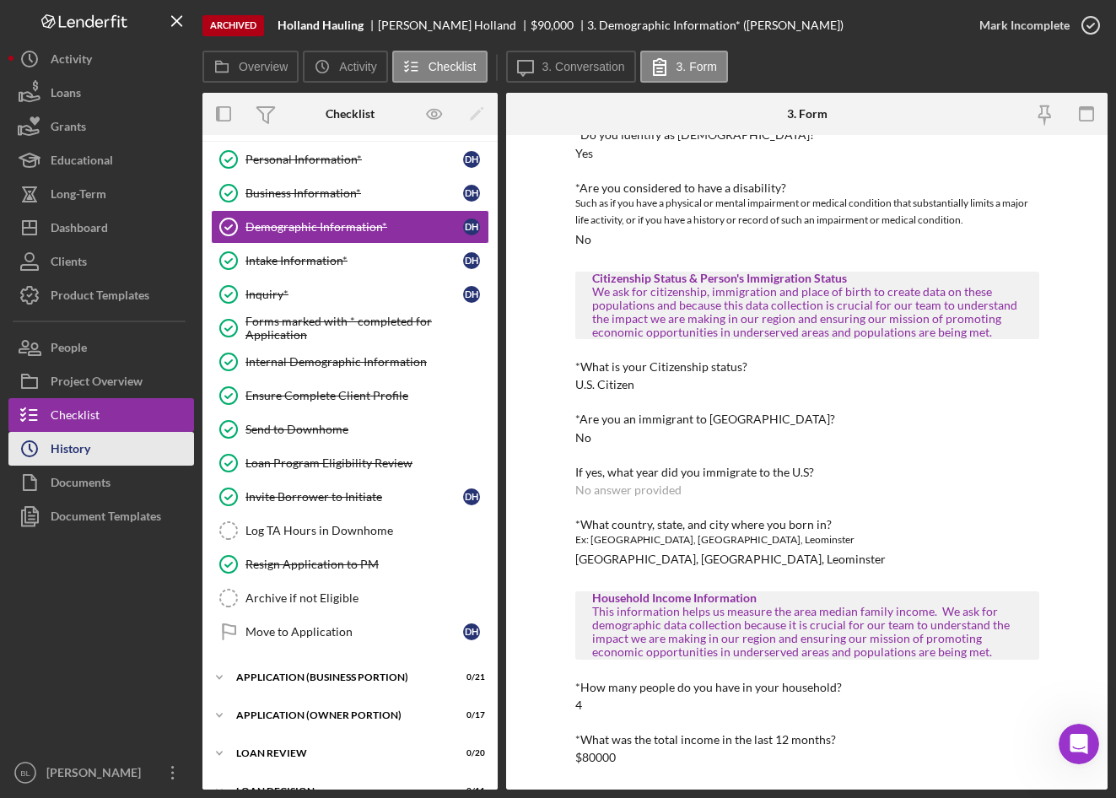
drag, startPoint x: 71, startPoint y: 462, endPoint x: 131, endPoint y: 446, distance: 61.8
click at [71, 462] on div "History" at bounding box center [71, 451] width 40 height 38
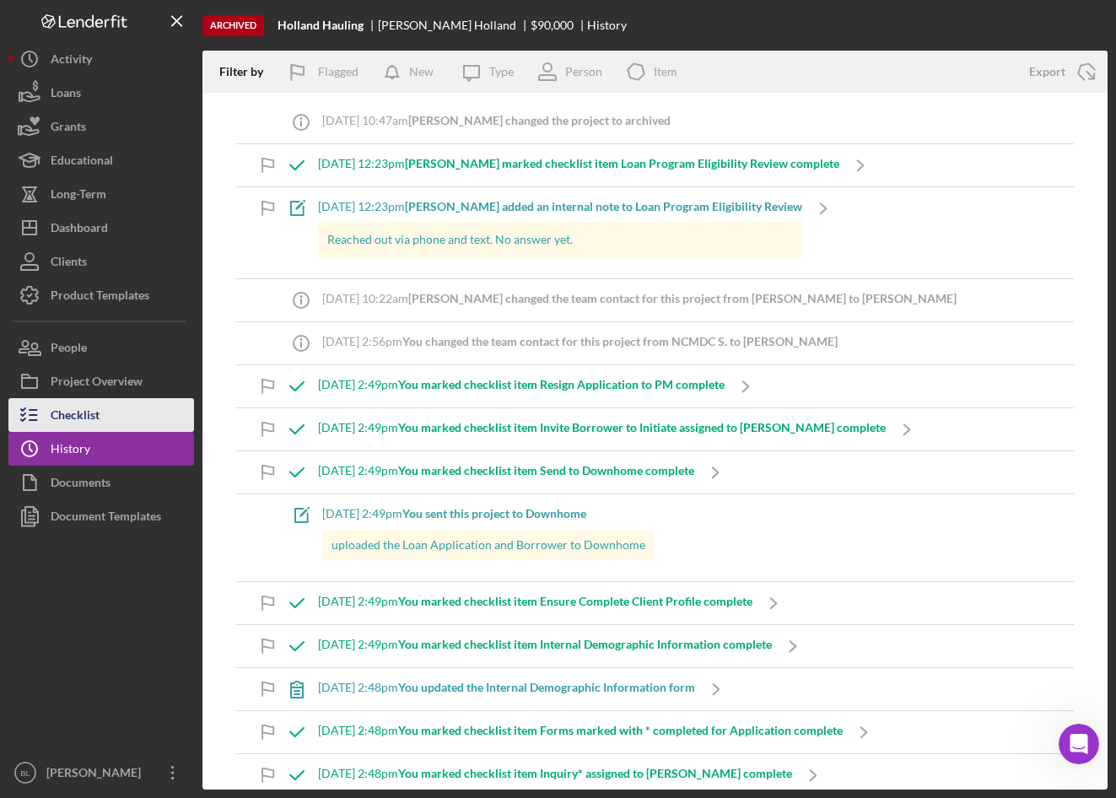
drag, startPoint x: 49, startPoint y: 413, endPoint x: 58, endPoint y: 412, distance: 9.3
click at [49, 413] on icon "button" at bounding box center [29, 415] width 42 height 42
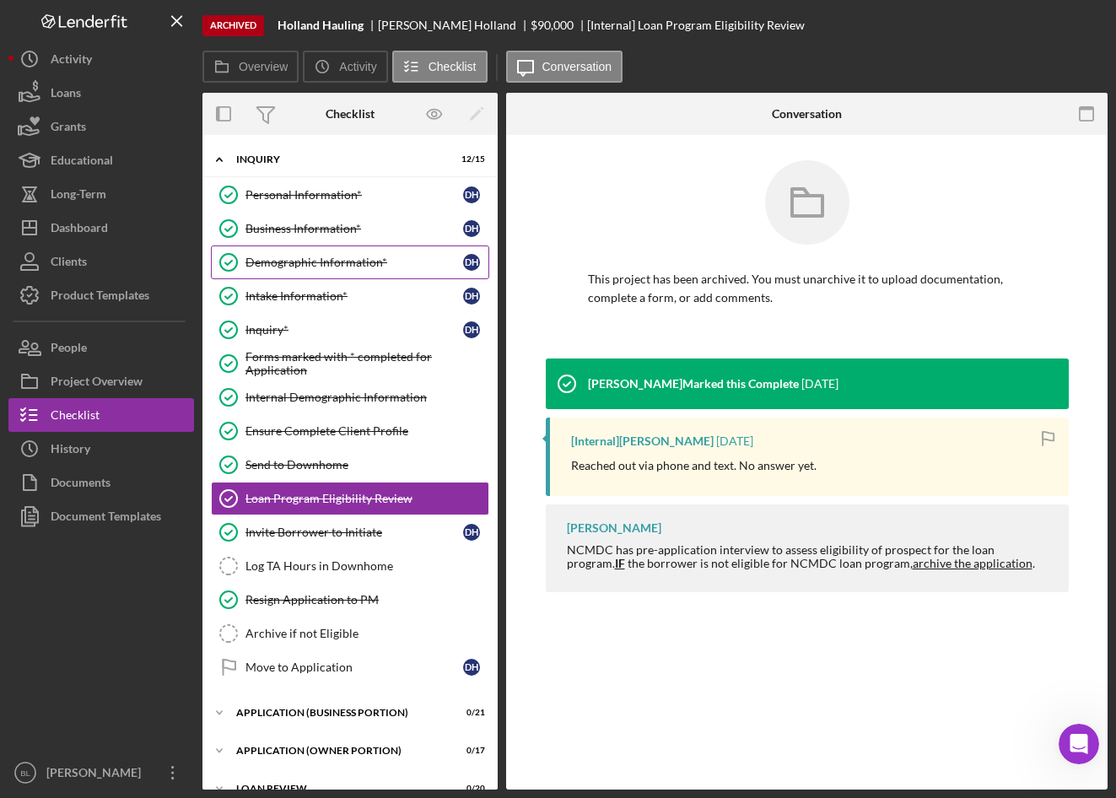
scroll to position [35, 0]
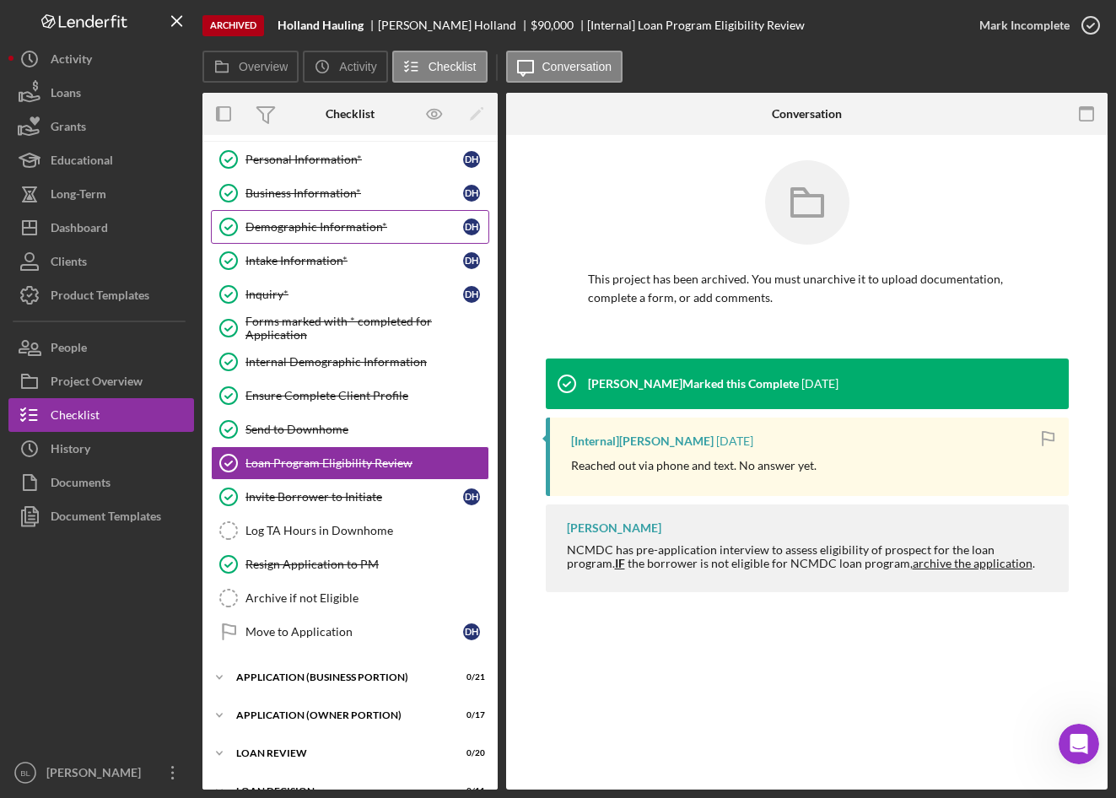
click at [312, 232] on div "Demographic Information*" at bounding box center [355, 227] width 218 height 14
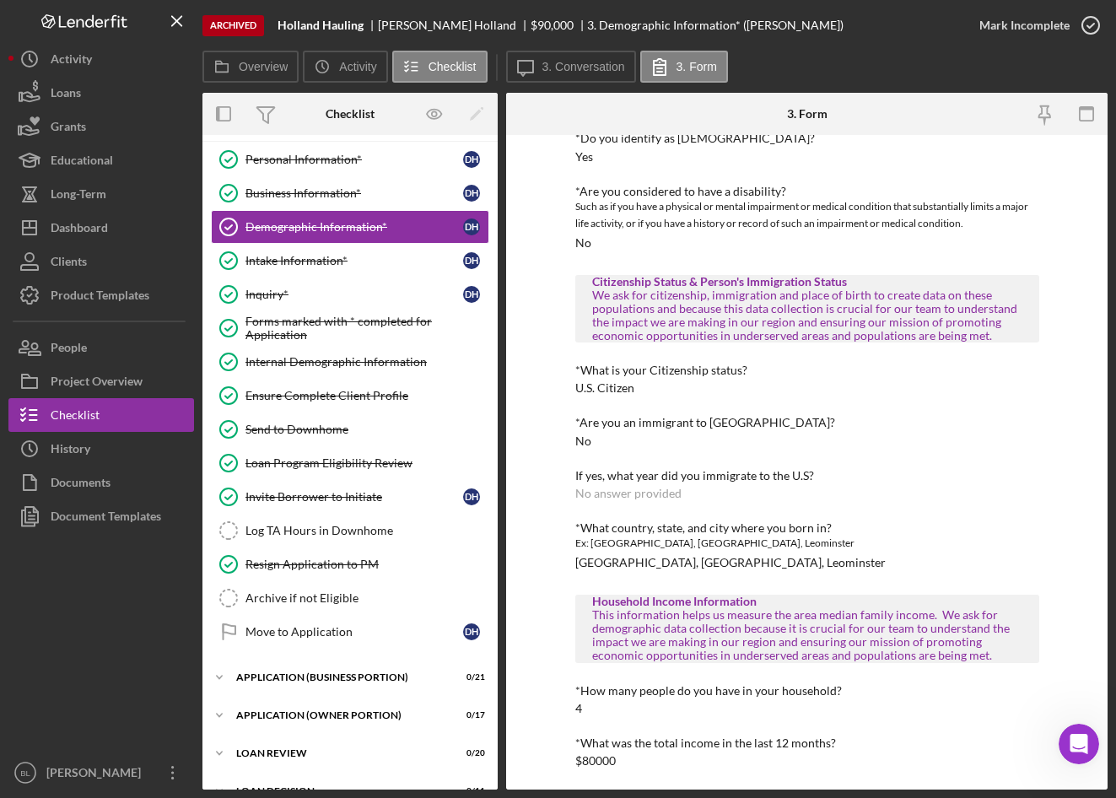
scroll to position [693, 0]
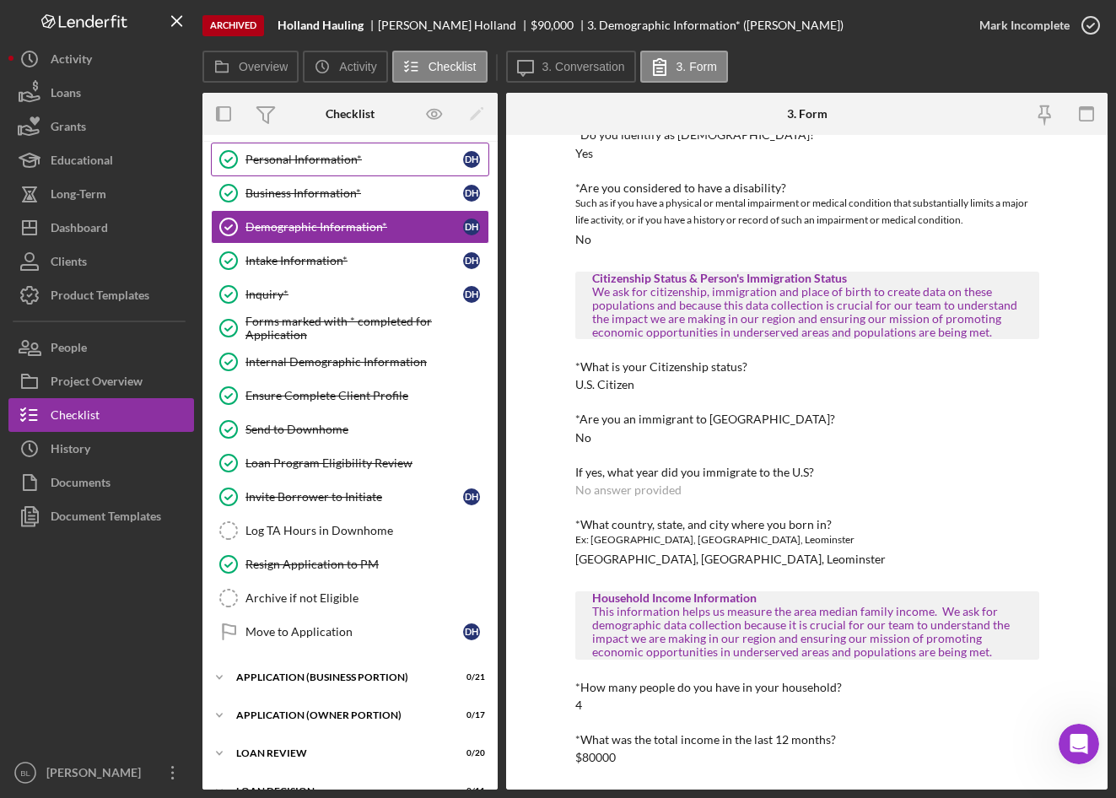
drag, startPoint x: 295, startPoint y: 172, endPoint x: 295, endPoint y: 181, distance: 9.3
click at [294, 172] on link "Personal Information* Personal Information* D H" at bounding box center [350, 160] width 278 height 34
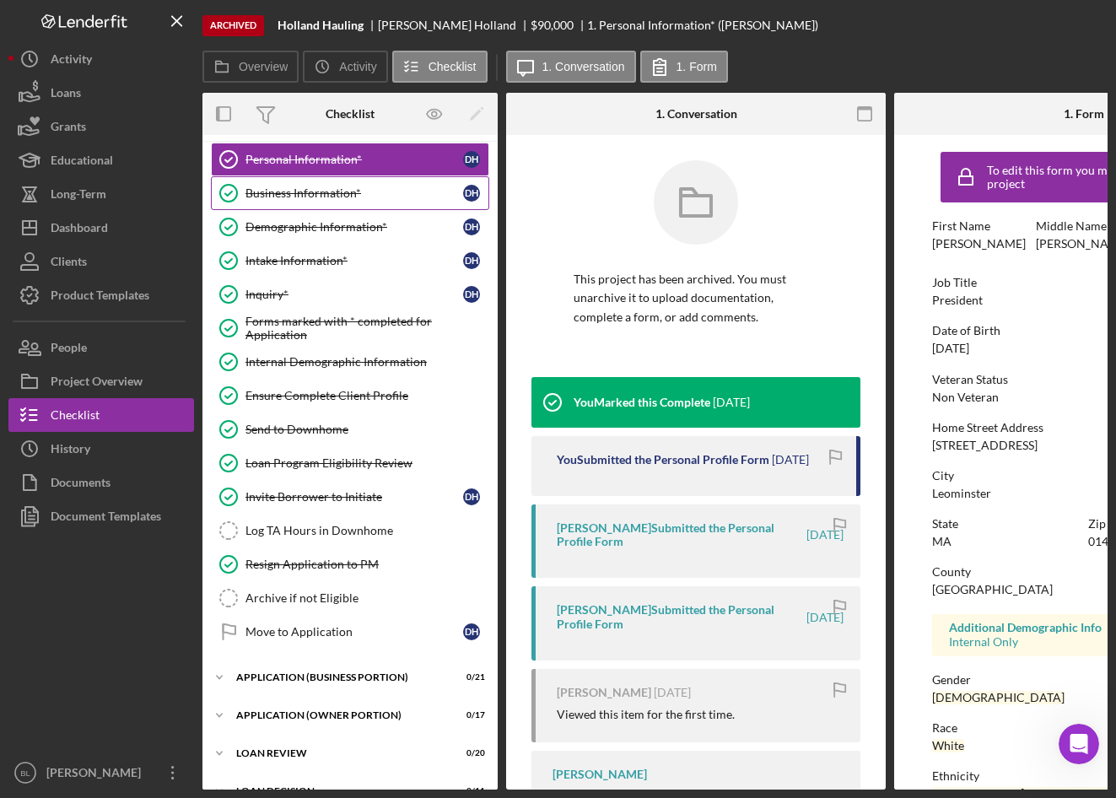
click at [287, 198] on div "Business Information*" at bounding box center [355, 193] width 218 height 14
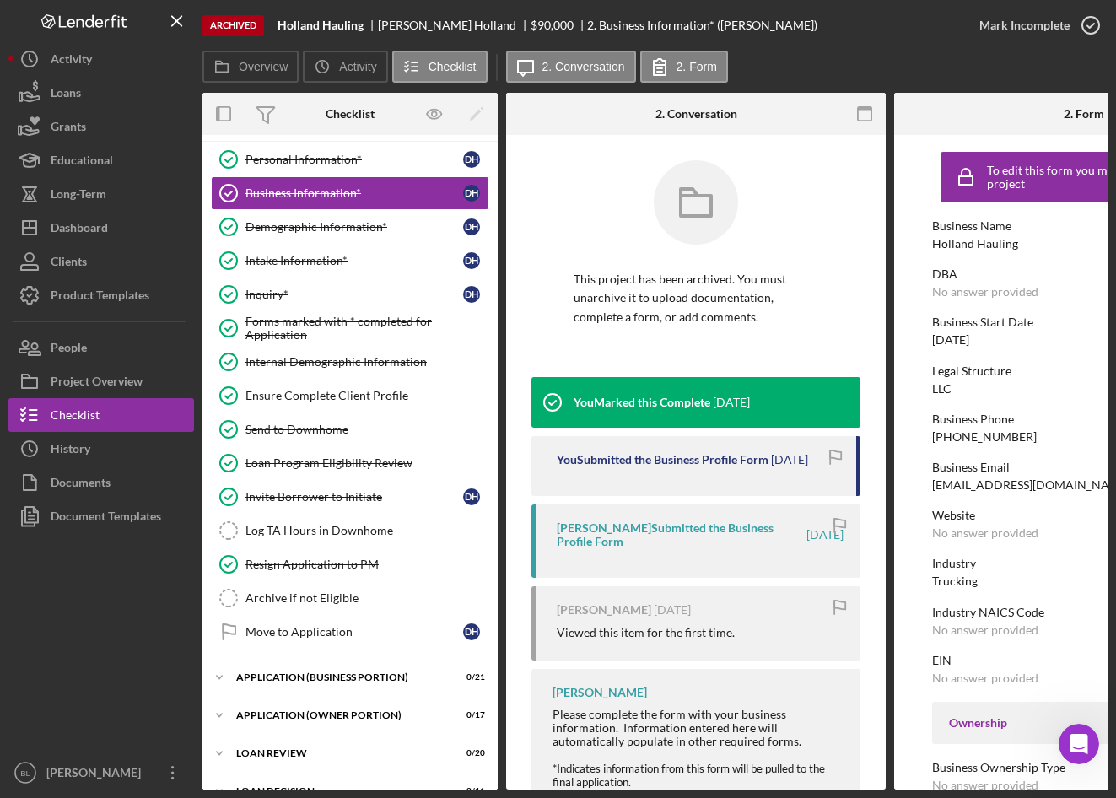
drag, startPoint x: 127, startPoint y: 343, endPoint x: 182, endPoint y: 313, distance: 63.4
click at [127, 343] on button "People" at bounding box center [101, 348] width 186 height 34
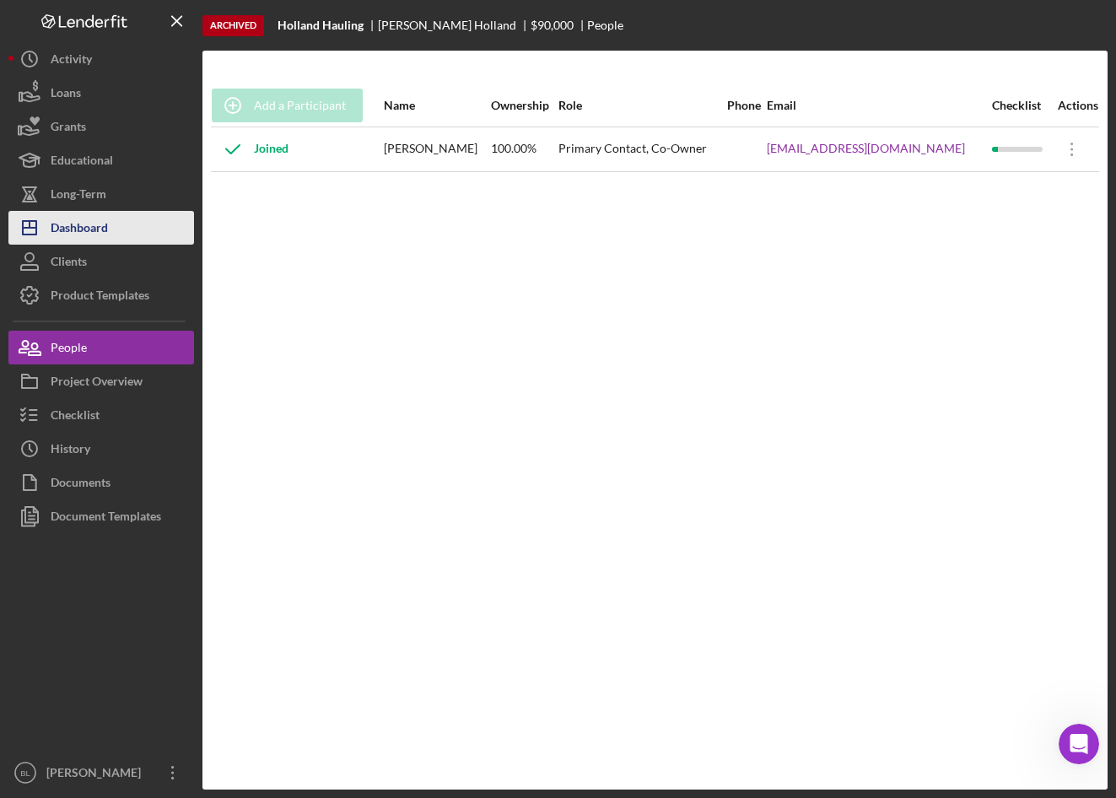
click at [93, 228] on div "Dashboard" at bounding box center [79, 230] width 57 height 38
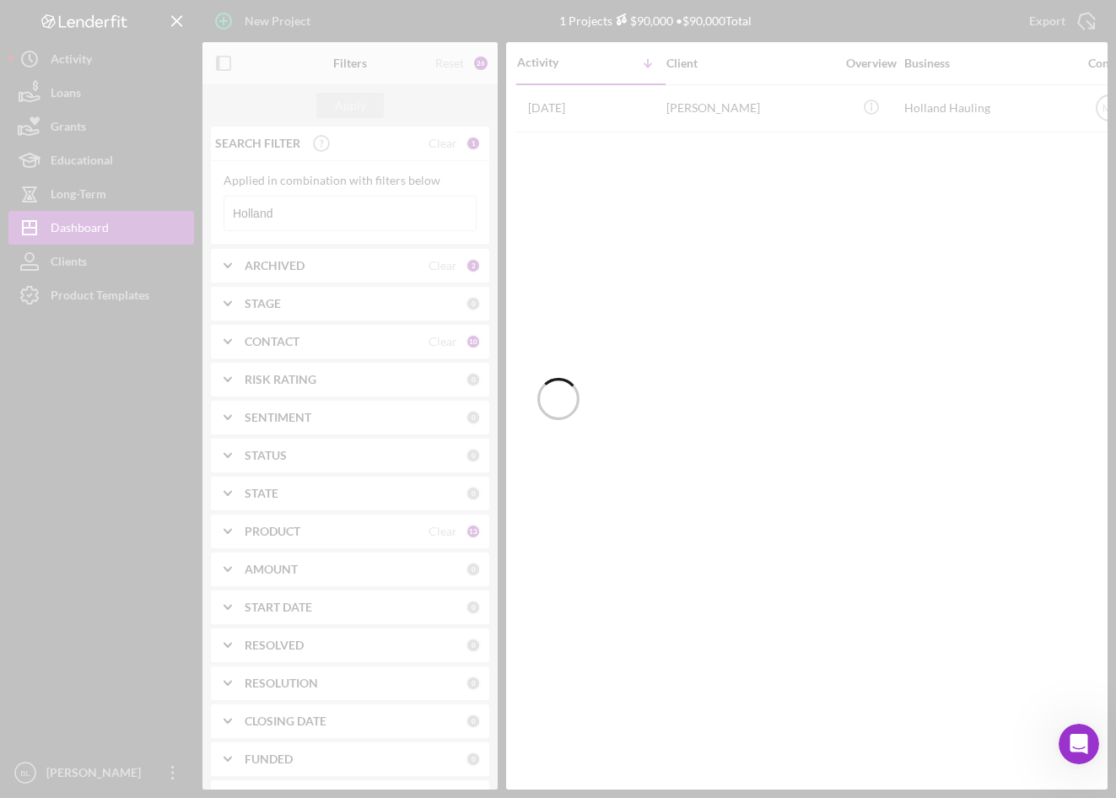
click at [306, 218] on div at bounding box center [558, 399] width 1116 height 798
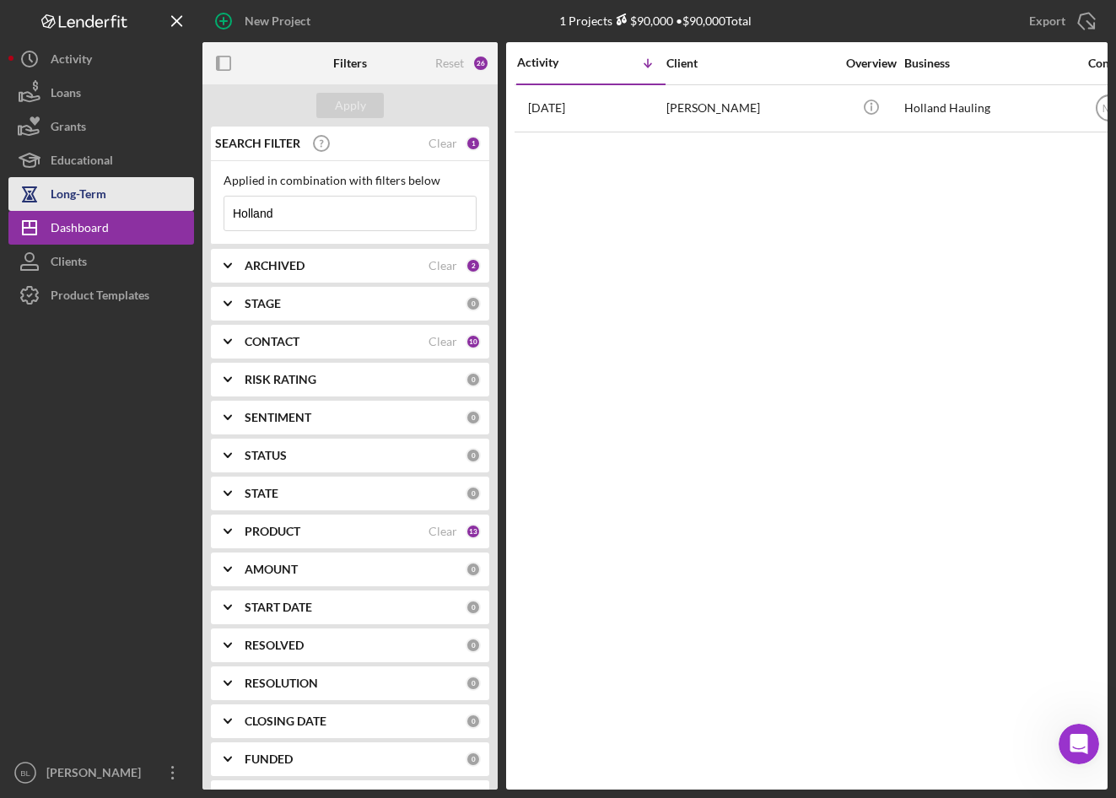
drag, startPoint x: 315, startPoint y: 215, endPoint x: 188, endPoint y: 203, distance: 127.1
click at [199, 203] on div "New Project 1 Projects $90,000 • $90,000 Total Holland Export Icon/Export Filte…" at bounding box center [557, 395] width 1099 height 790
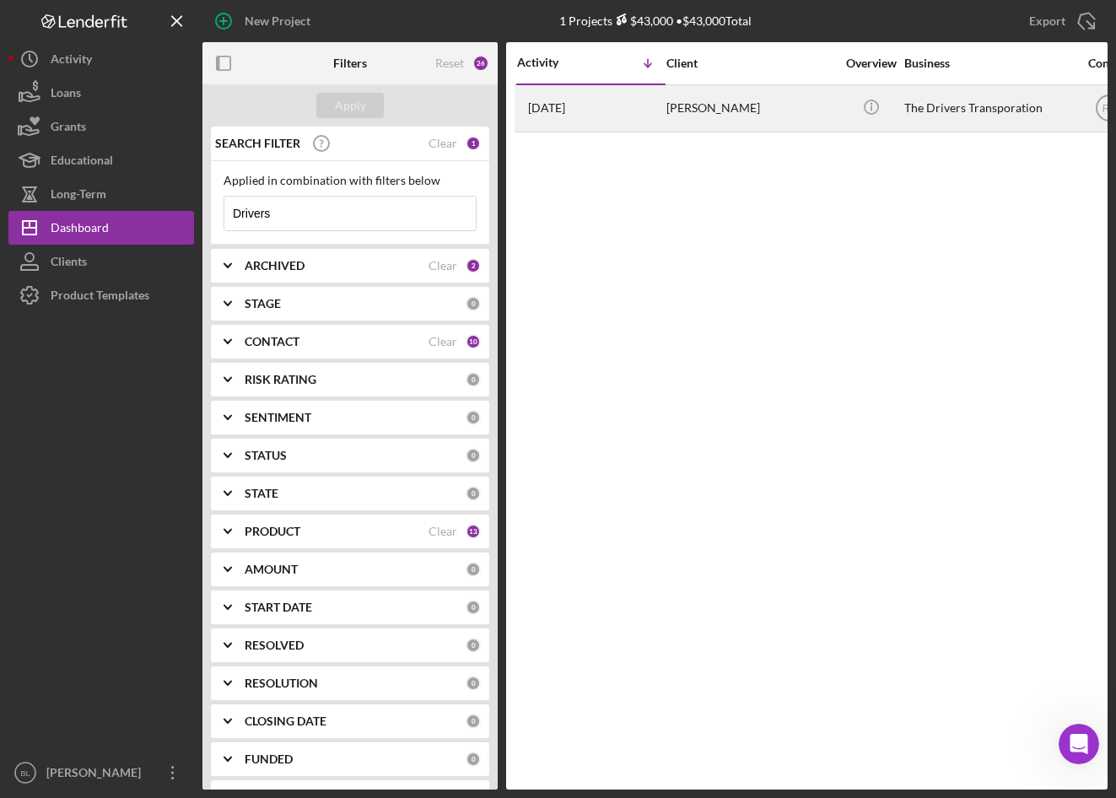
type input "Drivers"
click at [699, 99] on div "Thomas Hughes" at bounding box center [751, 108] width 169 height 45
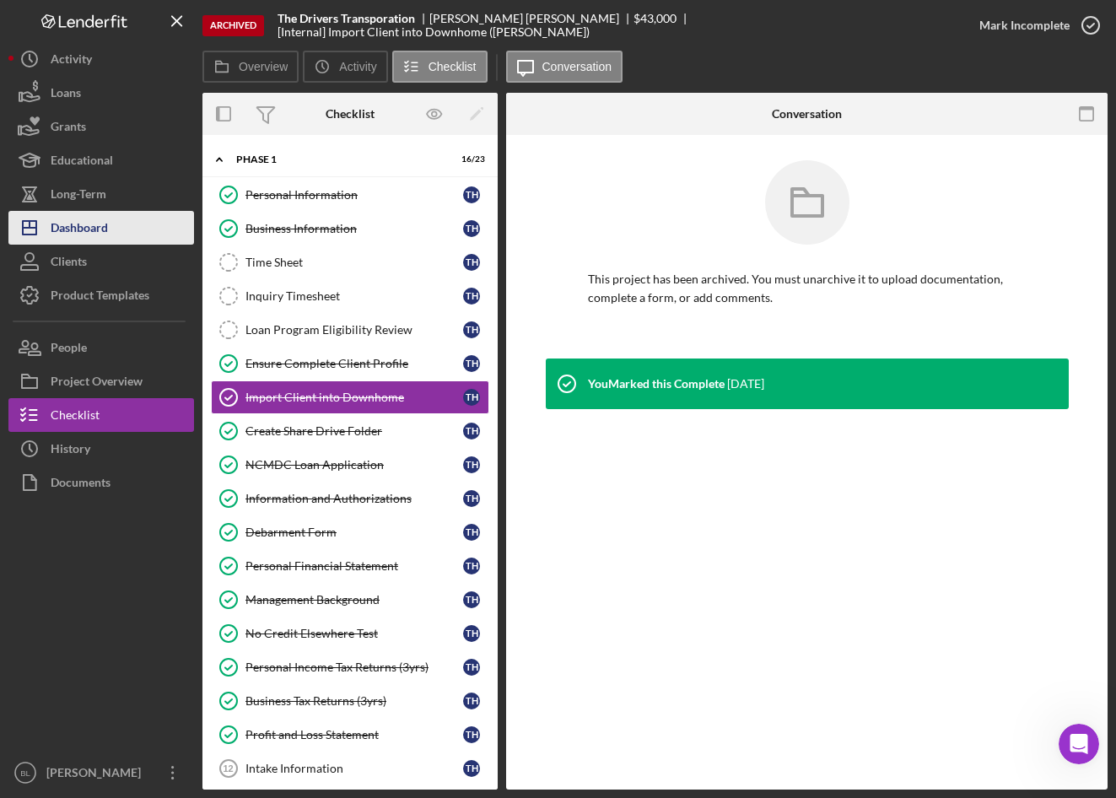
drag, startPoint x: 138, startPoint y: 234, endPoint x: 134, endPoint y: 225, distance: 9.1
click at [138, 234] on button "Icon/Dashboard Dashboard" at bounding box center [101, 228] width 186 height 34
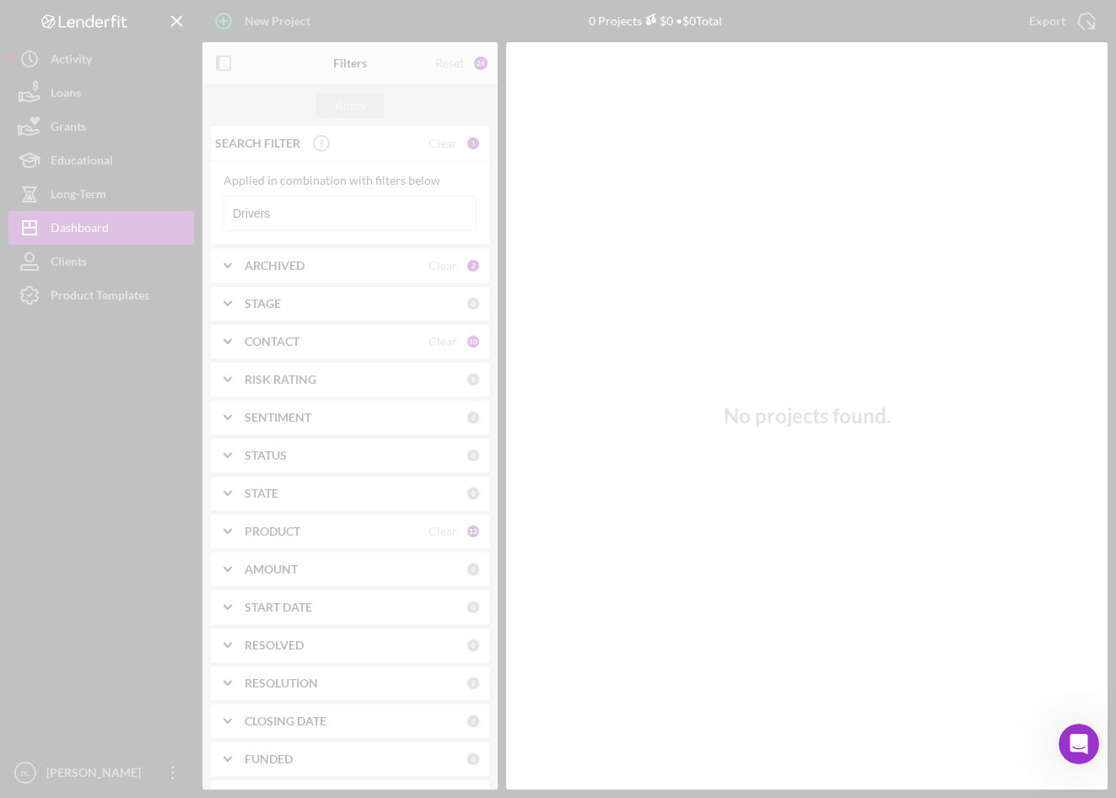
click at [300, 216] on div at bounding box center [558, 399] width 1116 height 798
drag, startPoint x: 219, startPoint y: 219, endPoint x: 192, endPoint y: 222, distance: 27.2
click at [206, 219] on div at bounding box center [558, 399] width 1116 height 798
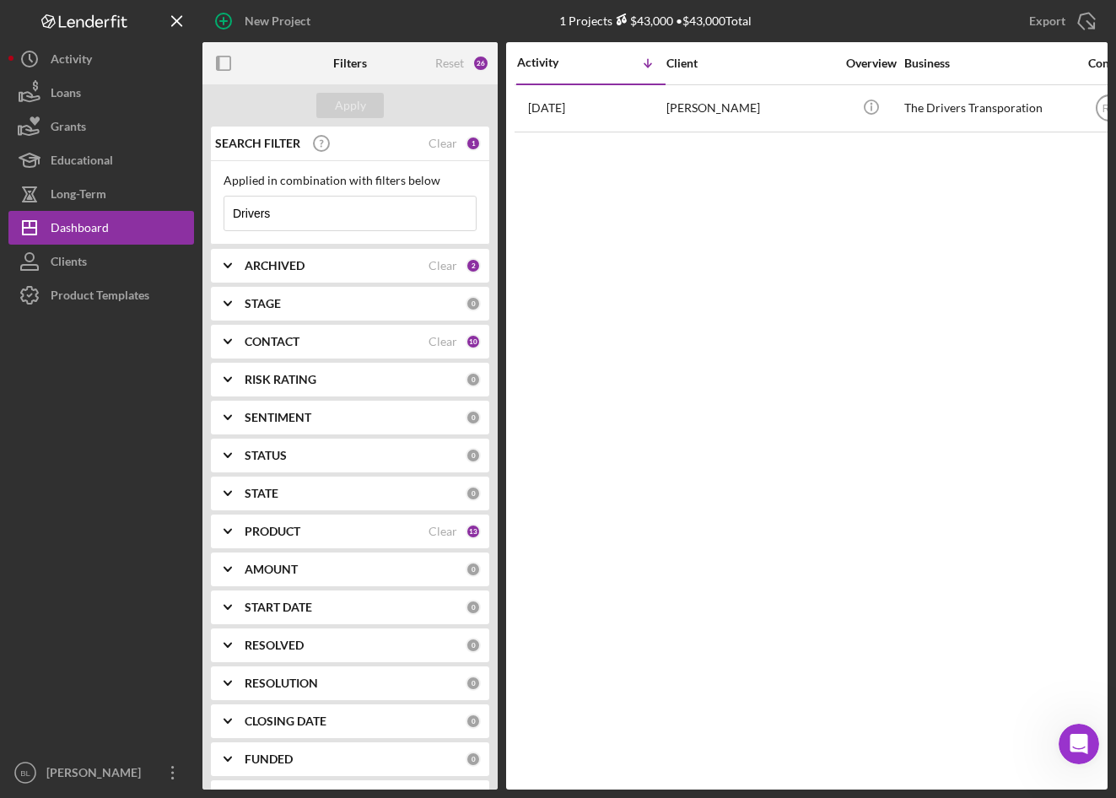
click at [266, 217] on input "Drivers" at bounding box center [349, 214] width 251 height 34
click at [266, 218] on input "Drivers" at bounding box center [349, 214] width 251 height 34
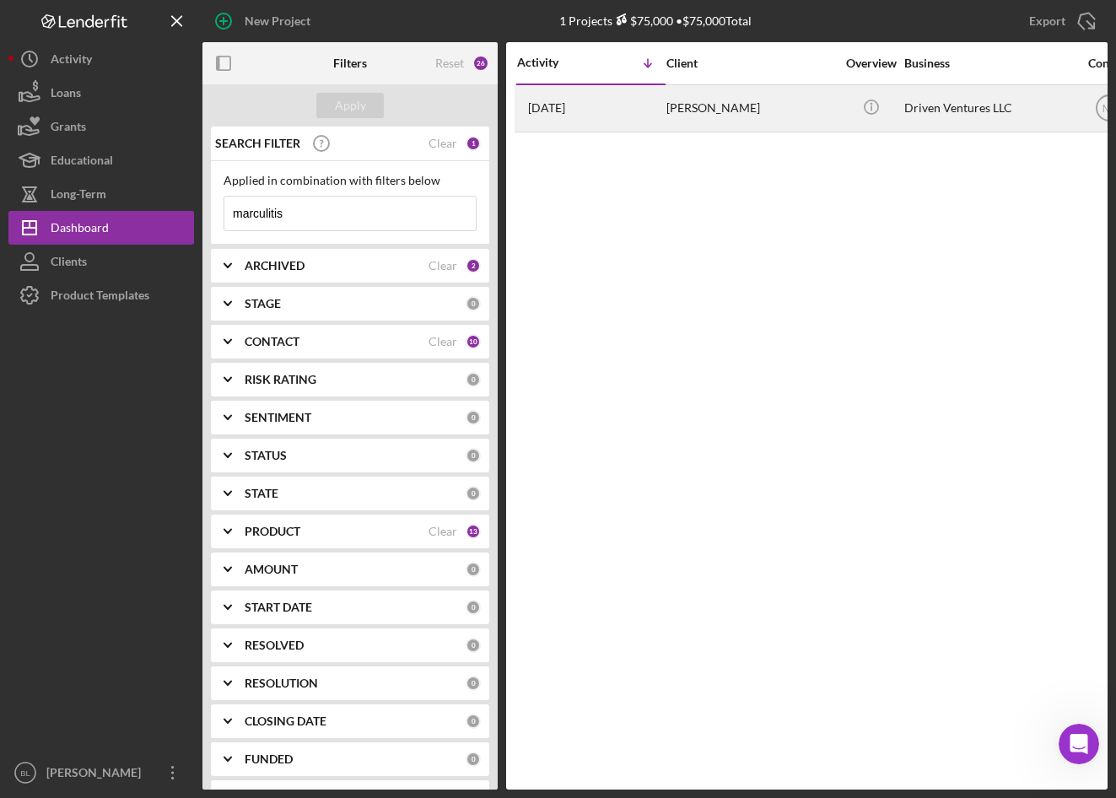
type input "marculitis"
click at [732, 107] on div "John Marculitis" at bounding box center [751, 108] width 169 height 45
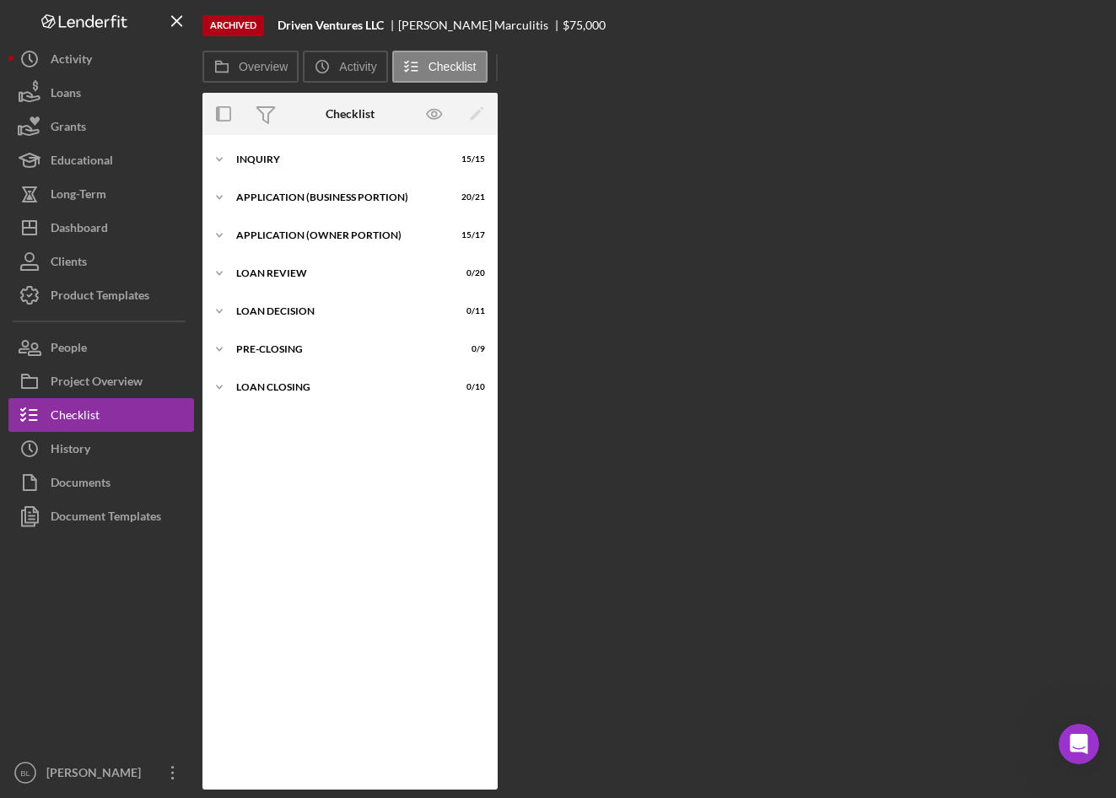
scroll to position [35, 0]
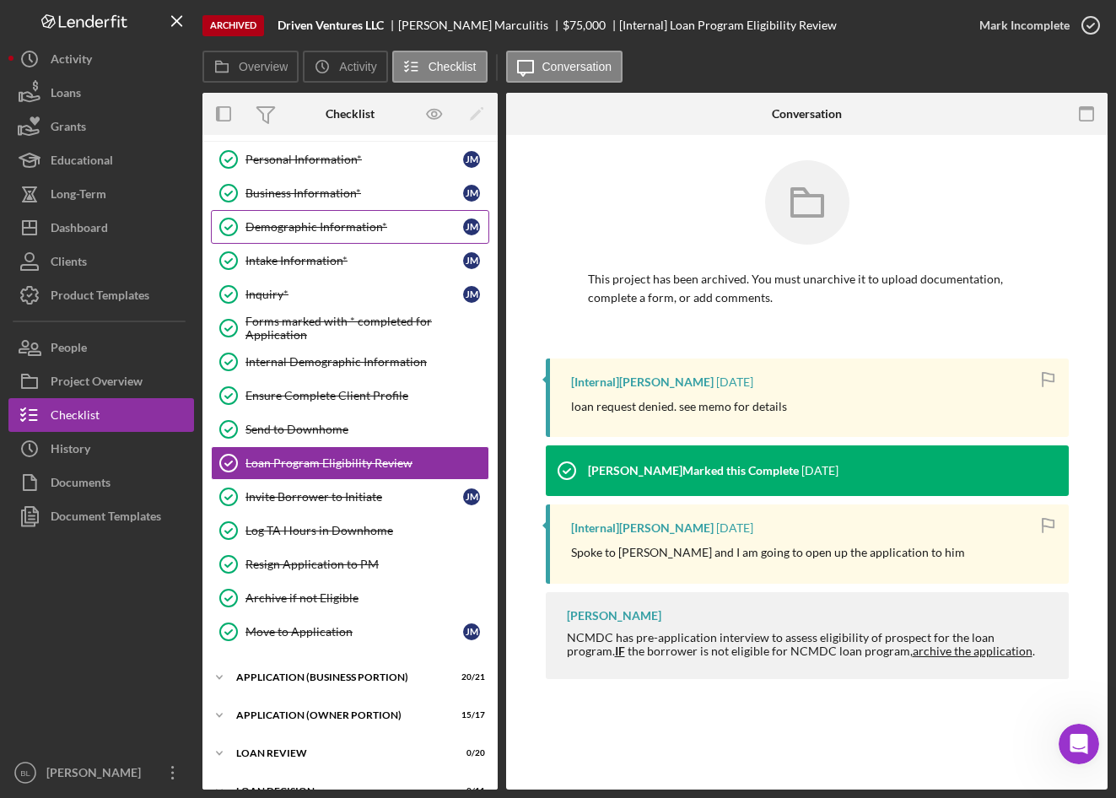
click at [297, 228] on div "Demographic Information*" at bounding box center [355, 227] width 218 height 14
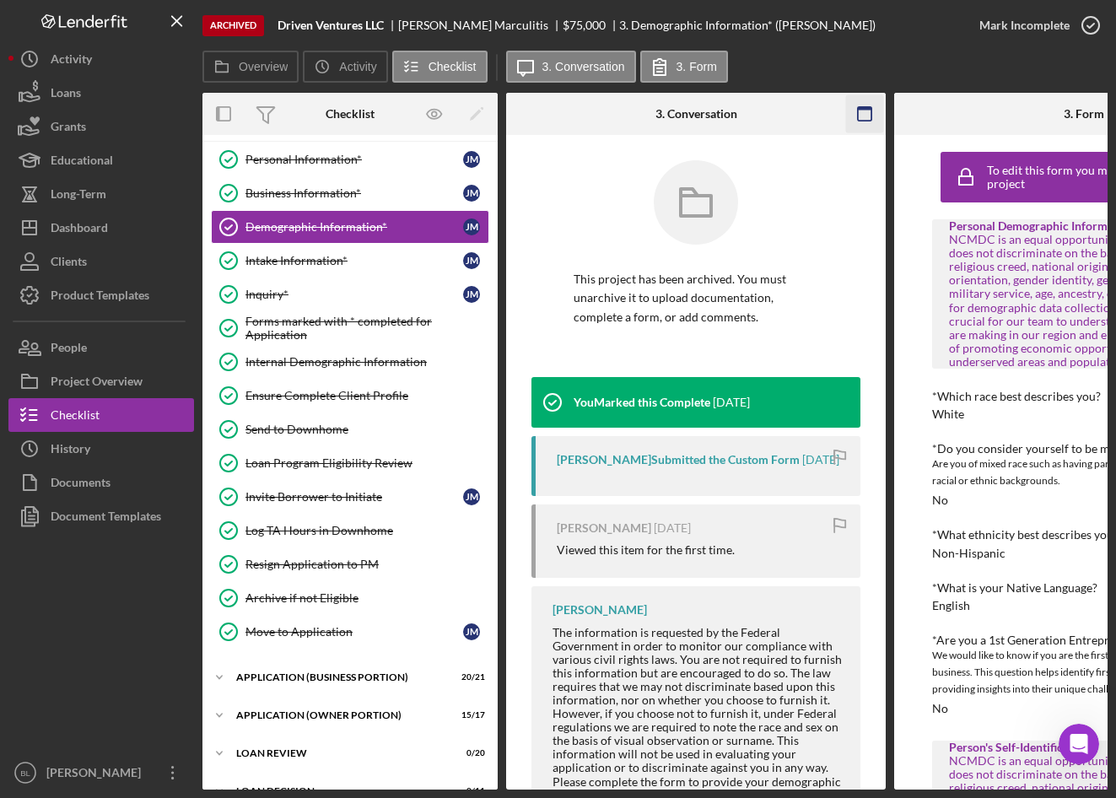
click at [867, 104] on icon "button" at bounding box center [865, 114] width 38 height 38
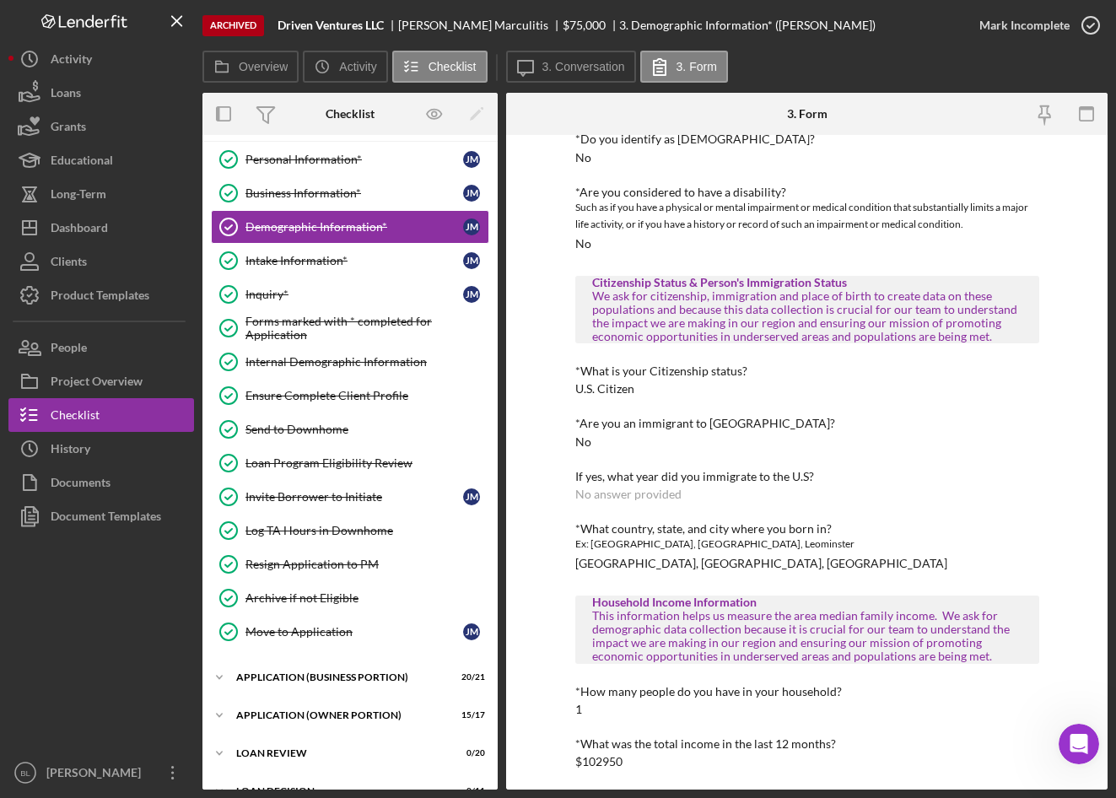
scroll to position [693, 0]
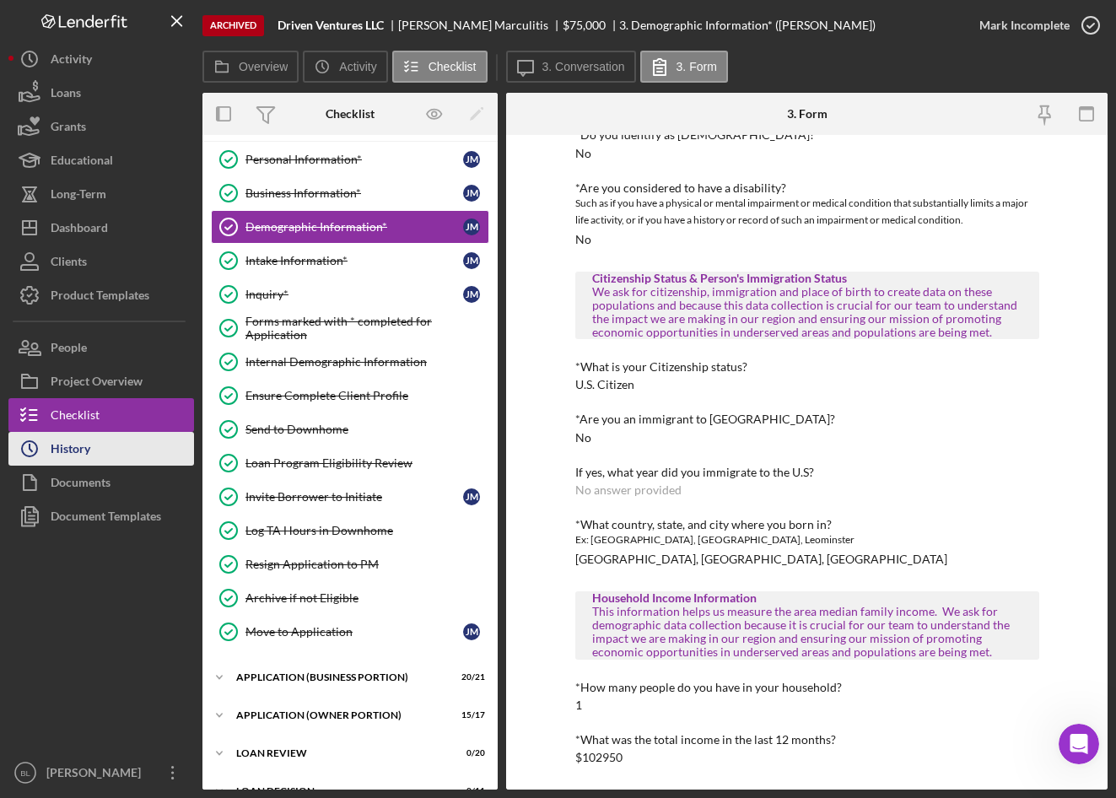
click at [49, 443] on icon "Icon/History" at bounding box center [29, 449] width 42 height 42
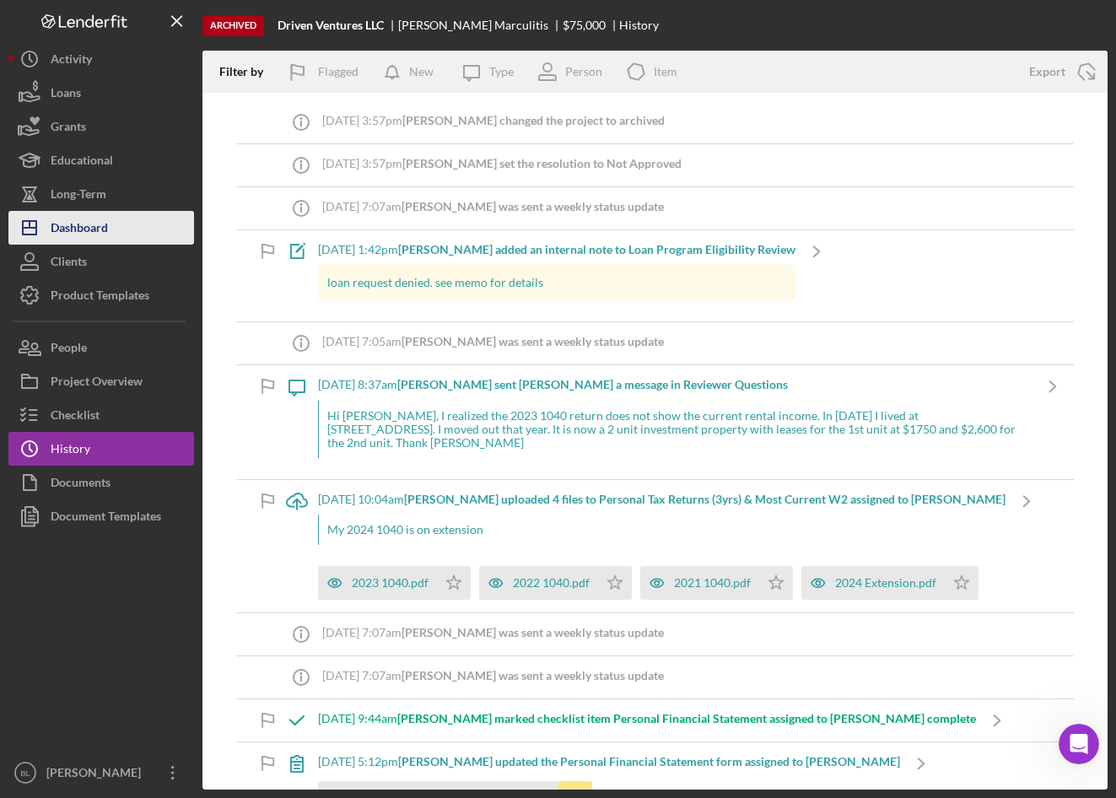
click at [107, 222] on div "Dashboard" at bounding box center [79, 230] width 57 height 38
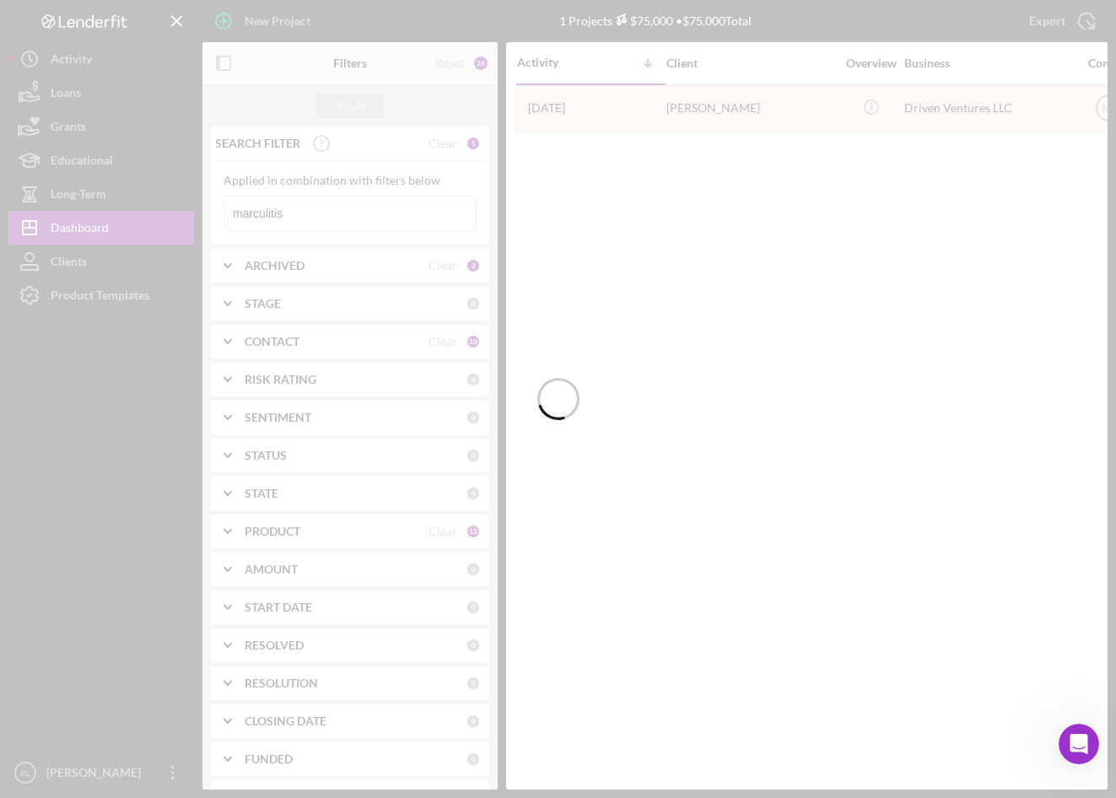
click at [296, 219] on div at bounding box center [558, 399] width 1116 height 798
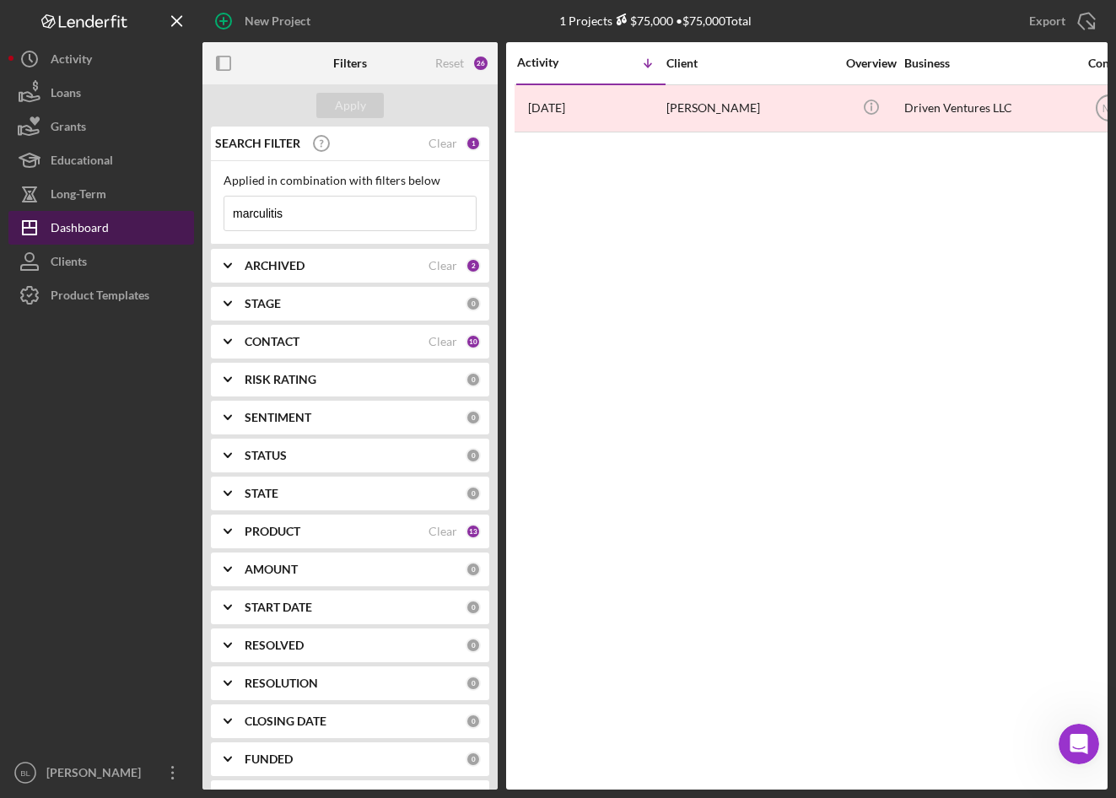
drag, startPoint x: 296, startPoint y: 219, endPoint x: 30, endPoint y: 231, distance: 266.1
click at [96, 224] on div "New Project 1 Projects $75,000 • $75,000 Total marculitis Export Icon/Export Fi…" at bounding box center [557, 395] width 1099 height 790
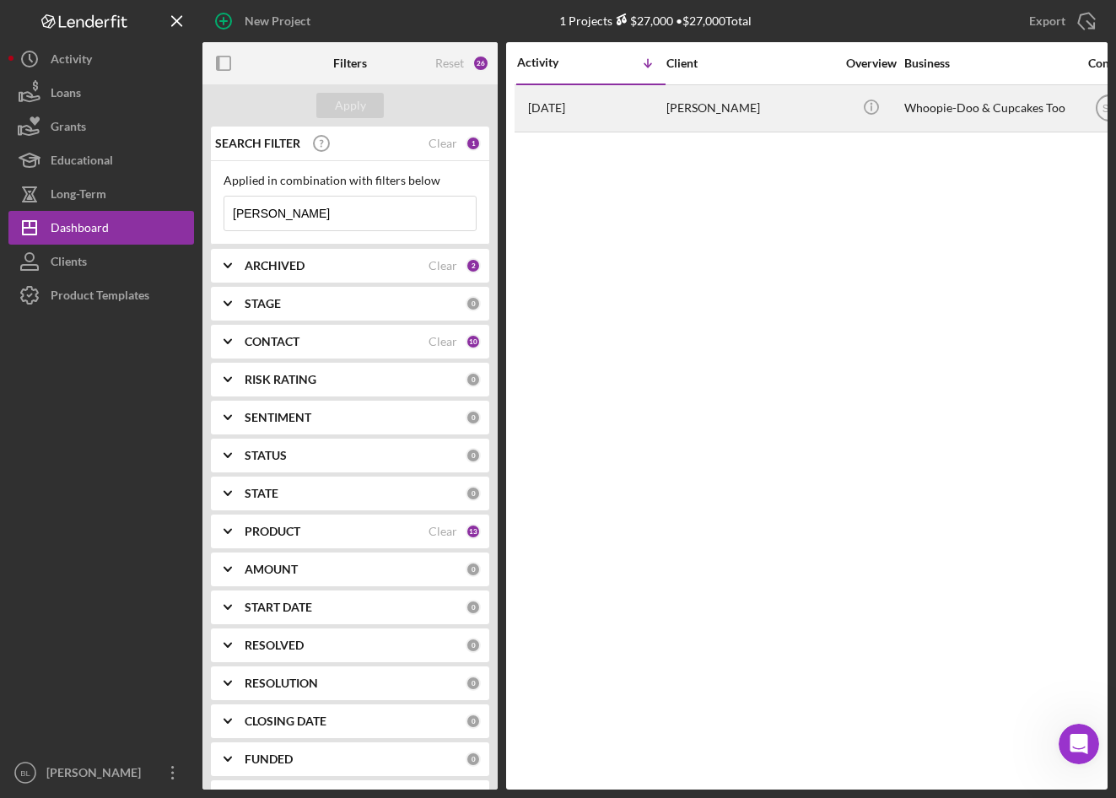
type input "nadelman"
click at [732, 111] on div "Carrie Nadelman" at bounding box center [751, 108] width 169 height 45
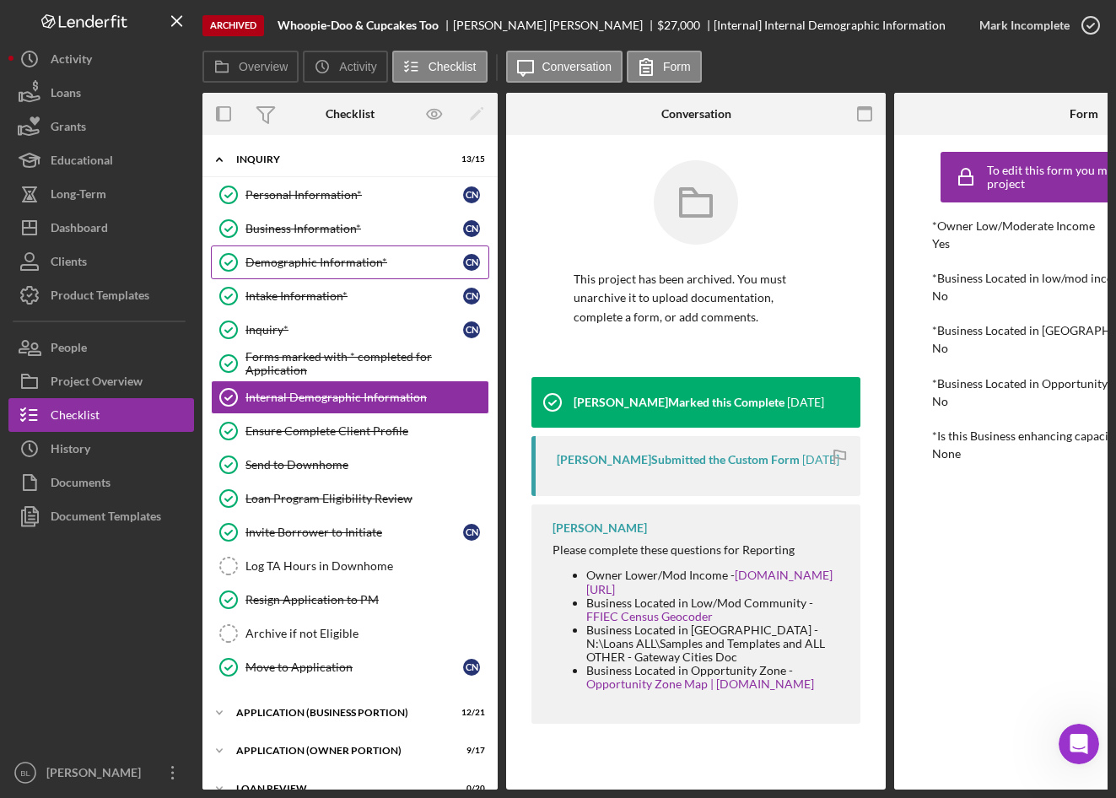
click at [315, 262] on div "Demographic Information*" at bounding box center [355, 263] width 218 height 14
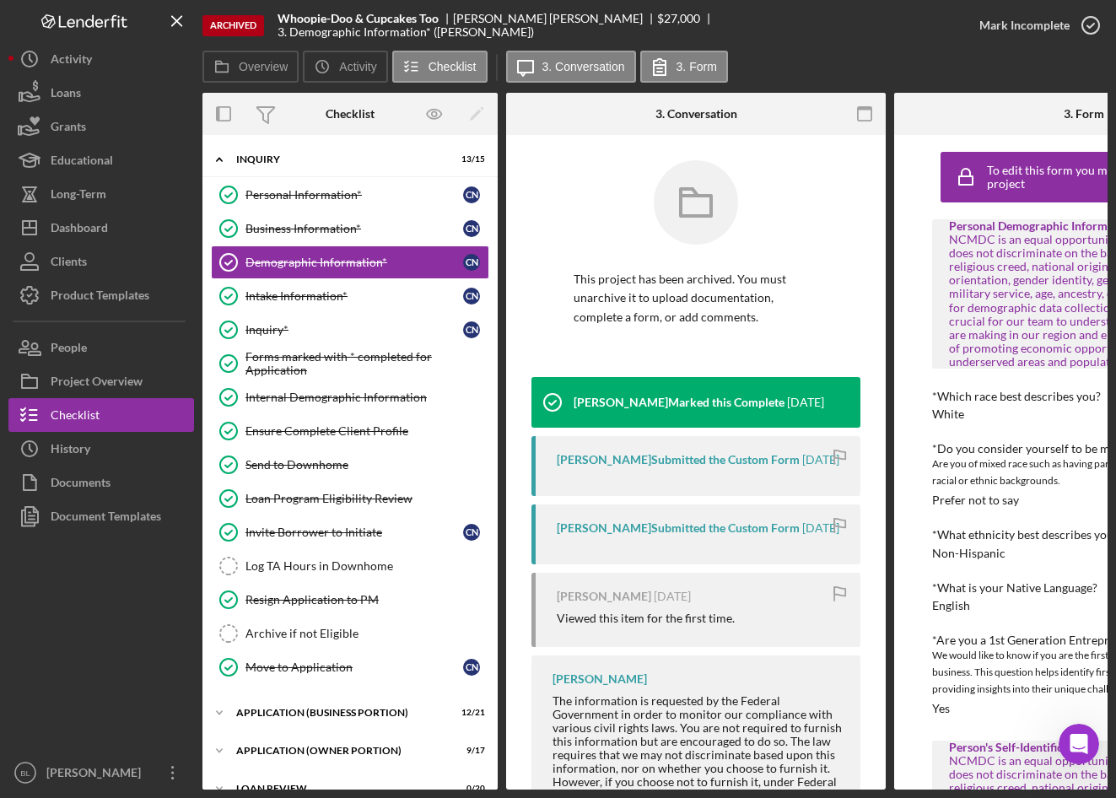
click at [865, 106] on icon "button" at bounding box center [865, 114] width 38 height 38
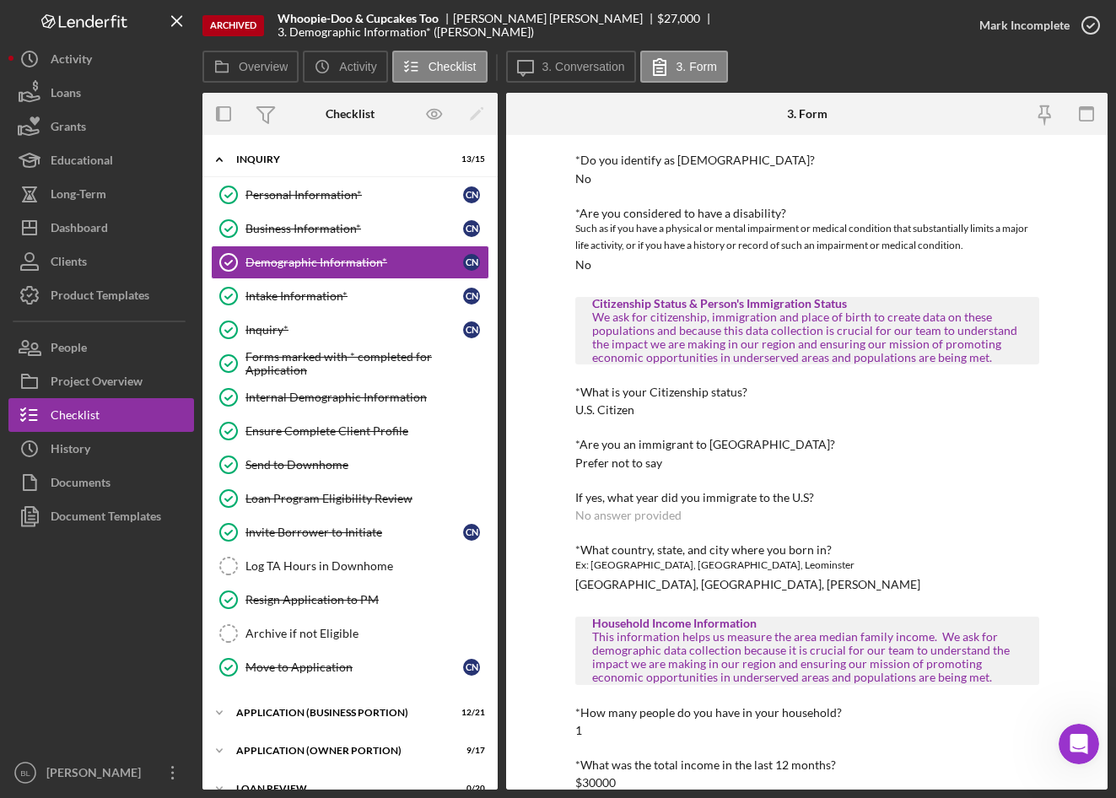
scroll to position [693, 0]
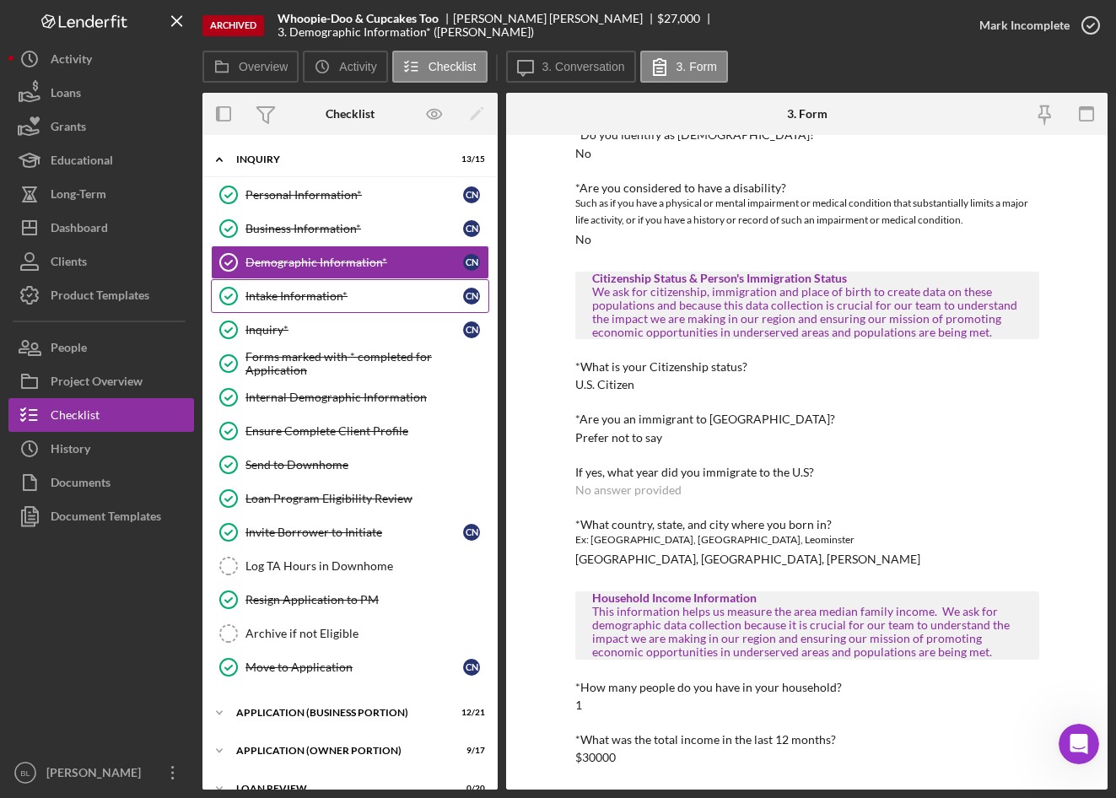
click at [311, 296] on div "Intake Information*" at bounding box center [355, 296] width 218 height 14
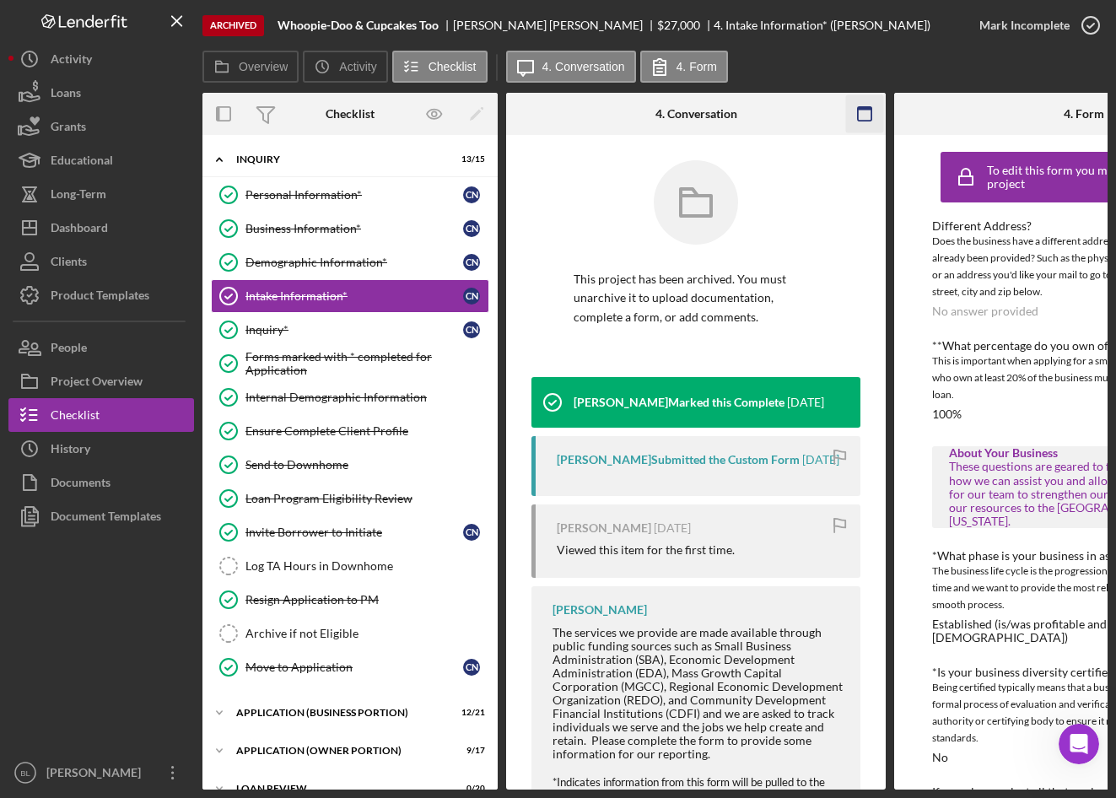
click at [861, 114] on icon "button" at bounding box center [865, 114] width 38 height 38
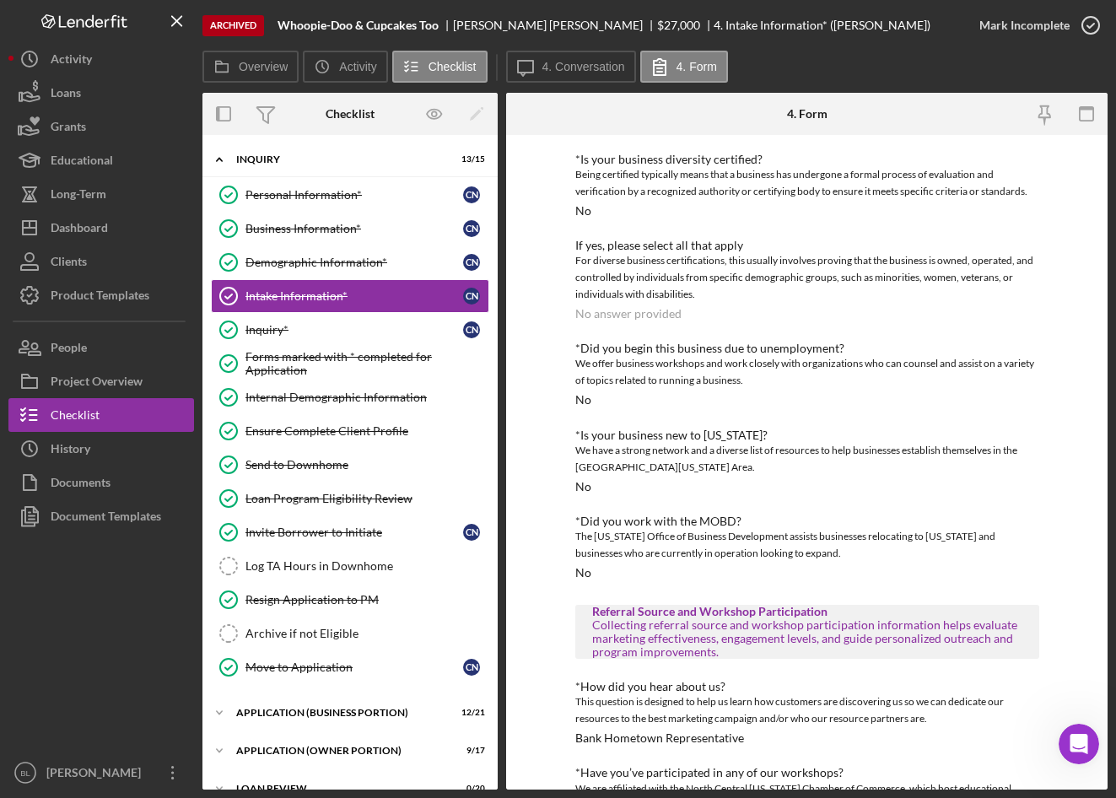
scroll to position [489, 0]
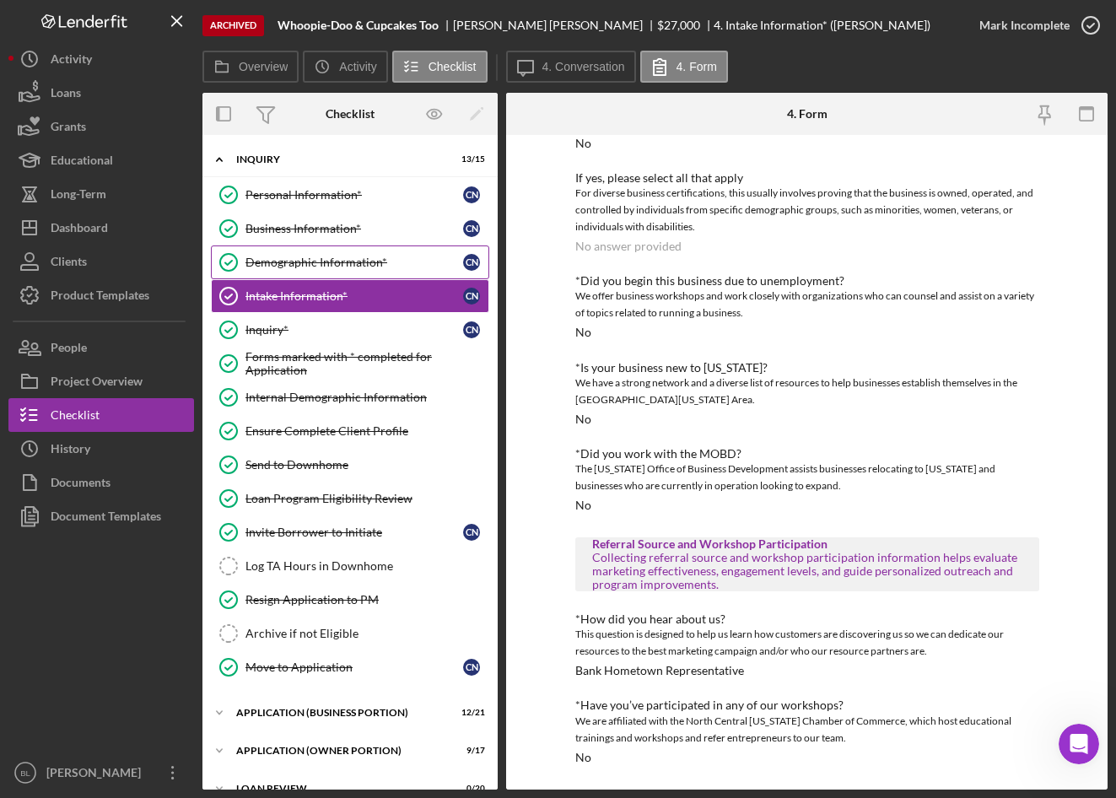
drag, startPoint x: 341, startPoint y: 269, endPoint x: 443, endPoint y: 277, distance: 102.4
click at [341, 269] on div "Demographic Information*" at bounding box center [355, 263] width 218 height 14
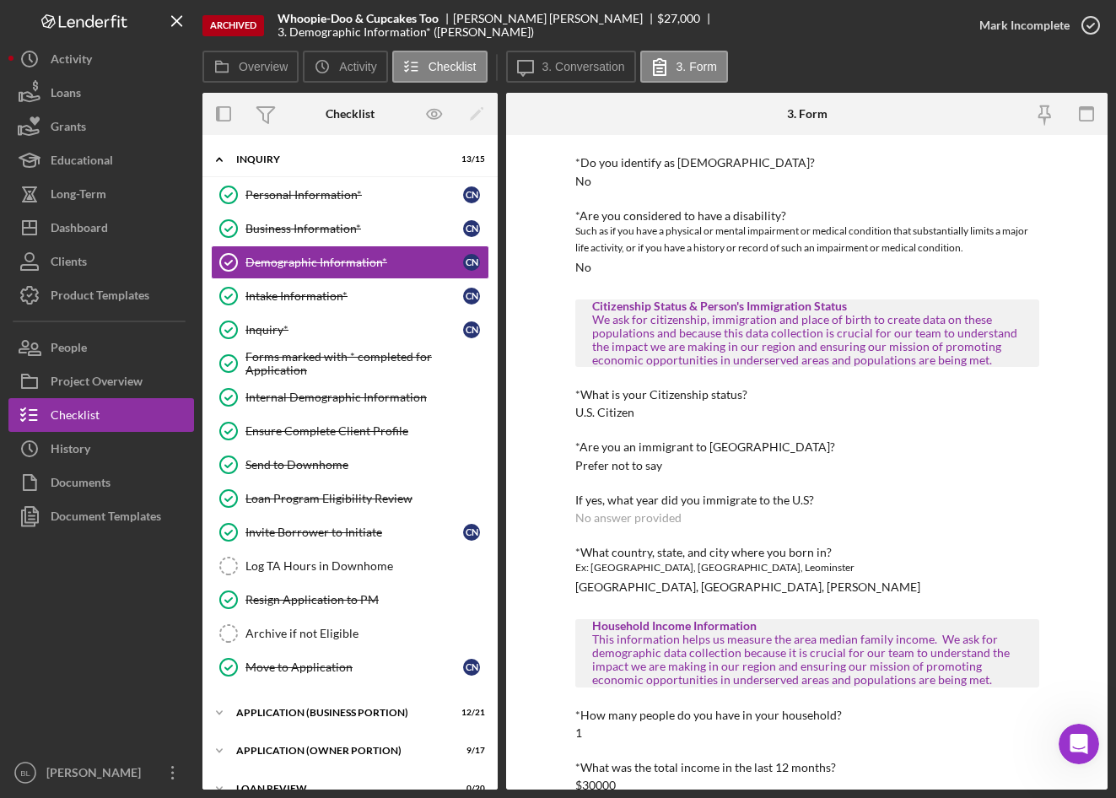
scroll to position [693, 0]
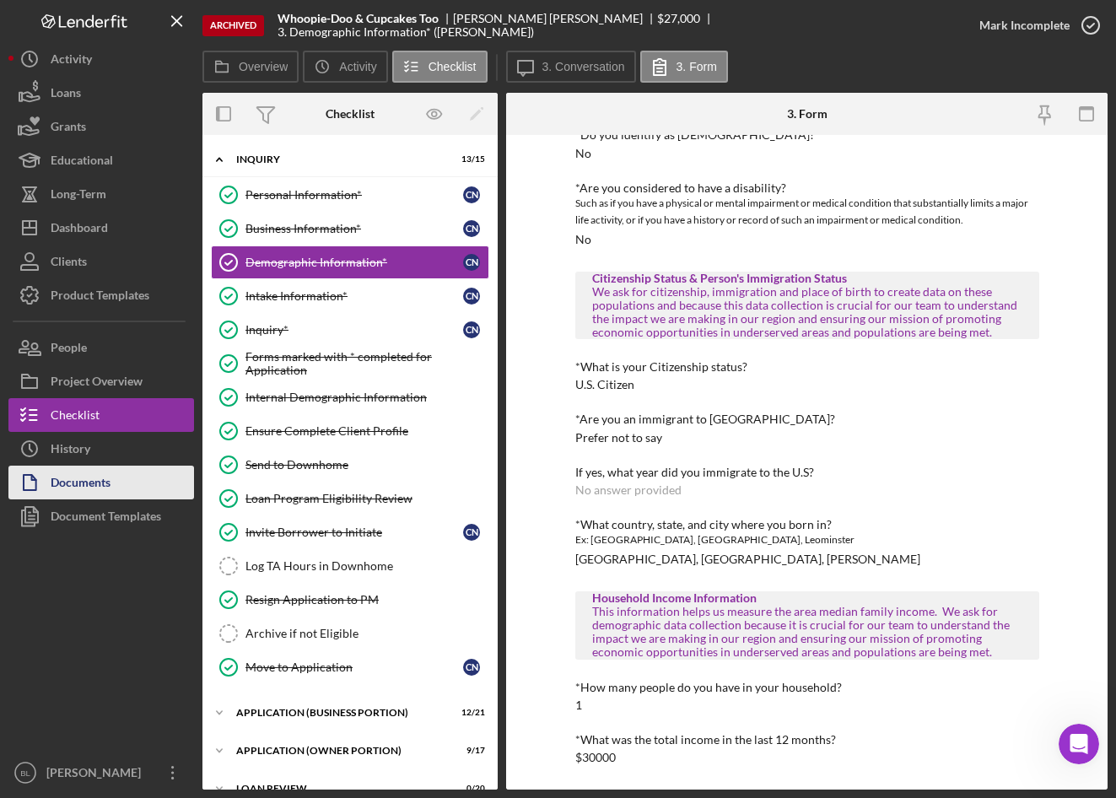
click at [143, 485] on button "Documents" at bounding box center [101, 483] width 186 height 34
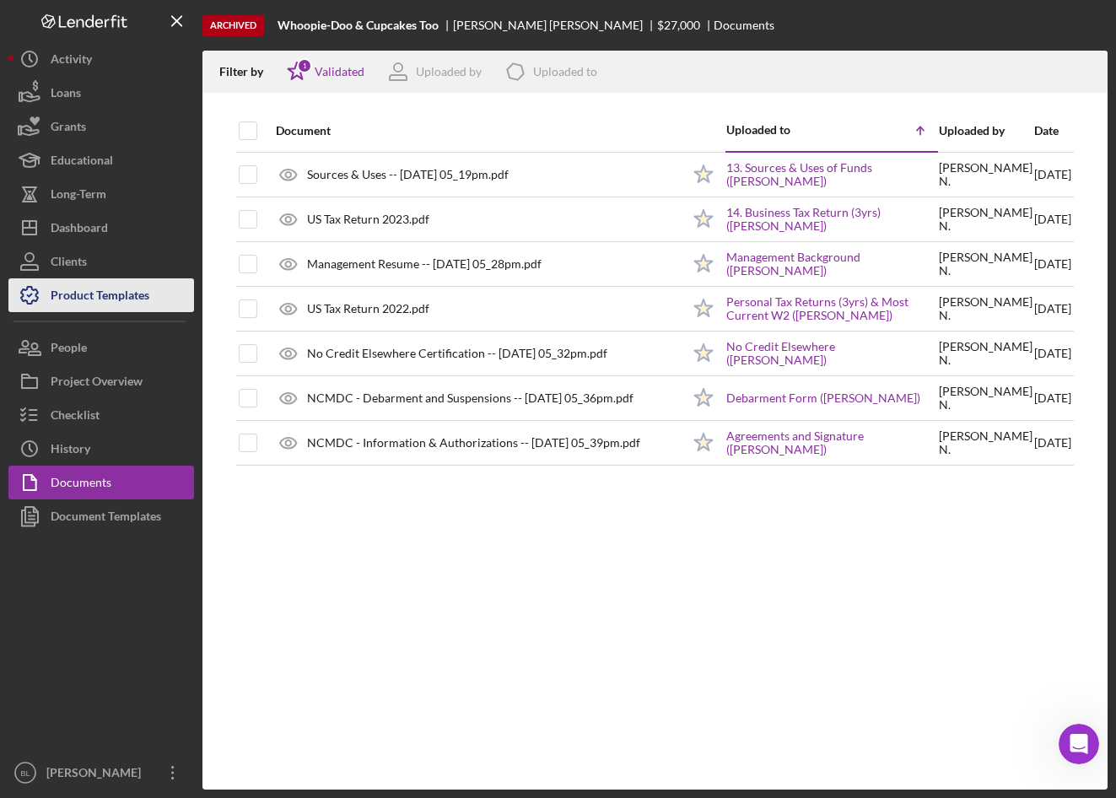
click at [127, 293] on div "Product Templates" at bounding box center [100, 297] width 99 height 38
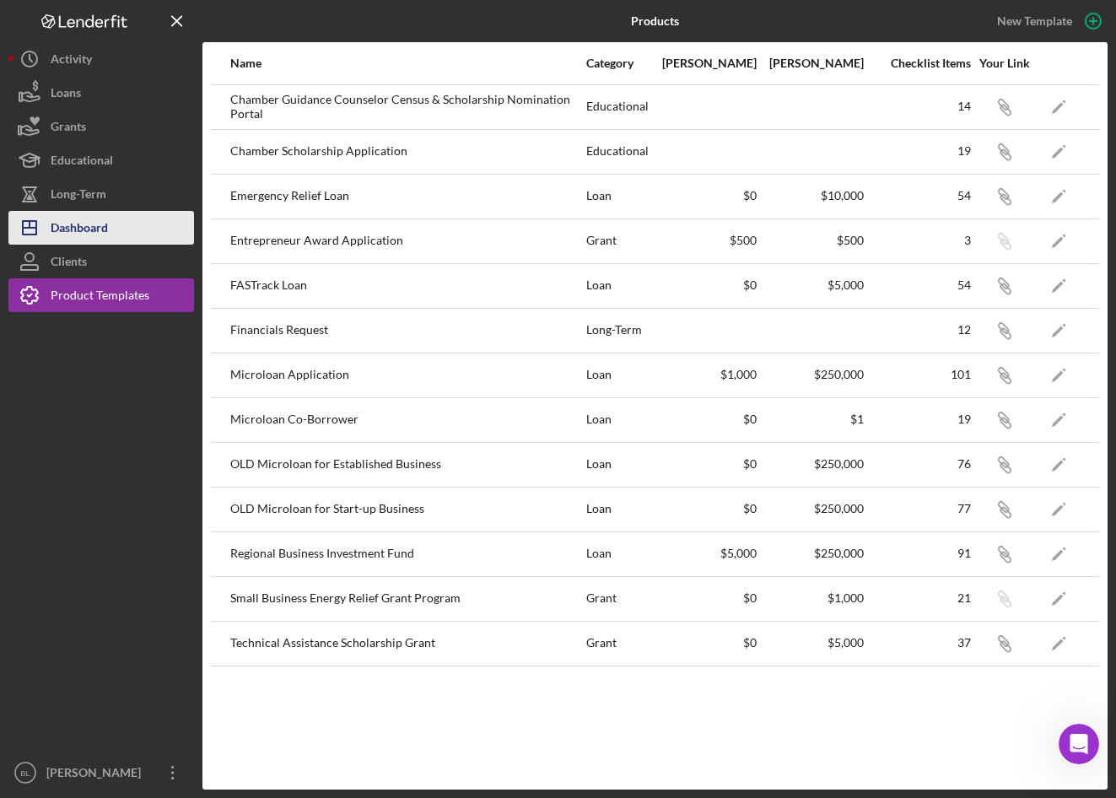
click at [100, 237] on div "Dashboard" at bounding box center [79, 230] width 57 height 38
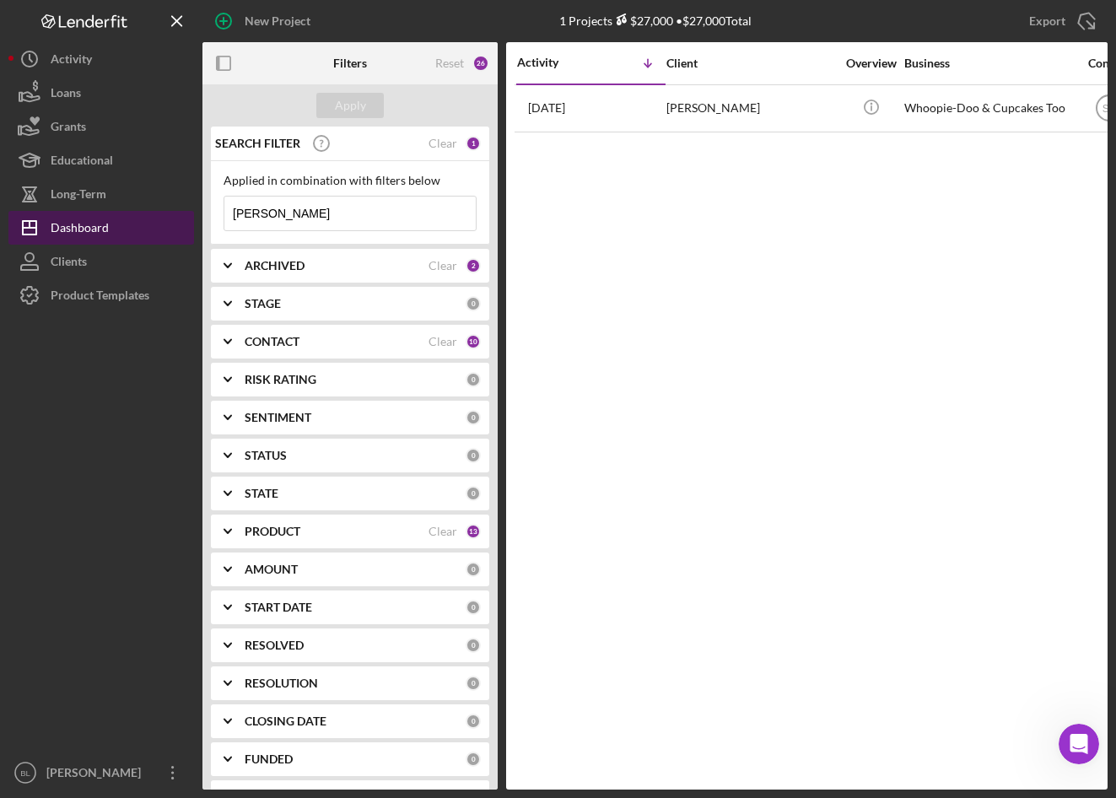
drag, startPoint x: 319, startPoint y: 214, endPoint x: 133, endPoint y: 221, distance: 185.8
click at [147, 211] on div "New Project 1 Projects $27,000 • $27,000 Total nadelman Export Icon/Export Filt…" at bounding box center [557, 395] width 1099 height 790
type input "c"
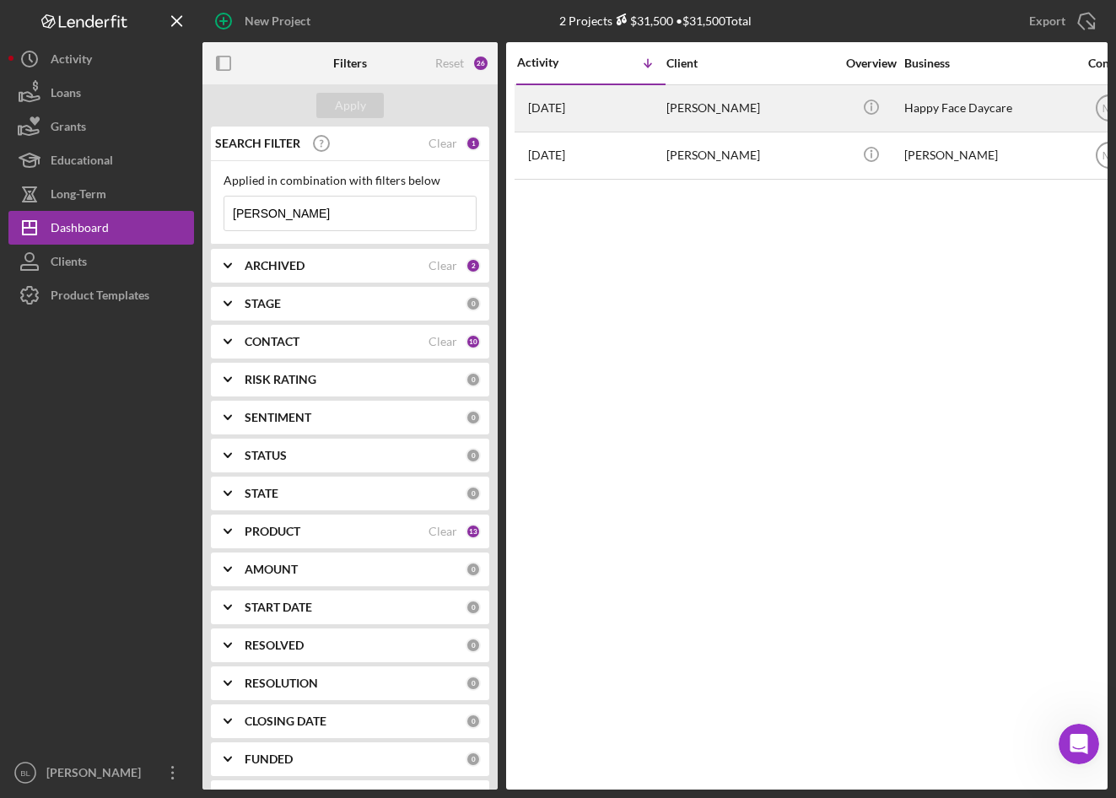
type input "sanchez"
click at [931, 108] on div "Happy Face Daycare" at bounding box center [989, 108] width 169 height 45
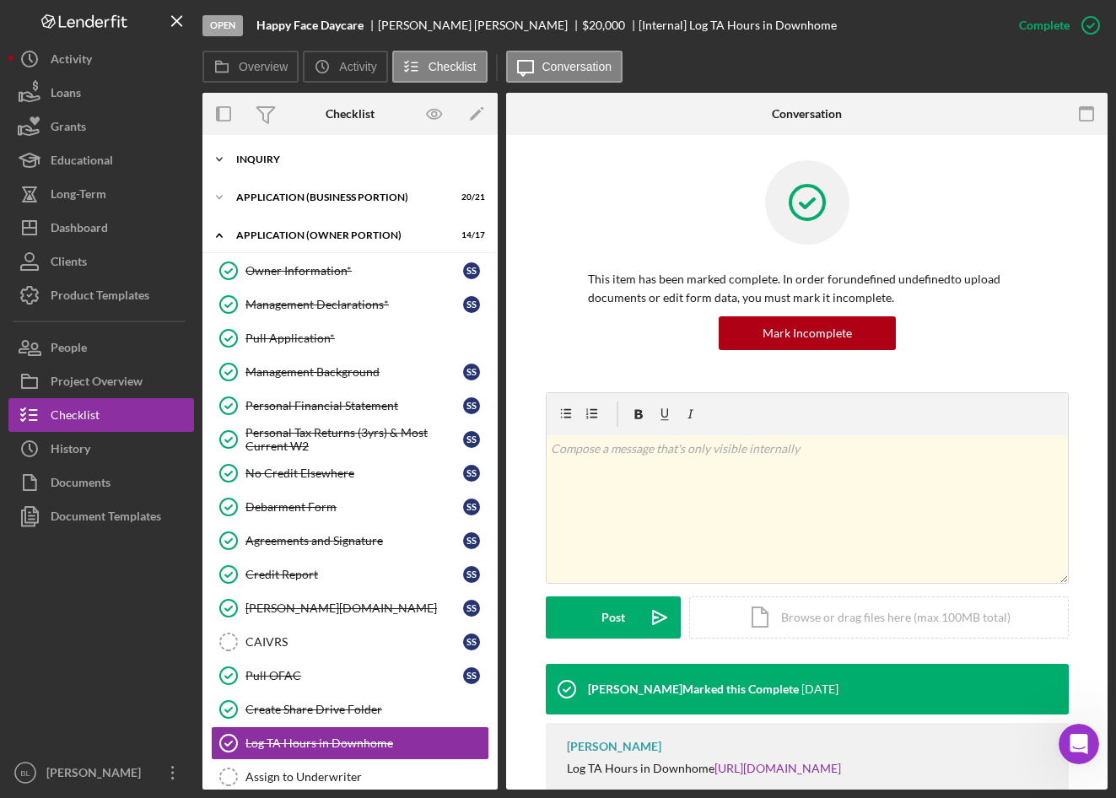
click at [258, 162] on div "INQUIRY" at bounding box center [356, 159] width 240 height 10
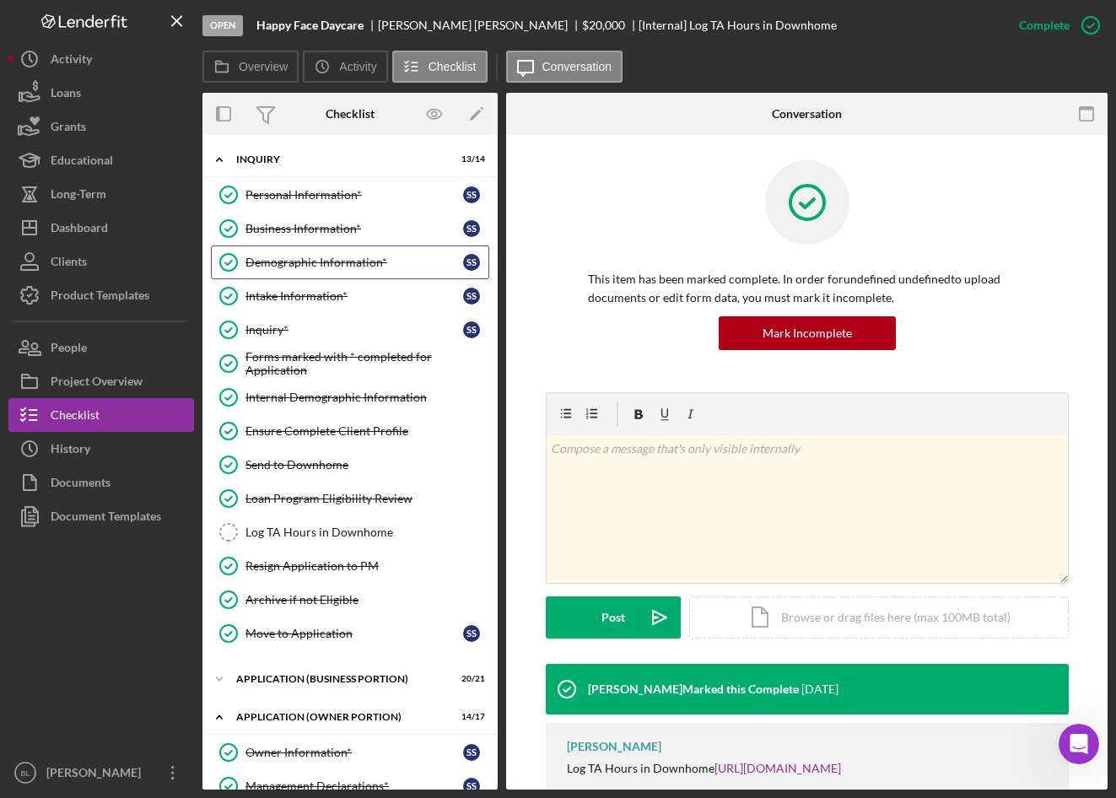
click at [298, 257] on div "Demographic Information*" at bounding box center [355, 263] width 218 height 14
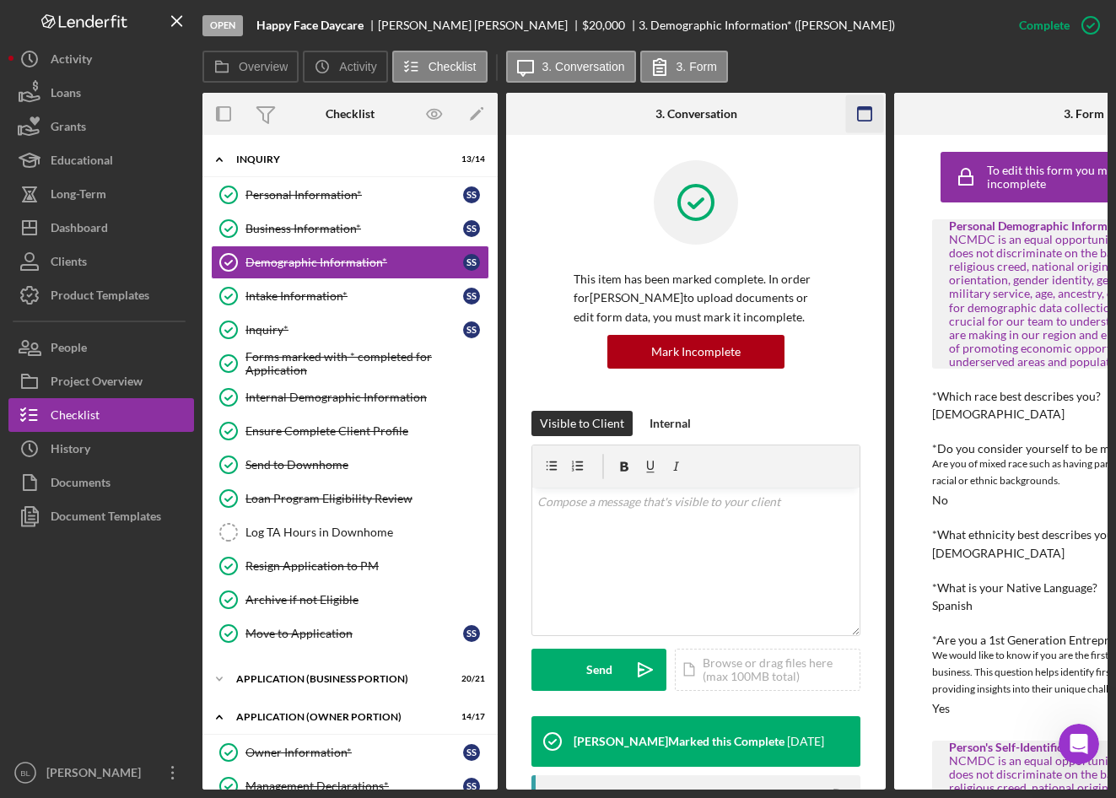
click at [869, 116] on icon "button" at bounding box center [865, 114] width 38 height 38
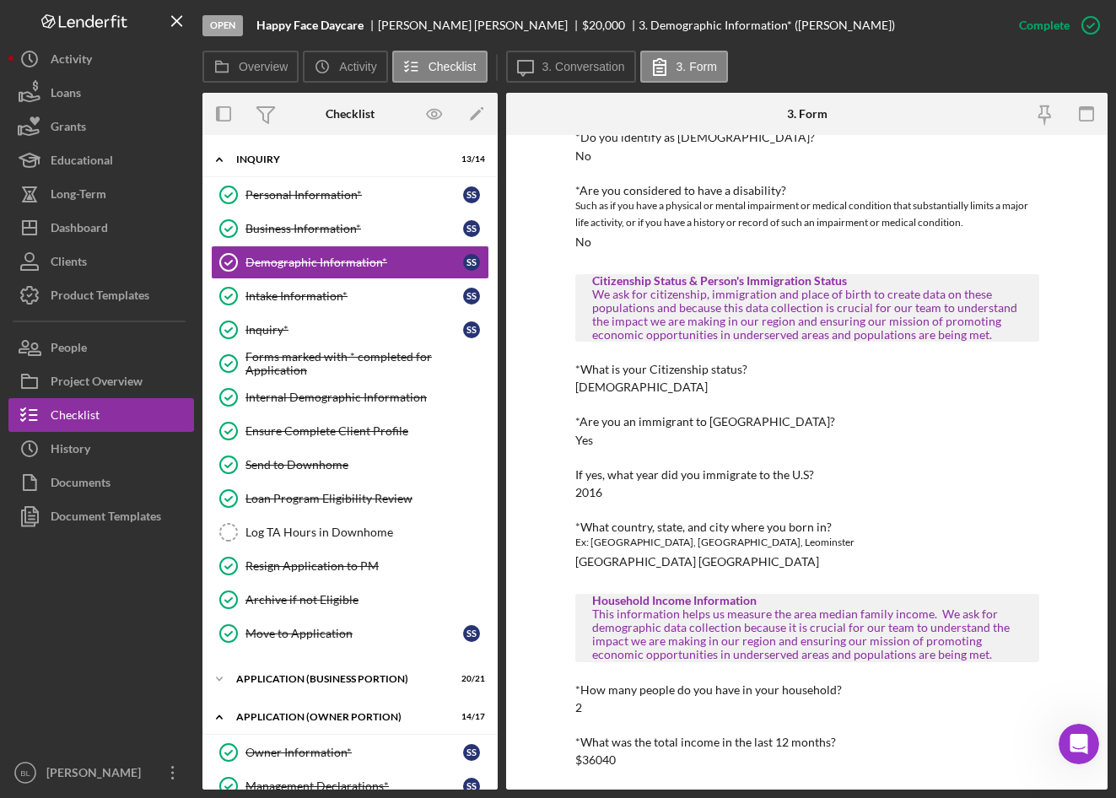
scroll to position [693, 0]
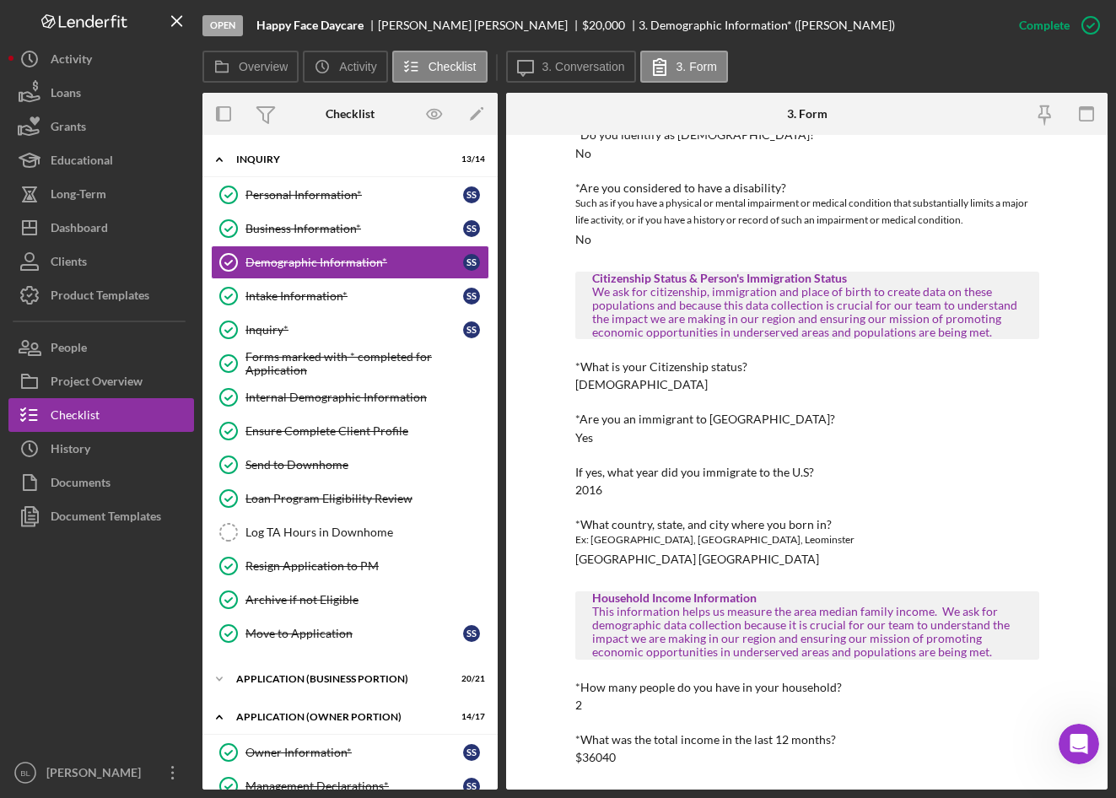
drag, startPoint x: 896, startPoint y: 380, endPoint x: 1002, endPoint y: 342, distance: 112.1
click at [896, 380] on div "*What is your Citizenship status? Permanent Resident" at bounding box center [807, 375] width 464 height 31
click at [87, 230] on div "Dashboard" at bounding box center [79, 230] width 57 height 38
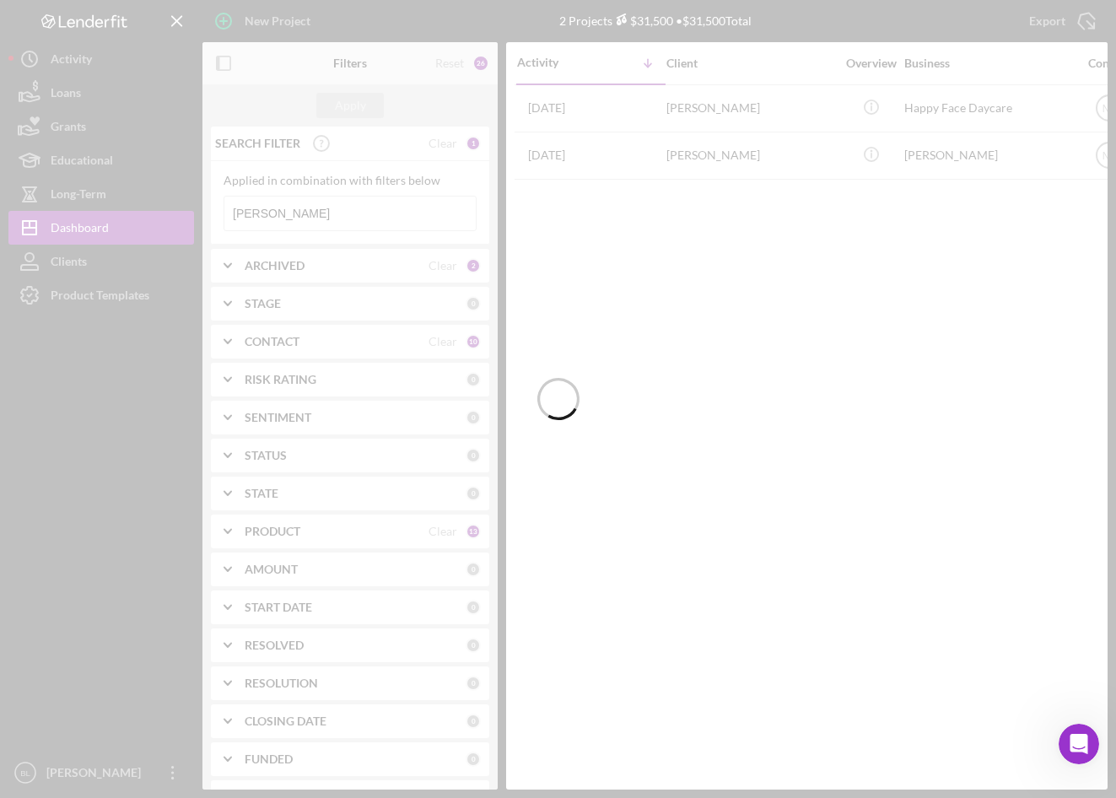
click at [301, 213] on div at bounding box center [558, 399] width 1116 height 798
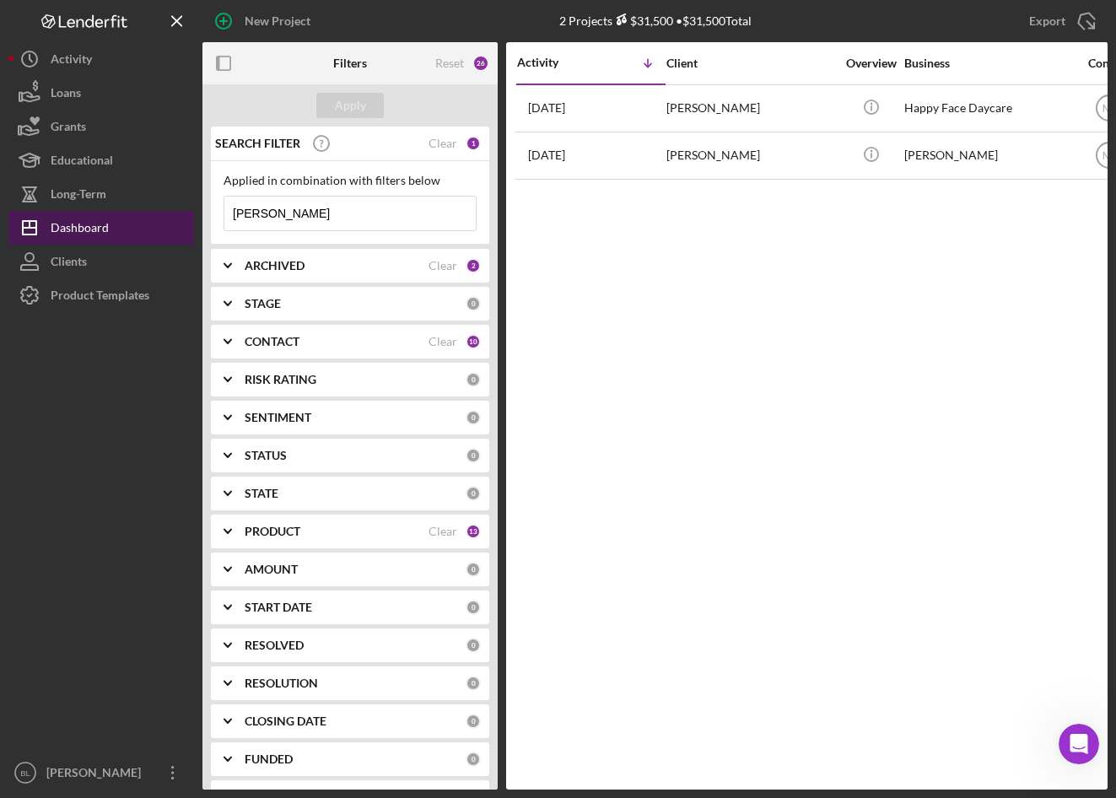
drag, startPoint x: 308, startPoint y: 215, endPoint x: 49, endPoint y: 224, distance: 259.2
click at [78, 218] on div "New Project 2 Projects $31,500 • $31,500 Total sanchez Export Icon/Export Filte…" at bounding box center [557, 395] width 1099 height 790
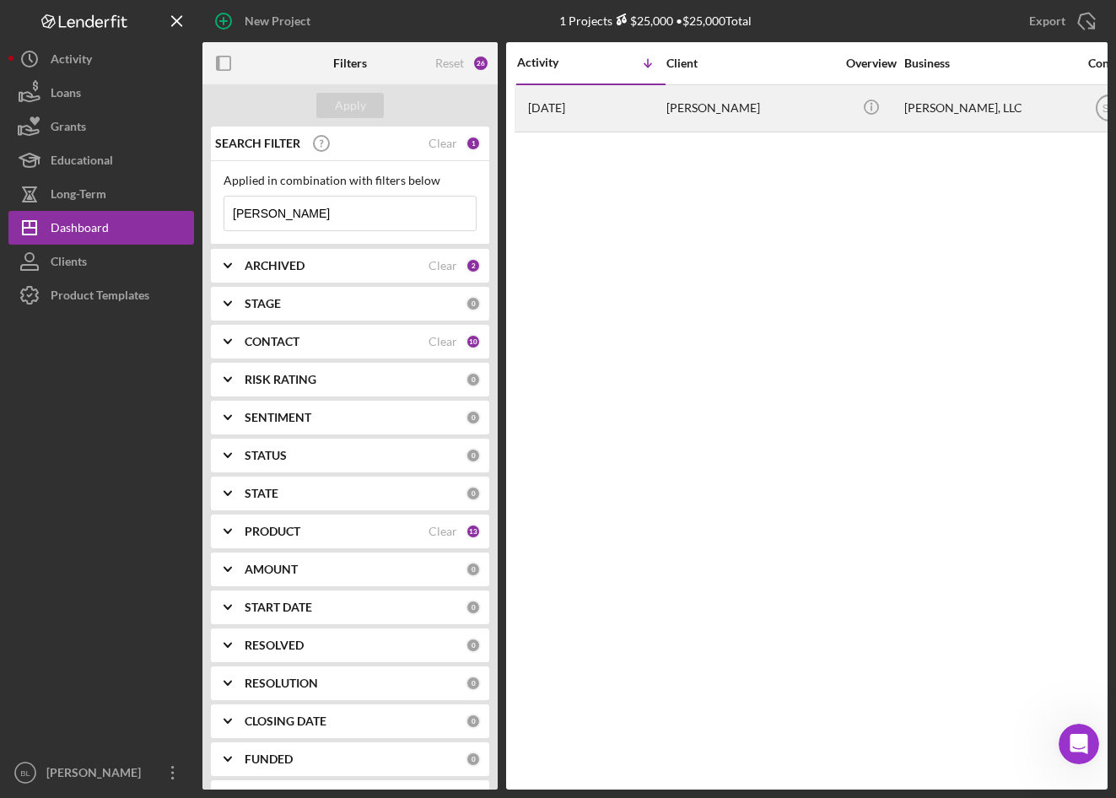
type input "Trammell"
click at [756, 99] on div "Heather Trammell" at bounding box center [751, 108] width 169 height 45
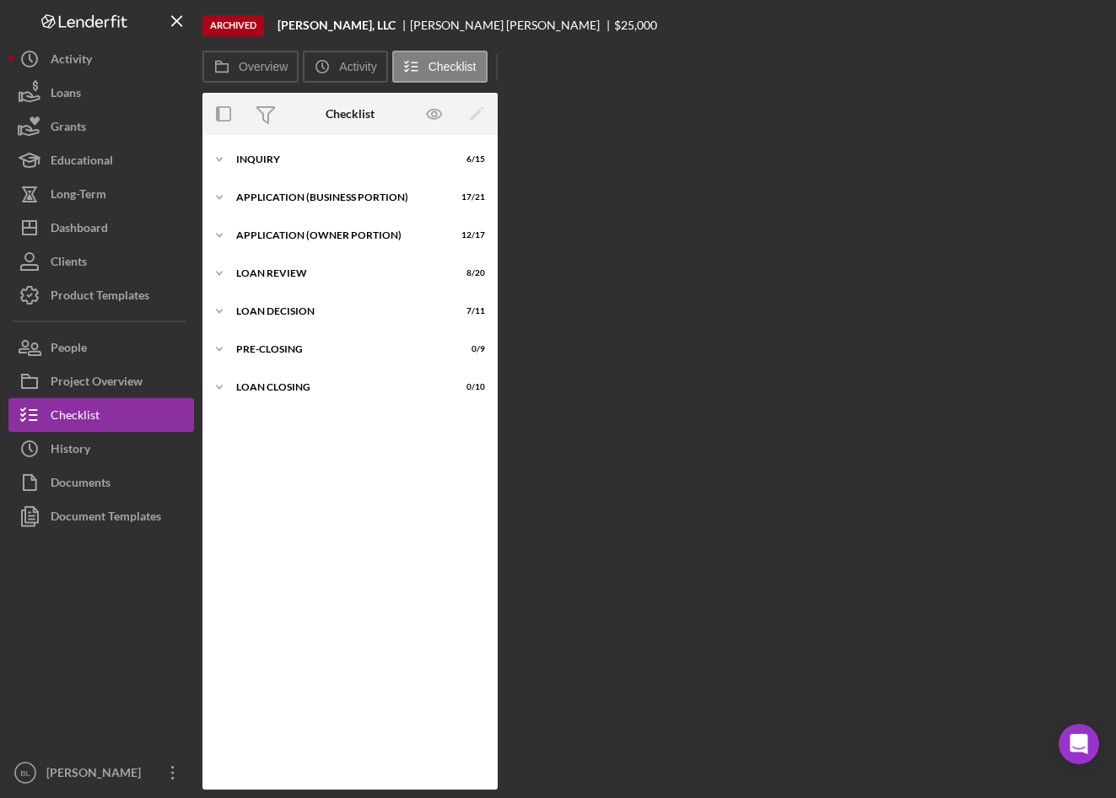
scroll to position [3, 0]
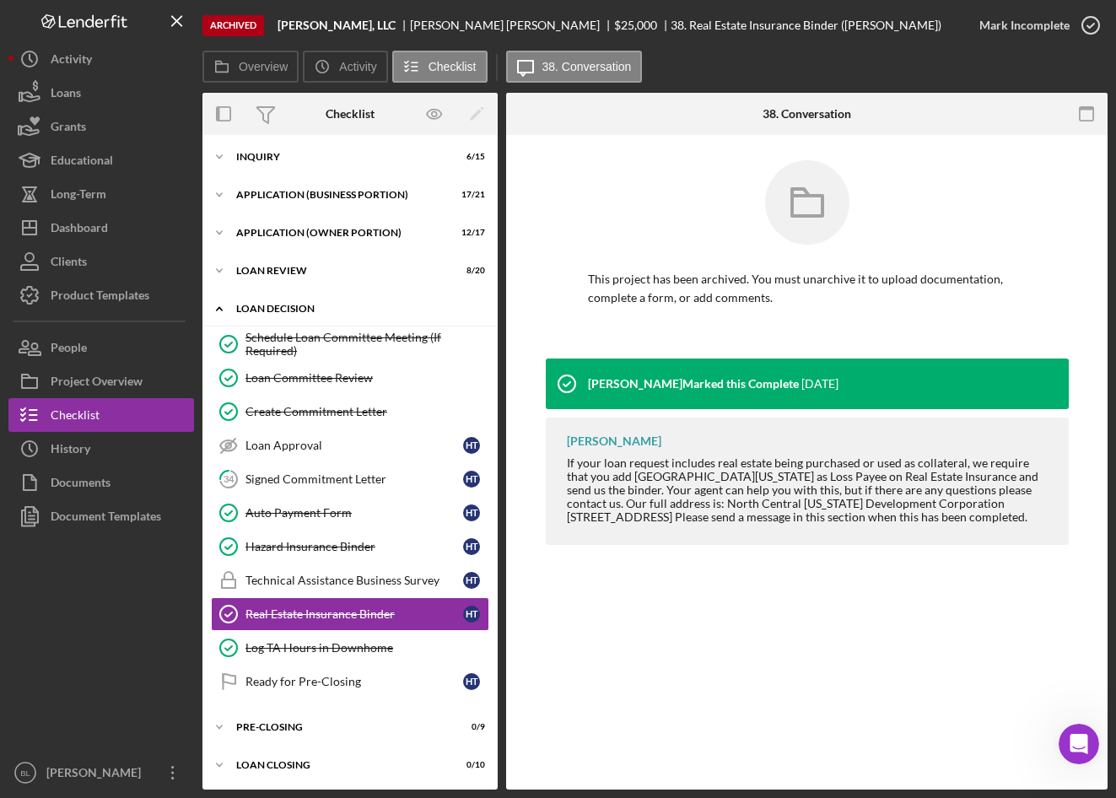
click at [224, 311] on icon "Icon/Expander" at bounding box center [220, 309] width 34 height 34
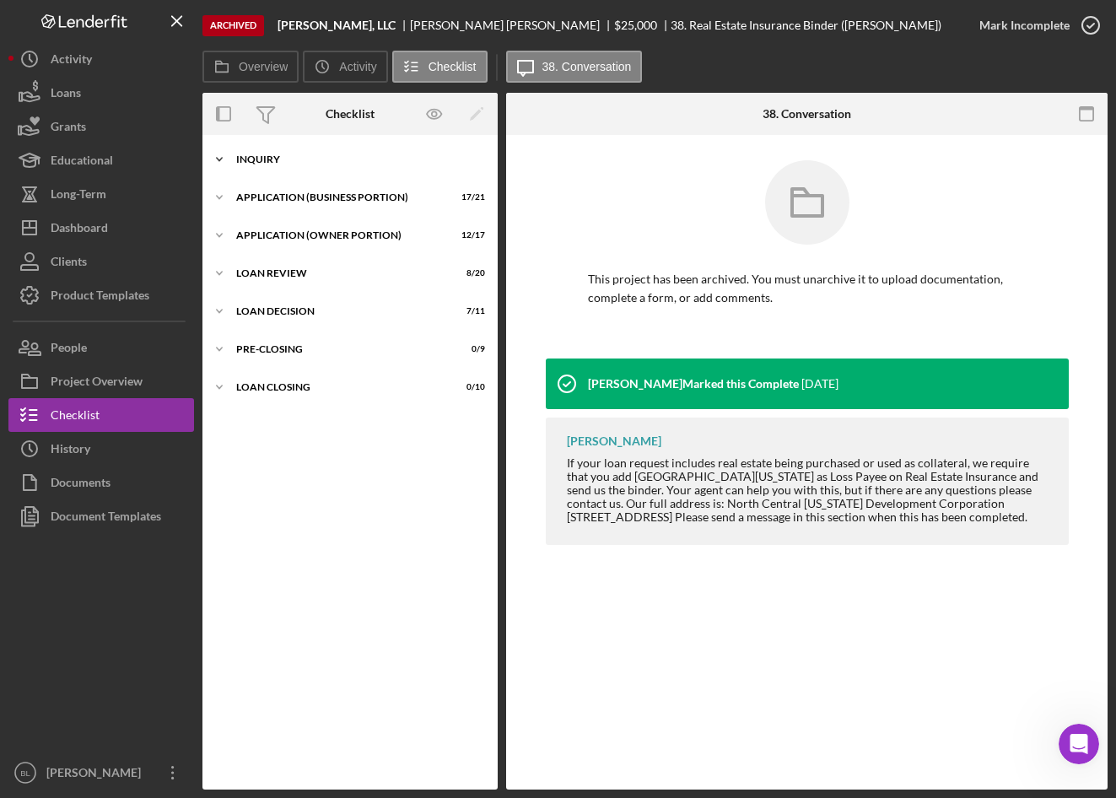
click at [244, 159] on div "INQUIRY" at bounding box center [356, 159] width 240 height 10
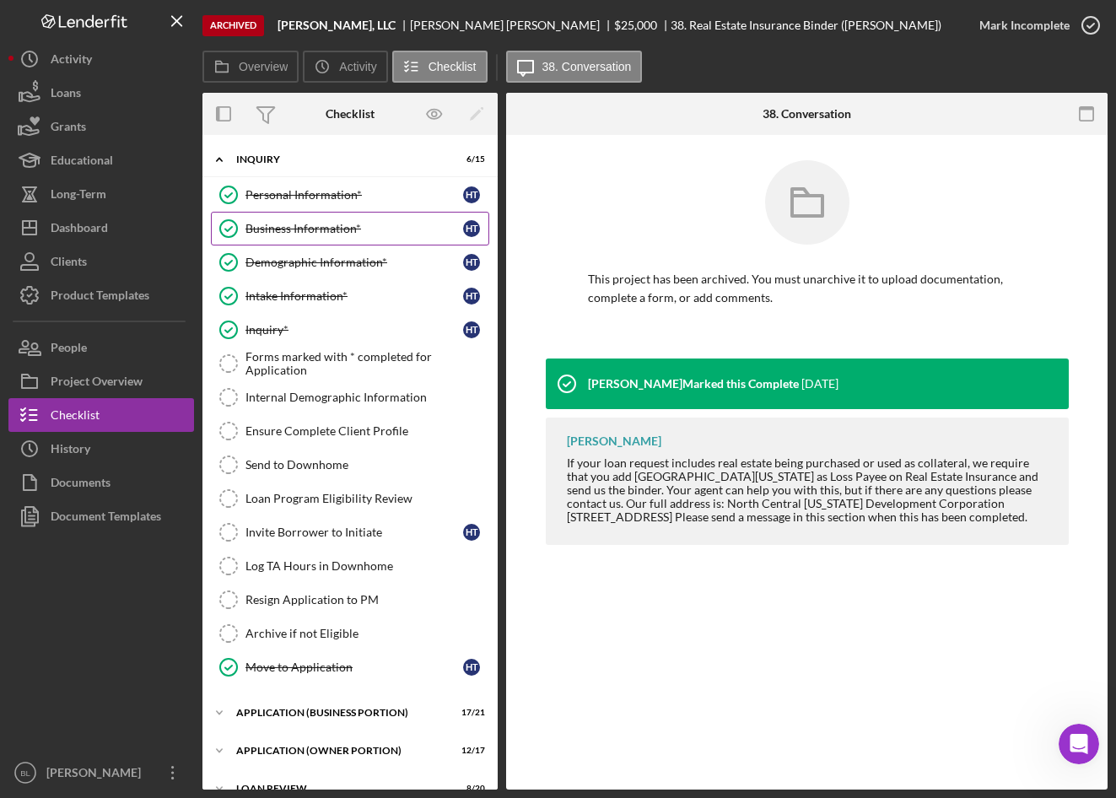
click at [263, 219] on link "Business Information* Business Information* H T" at bounding box center [350, 229] width 278 height 34
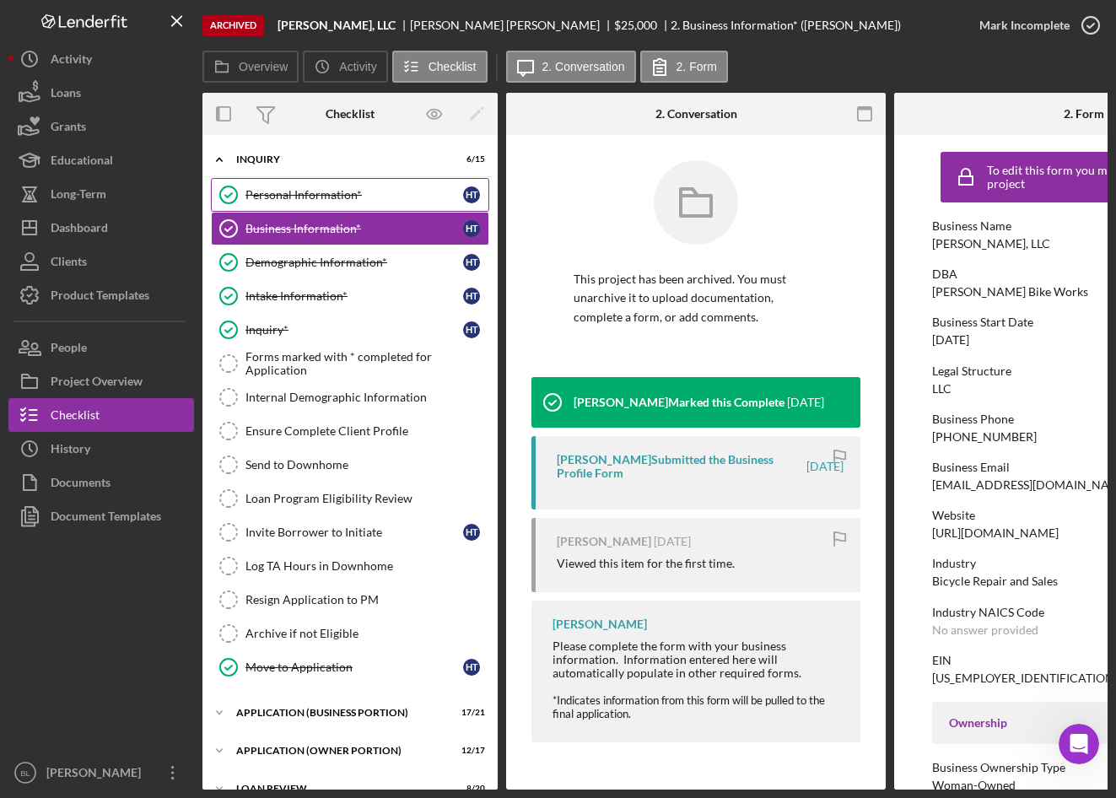
click at [340, 197] on div "Personal Information*" at bounding box center [355, 195] width 218 height 14
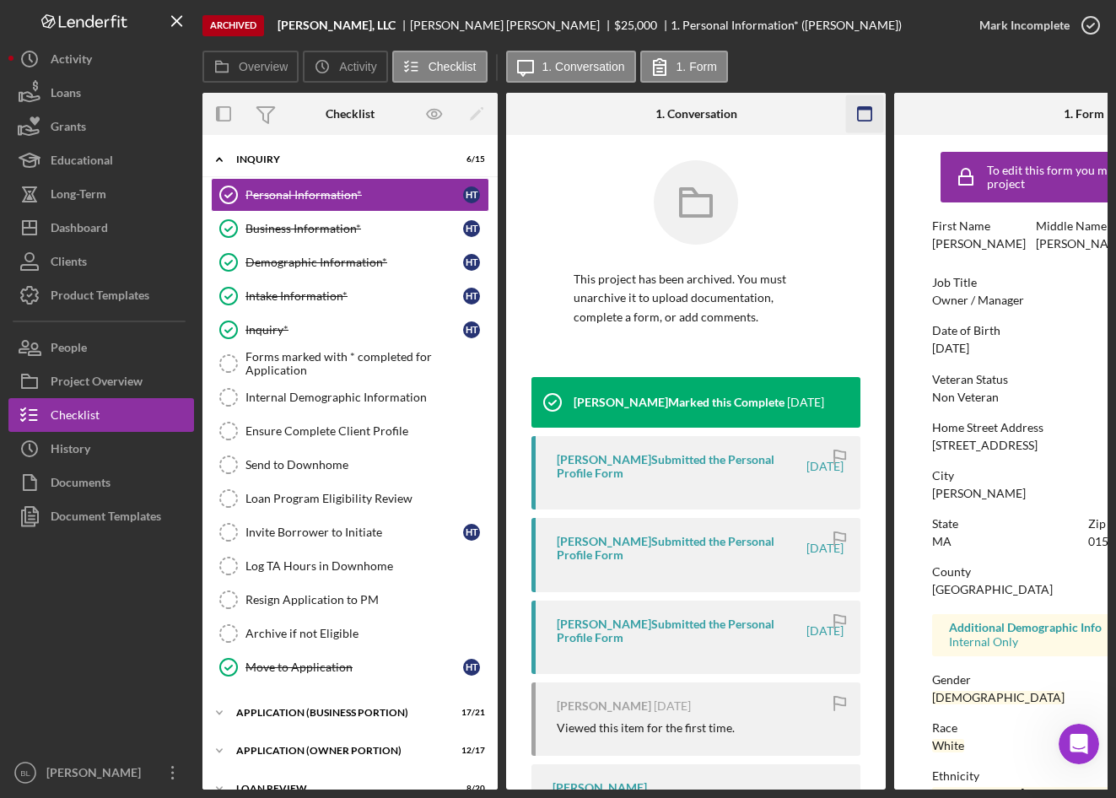
click at [866, 116] on icon "button" at bounding box center [865, 114] width 38 height 38
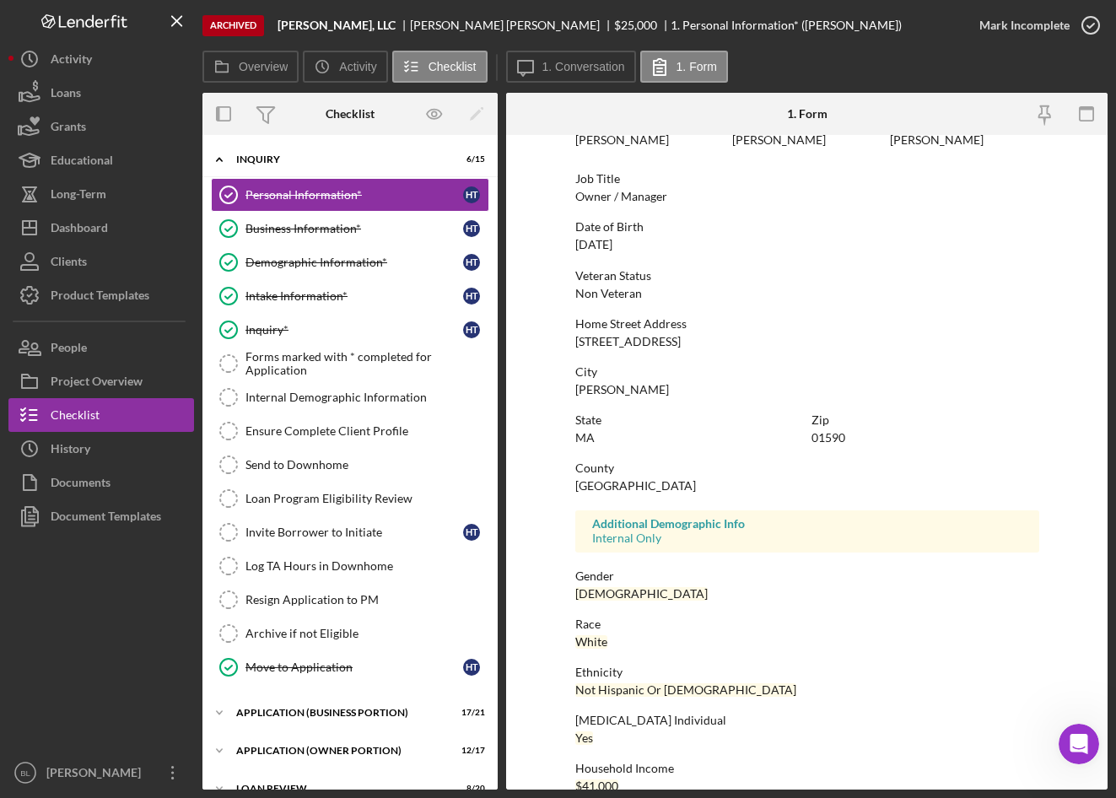
scroll to position [132, 0]
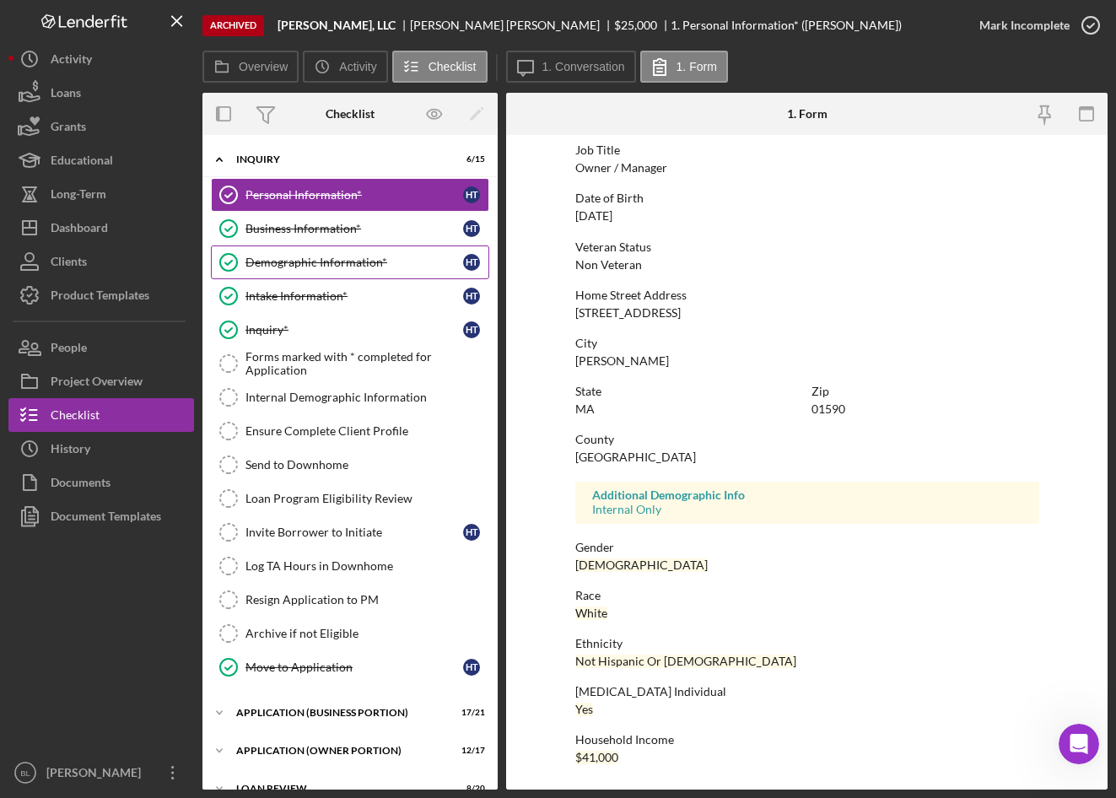
click at [317, 256] on div "Demographic Information*" at bounding box center [355, 263] width 218 height 14
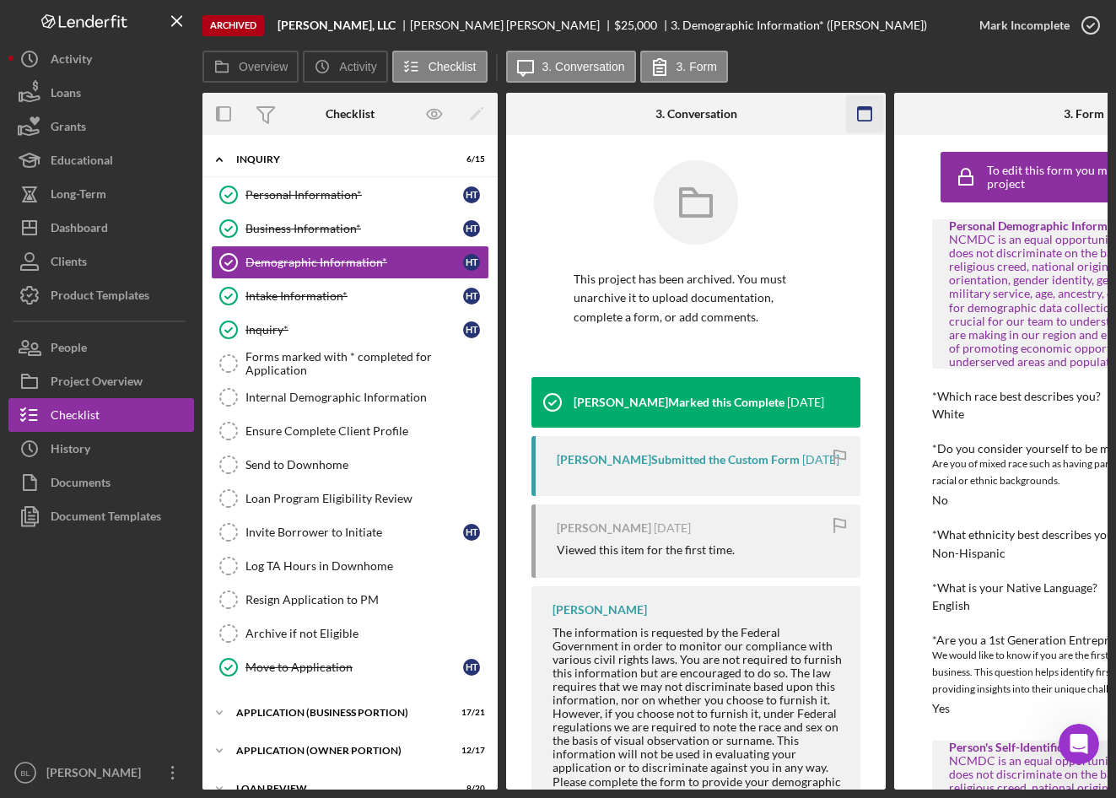
click at [851, 117] on icon "button" at bounding box center [865, 114] width 38 height 38
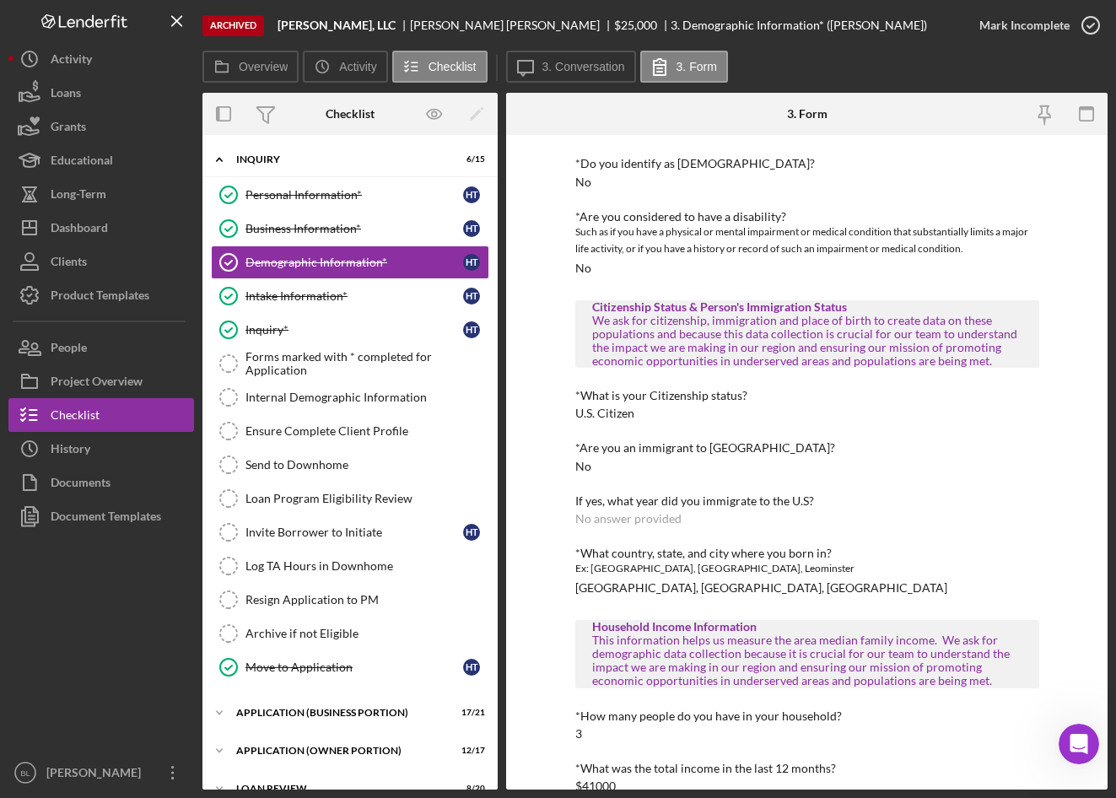
scroll to position [693, 0]
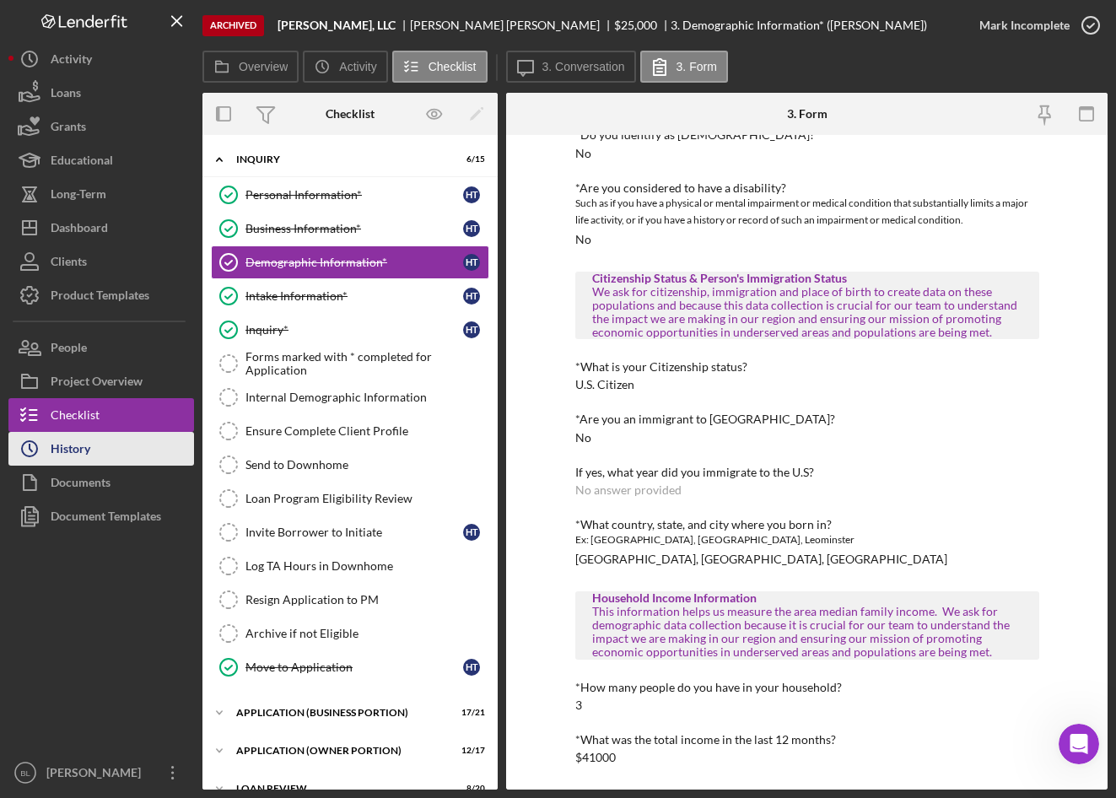
drag, startPoint x: 89, startPoint y: 458, endPoint x: 185, endPoint y: 449, distance: 95.8
click at [90, 458] on div "History" at bounding box center [71, 451] width 40 height 38
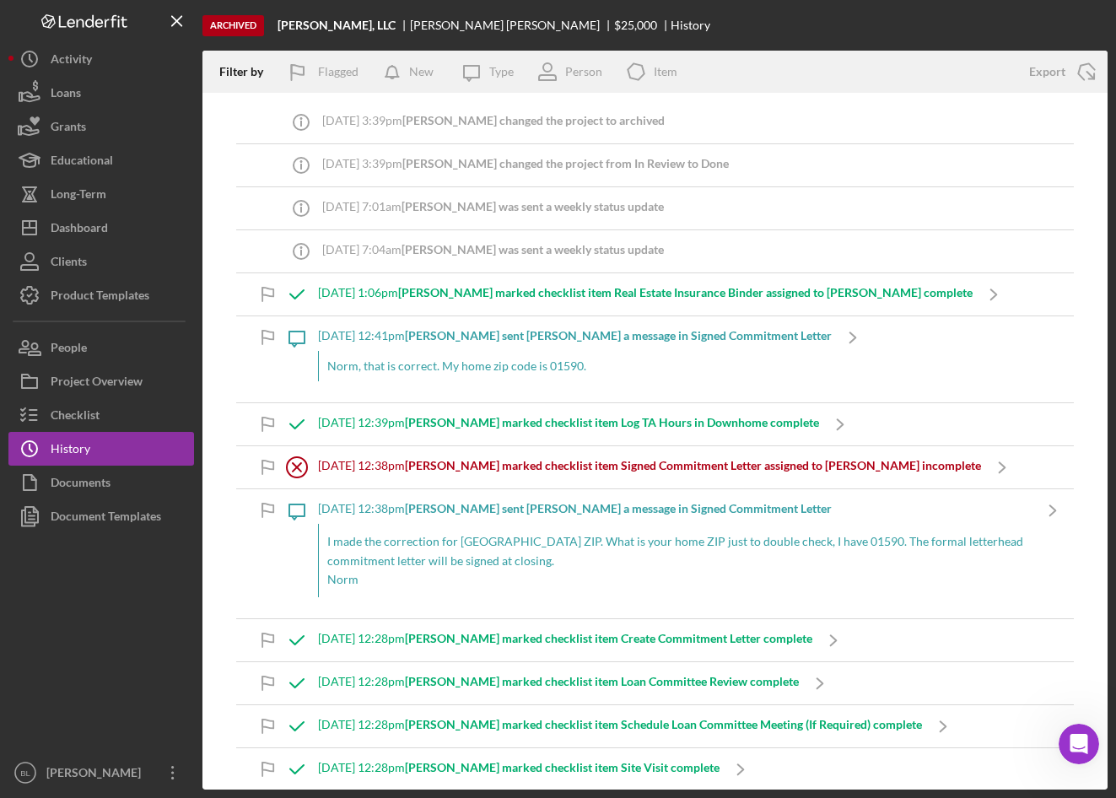
click at [593, 132] on div "9/3/2025 at 3:39pm Sandie C. changed the project to archived" at bounding box center [493, 122] width 343 height 42
drag, startPoint x: 72, startPoint y: 294, endPoint x: 196, endPoint y: 331, distance: 129.2
click at [72, 294] on div "Product Templates" at bounding box center [100, 297] width 99 height 38
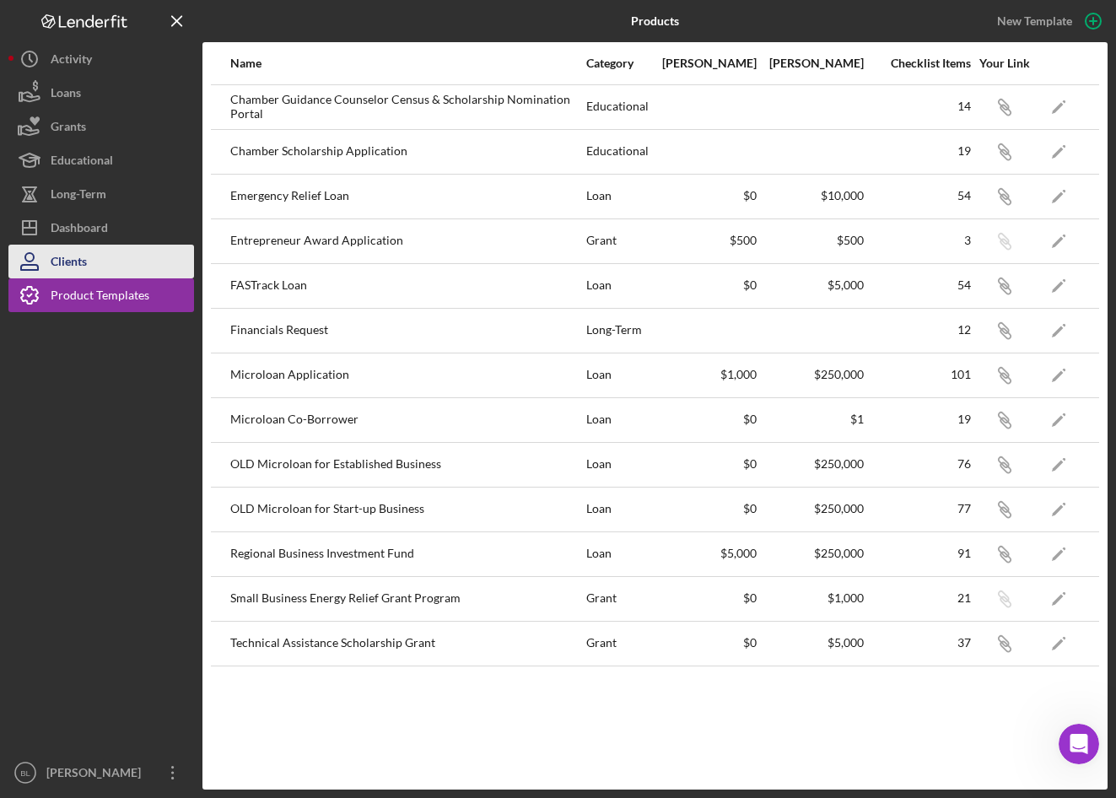
click at [57, 254] on div "Clients" at bounding box center [69, 264] width 36 height 38
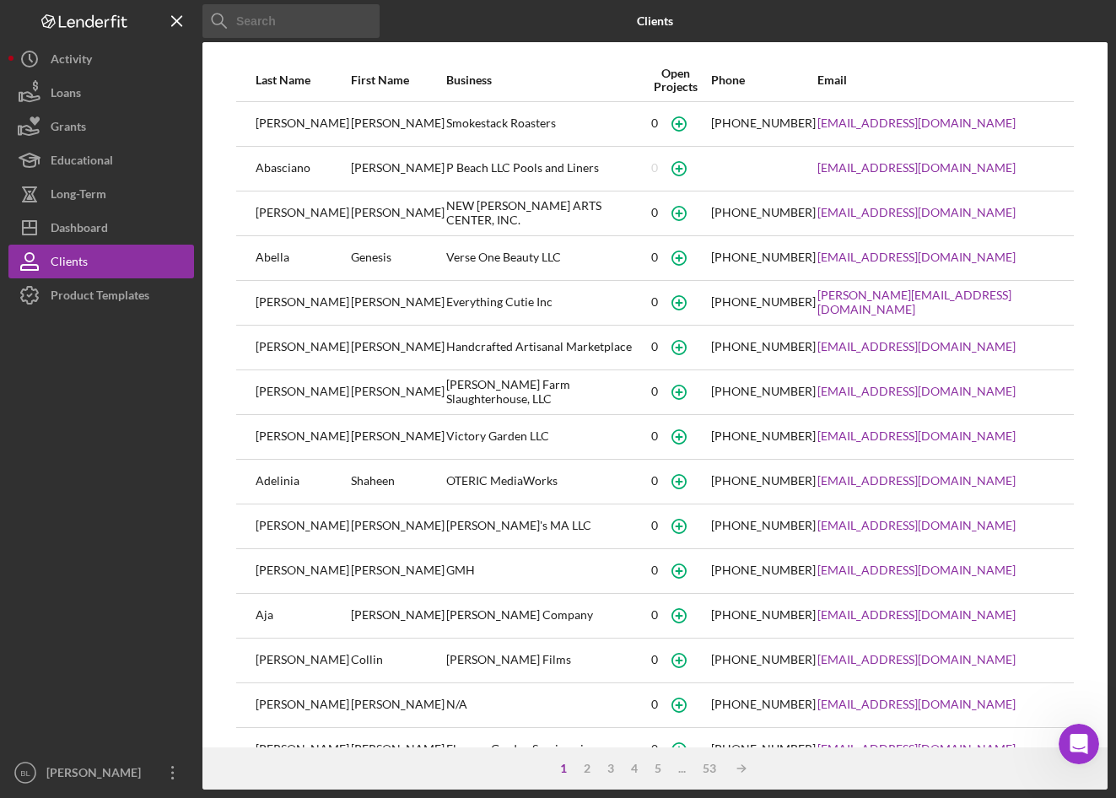
click at [309, 19] on input at bounding box center [291, 21] width 177 height 34
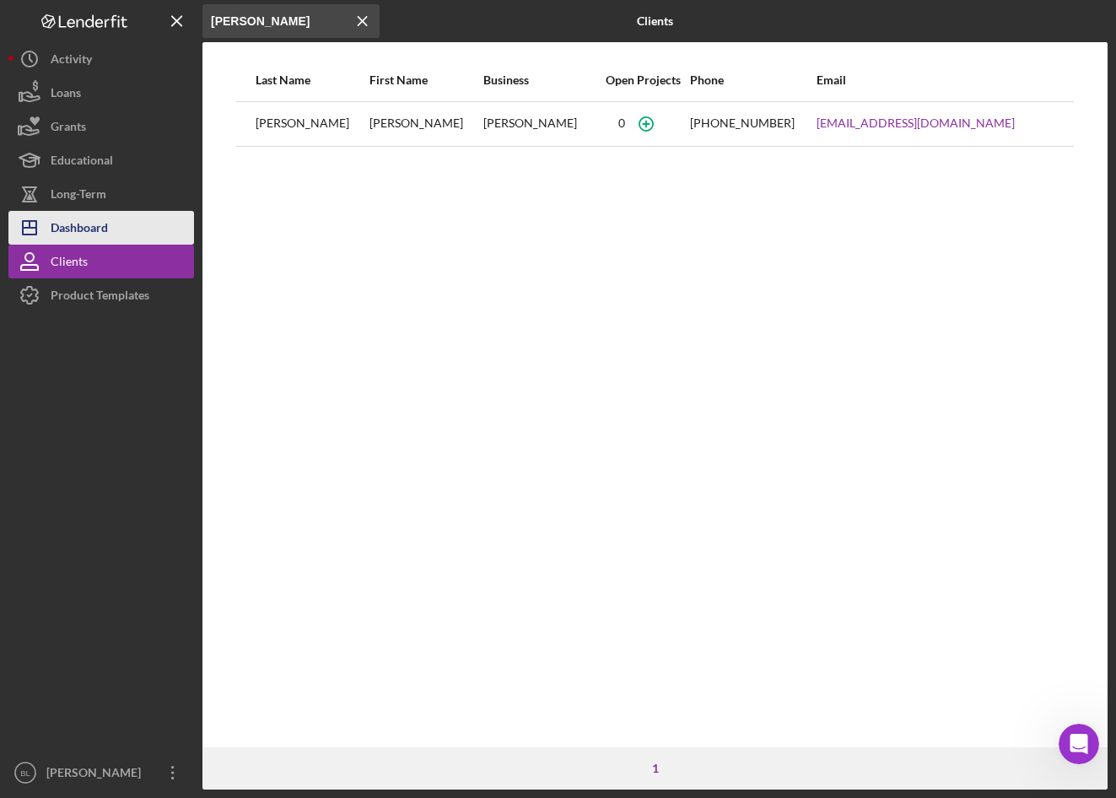
type input "Xavier"
click at [119, 225] on button "Icon/Dashboard Dashboard" at bounding box center [101, 228] width 186 height 34
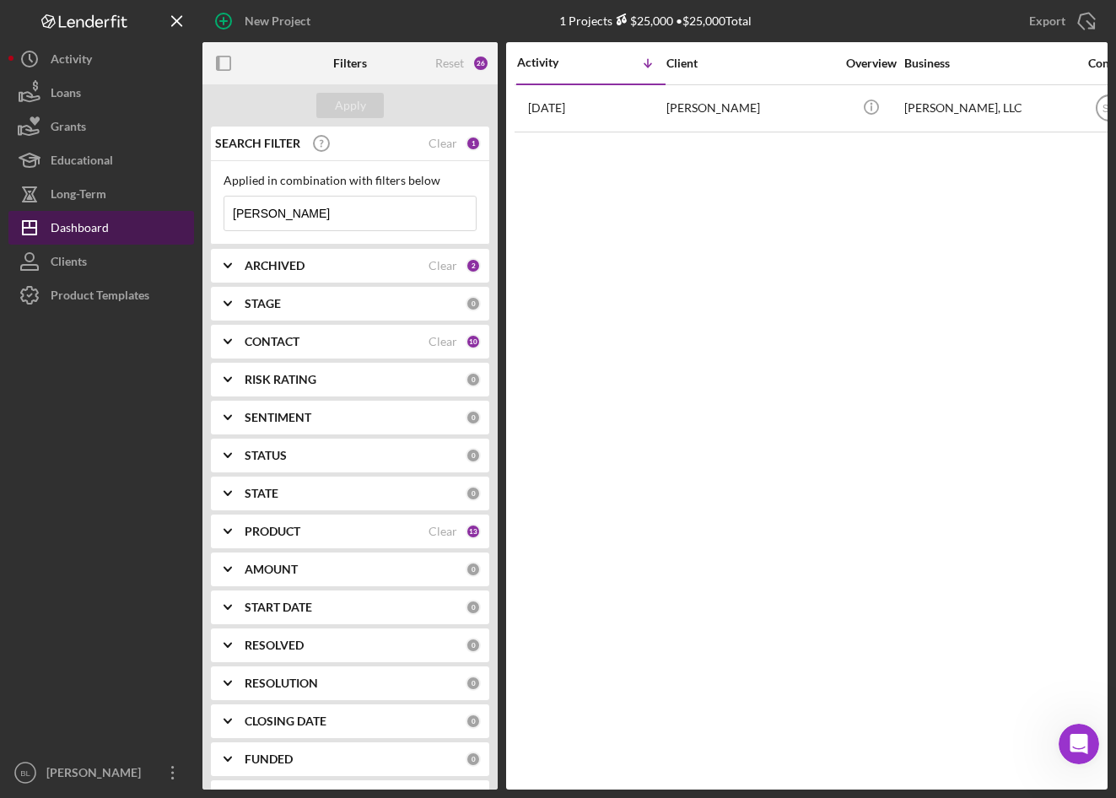
drag, startPoint x: 307, startPoint y: 217, endPoint x: 146, endPoint y: 219, distance: 161.2
click at [158, 216] on div "New Project 1 Projects $25,000 • $25,000 Total Trammell Export Icon/Export Filt…" at bounding box center [557, 395] width 1099 height 790
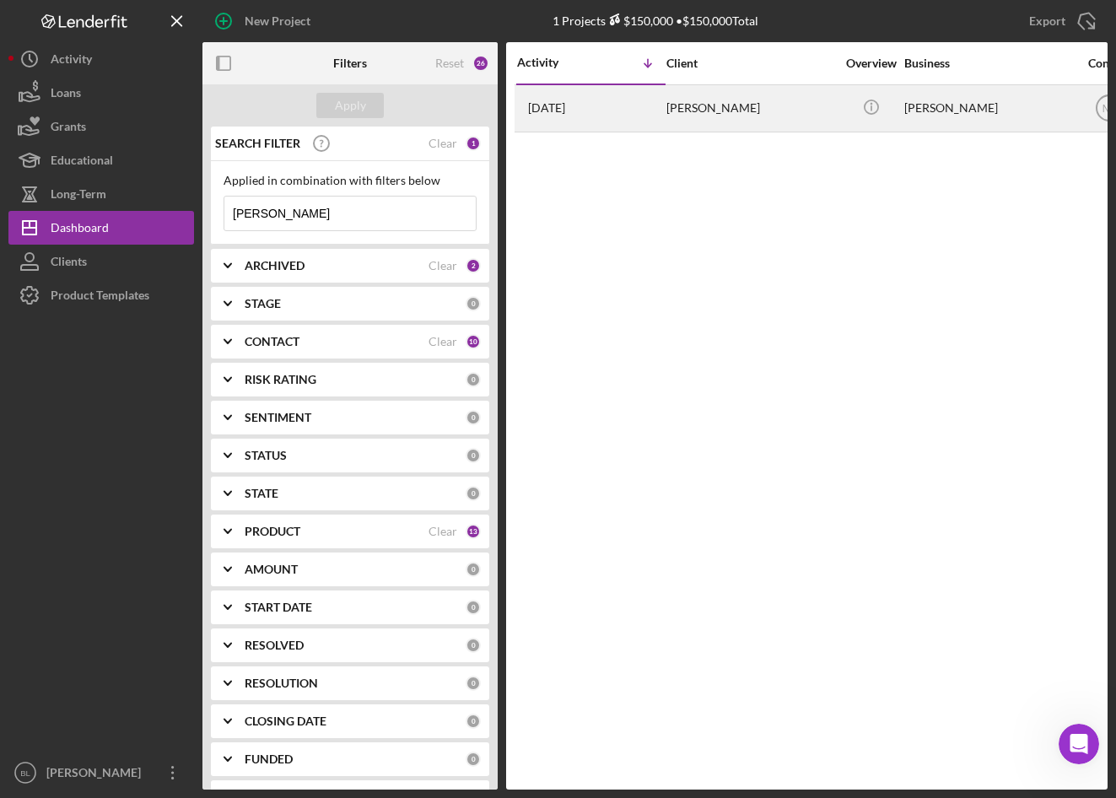
type input "Xavier"
click at [710, 112] on div "Elias Xavier" at bounding box center [751, 108] width 169 height 45
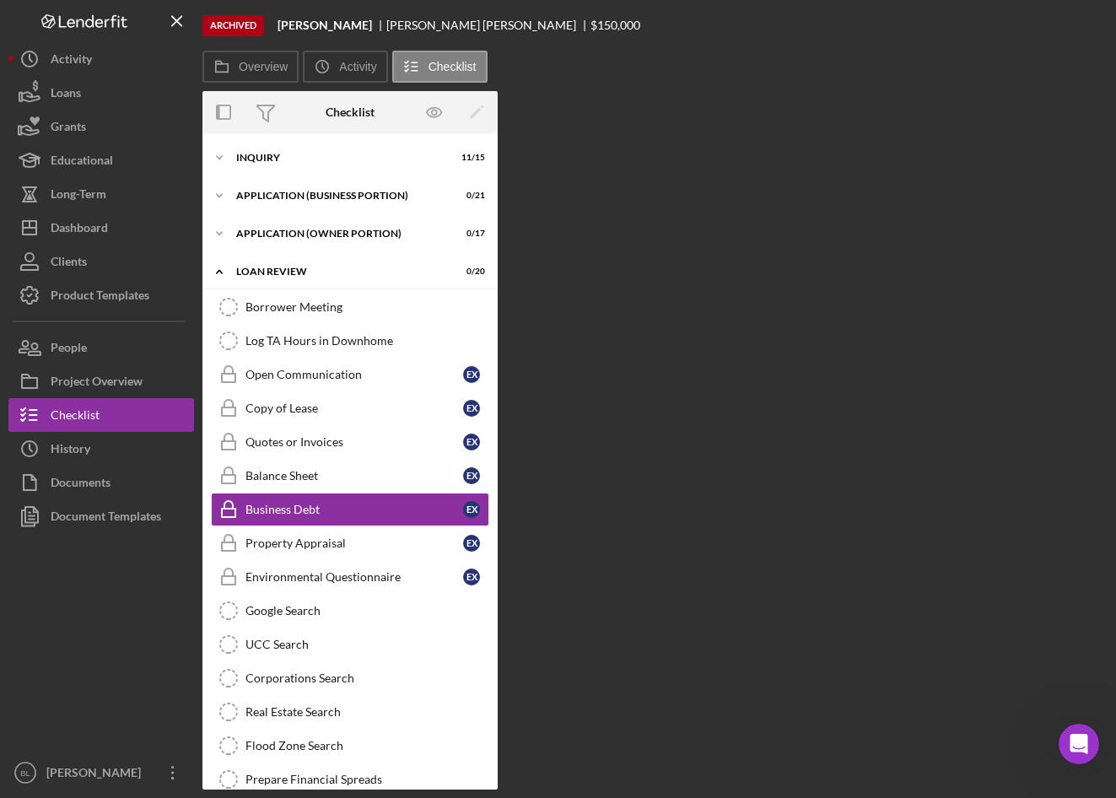
scroll to position [48, 0]
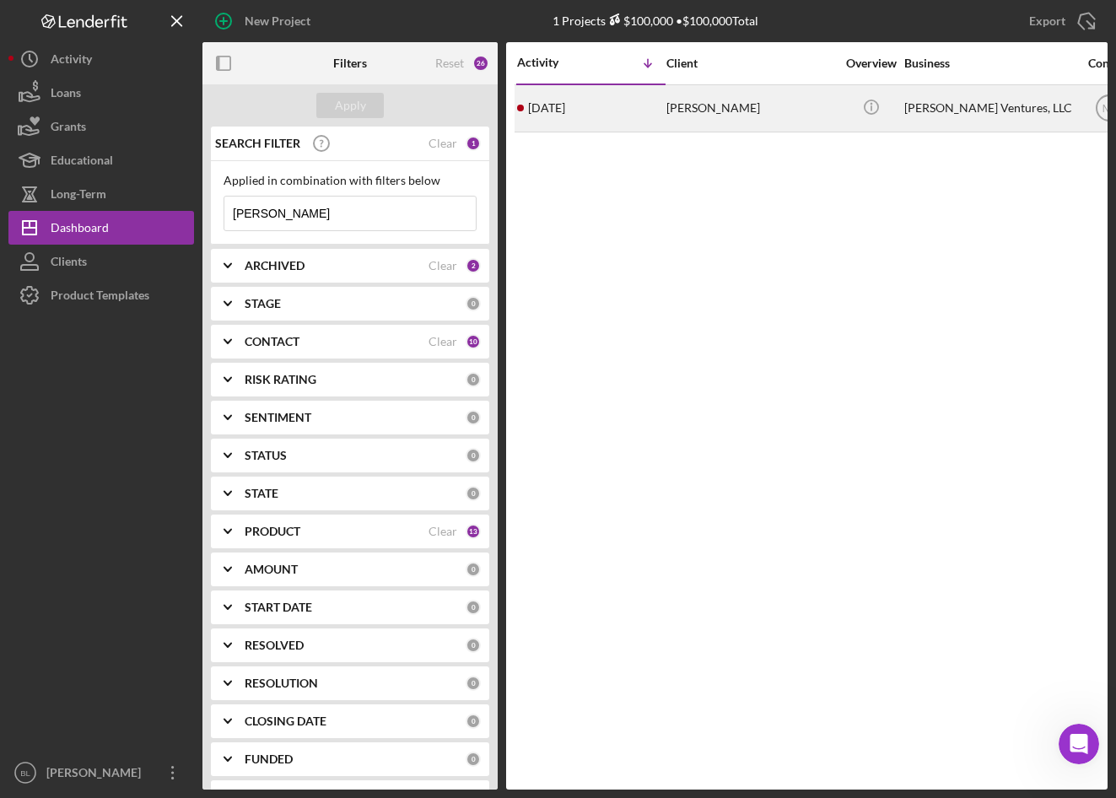
click at [565, 104] on time "[DATE]" at bounding box center [546, 108] width 37 height 14
